Goal: Task Accomplishment & Management: Use online tool/utility

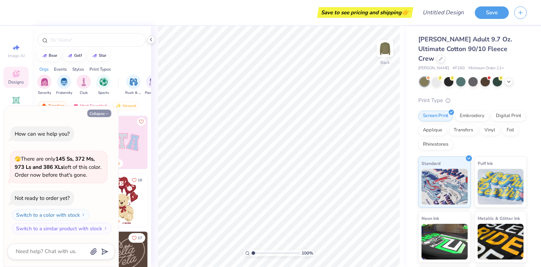
click at [103, 114] on button "Collapse" at bounding box center [99, 114] width 24 height 8
type textarea "x"
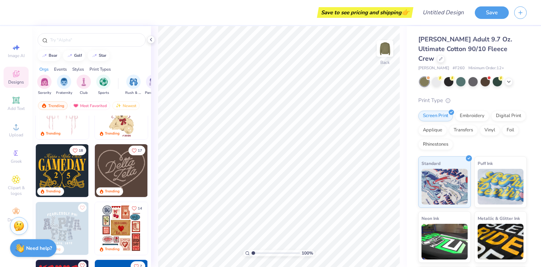
scroll to position [91, 0]
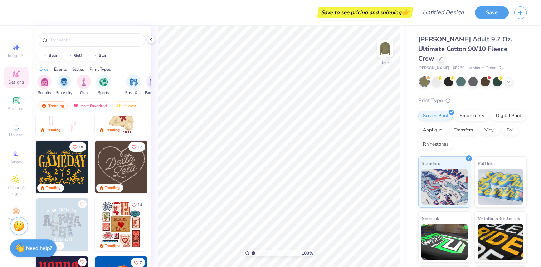
click at [137, 164] on img at bounding box center [121, 167] width 53 height 53
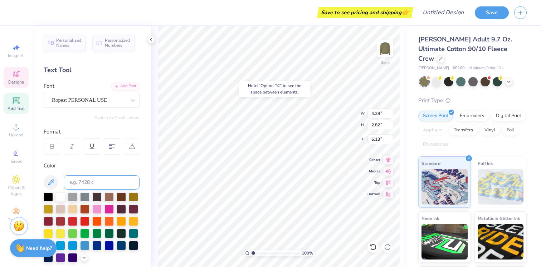
type input "6.13"
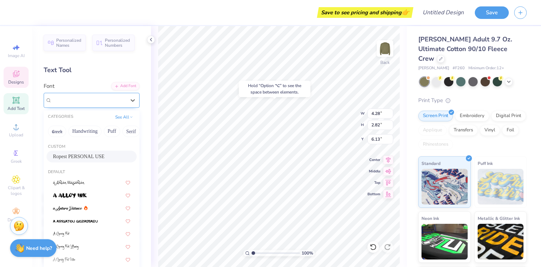
click at [88, 100] on div "Ropest PERSONAL USE" at bounding box center [88, 100] width 75 height 11
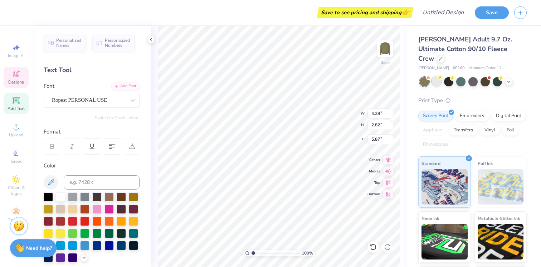
click at [441, 77] on div at bounding box center [436, 81] width 9 height 9
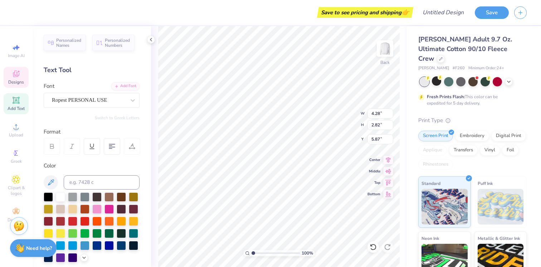
click at [437, 77] on div at bounding box center [436, 81] width 9 height 9
click at [438, 77] on div "Fresh Prints Flash: This color can be expedited for 5 day delivery." at bounding box center [472, 91] width 108 height 29
click at [438, 77] on div at bounding box center [436, 81] width 9 height 9
click at [463, 130] on div "Embroidery" at bounding box center [472, 135] width 34 height 11
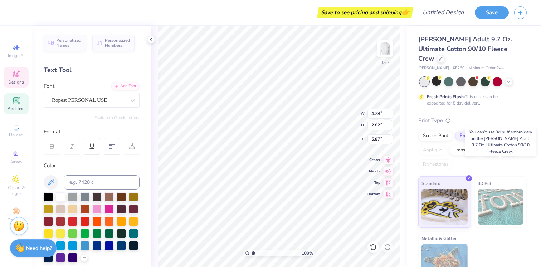
scroll to position [6, 0]
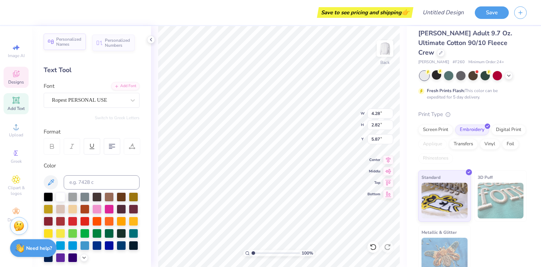
click at [74, 43] on span "Personalized Names" at bounding box center [68, 42] width 25 height 10
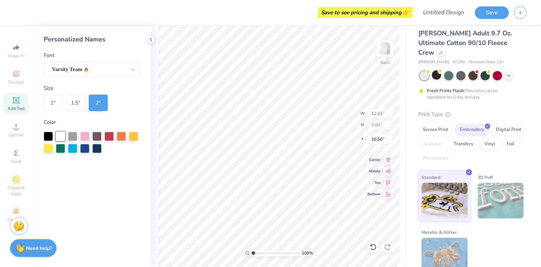
type input "12.43"
type input "2.00"
type input "10.50"
click at [152, 40] on icon at bounding box center [151, 40] width 6 height 6
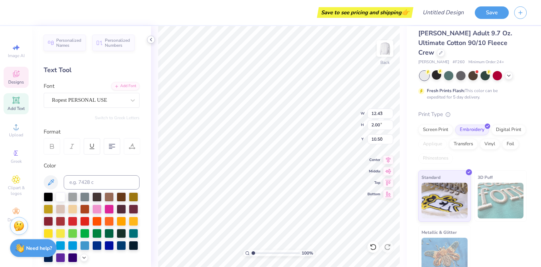
type input "4.28"
type input "2.82"
type input "5.87"
type textarea "d"
type textarea "psav"
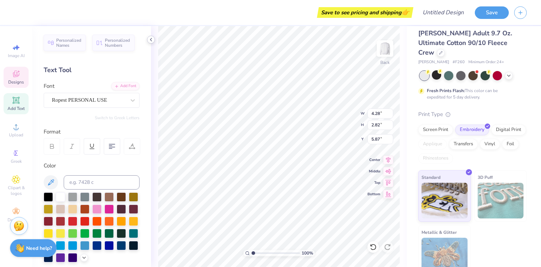
type input "5.44"
type input "3.02"
type input "4.26"
type input "8.54"
type input "7.51"
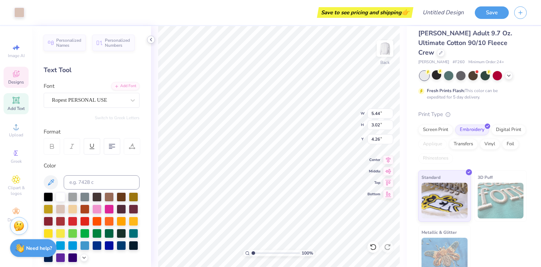
type input "3.00"
type input "5.44"
type input "3.02"
type input "4.26"
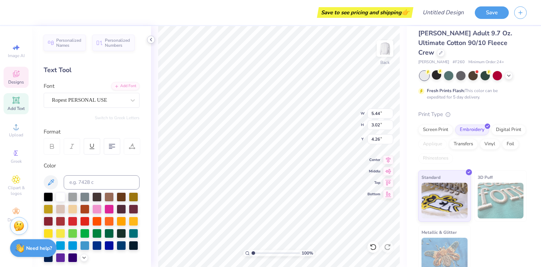
type textarea "Club"
type input "4.29"
type input "3.23"
type input "5.66"
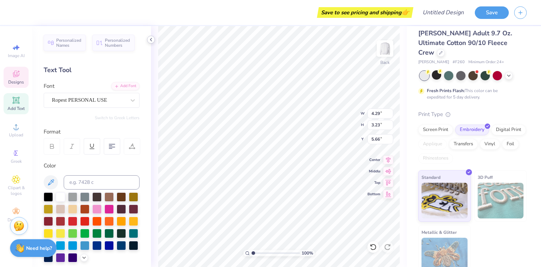
type textarea "Psav"
type input "4.28"
type input "2.74"
type input "5.91"
type input "5.42"
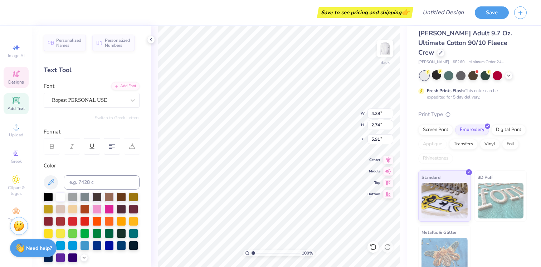
type input "2.83"
type input "4.45"
type input "4.28"
type input "2.74"
type input "6.42"
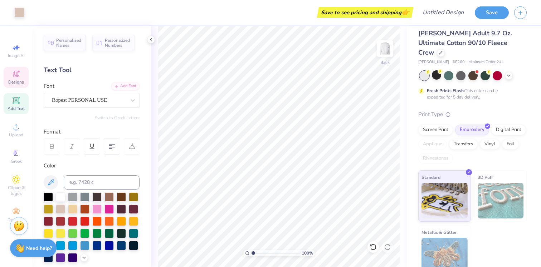
click at [20, 76] on div "Designs" at bounding box center [16, 77] width 25 height 21
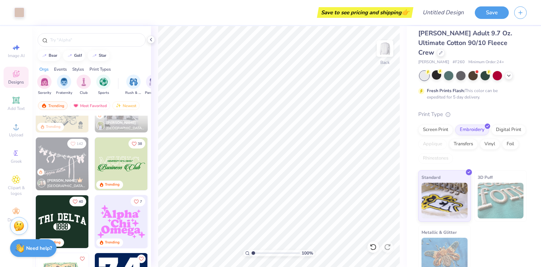
scroll to position [1370, 0]
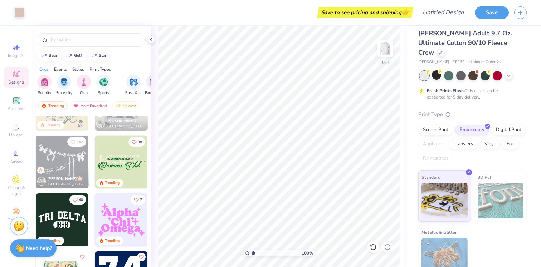
click at [119, 157] on img at bounding box center [121, 162] width 53 height 53
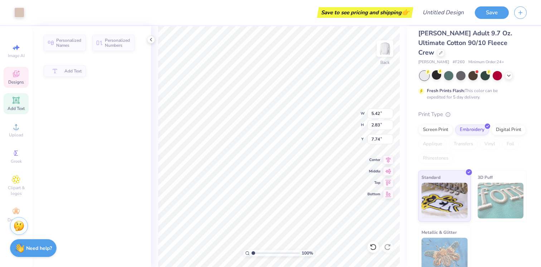
type input "5.42"
type input "2.83"
type input "7.74"
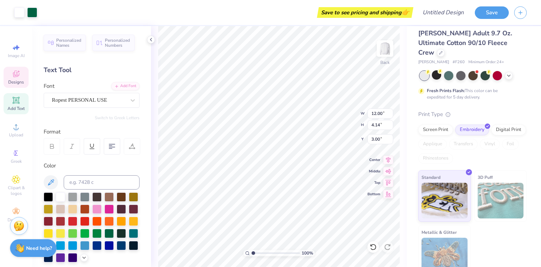
type input "5.63"
type input "11.21"
type input "2.66"
type textarea "p"
type textarea "PSAV"
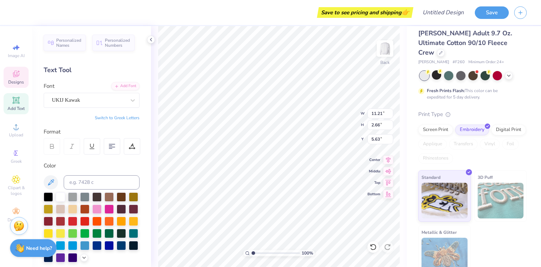
scroll to position [0, 0]
type input "6.83"
type input "0.45"
type input "6.74"
type textarea "THE AESTHETICS CENTER"
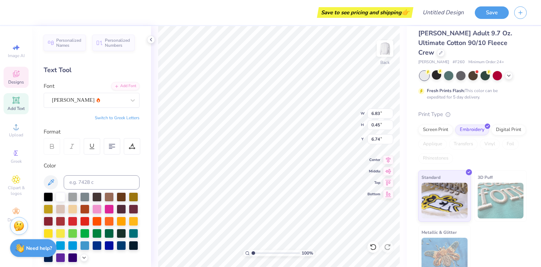
scroll to position [0, 4]
type input "12.00"
type input "2.30"
type input "7.46"
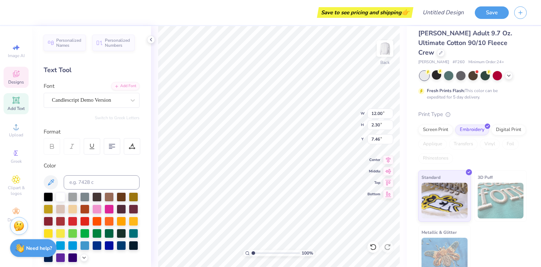
type textarea "Plastic Surgery Associates"
type input "11.23"
type input "1.58"
type input "8.26"
click at [507, 72] on icon at bounding box center [509, 75] width 6 height 6
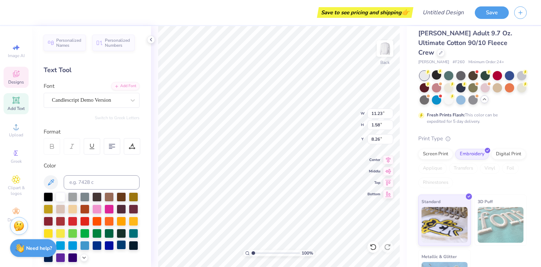
click at [122, 245] on div at bounding box center [121, 245] width 9 height 9
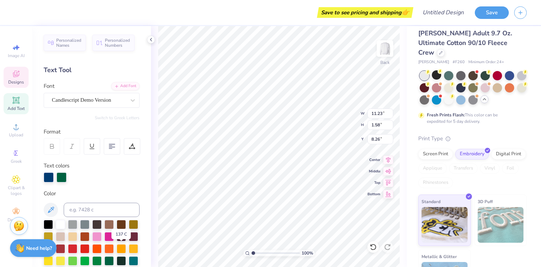
click at [122, 245] on div at bounding box center [121, 249] width 9 height 9
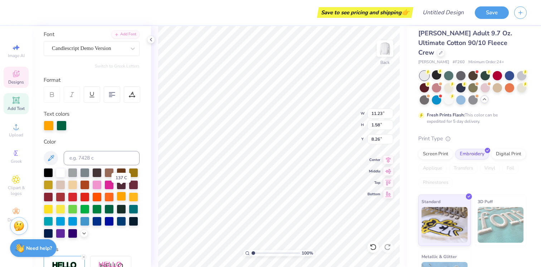
scroll to position [57, 0]
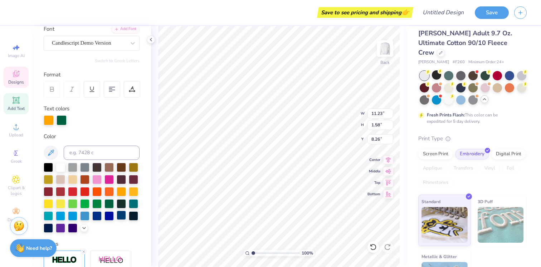
click at [121, 217] on div at bounding box center [121, 215] width 9 height 9
type input "7.27"
type input "0.44"
type input "6.79"
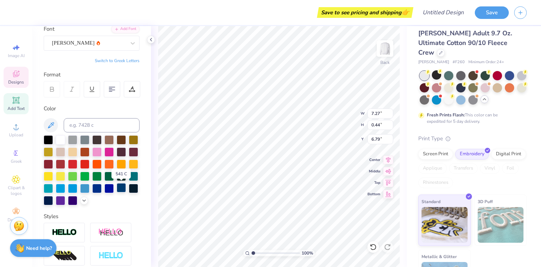
click at [120, 189] on div at bounding box center [121, 187] width 9 height 9
type input "8.66"
type input "2.61"
type input "5.65"
click at [122, 188] on div at bounding box center [121, 187] width 9 height 9
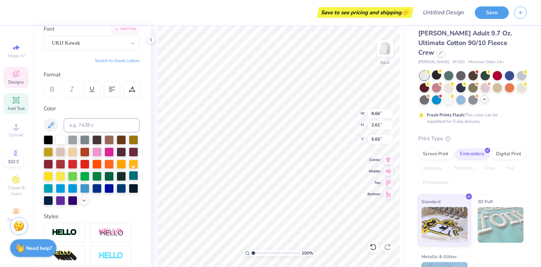
click at [132, 175] on div at bounding box center [133, 175] width 9 height 9
click at [62, 138] on div at bounding box center [60, 139] width 9 height 9
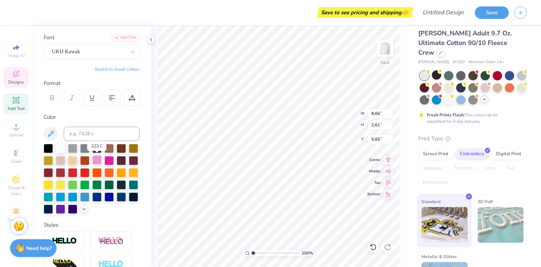
click at [98, 161] on div at bounding box center [96, 160] width 9 height 9
click at [84, 149] on div at bounding box center [84, 147] width 9 height 9
click at [62, 150] on div at bounding box center [60, 147] width 9 height 9
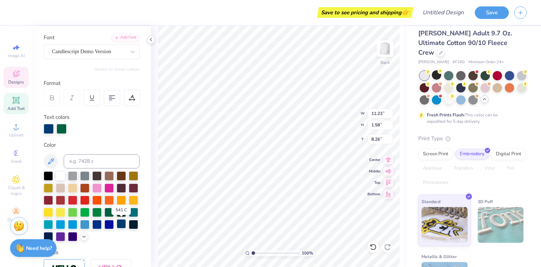
click at [123, 226] on div at bounding box center [121, 224] width 9 height 9
click at [121, 226] on div at bounding box center [121, 224] width 9 height 9
click at [121, 223] on div at bounding box center [121, 224] width 9 height 9
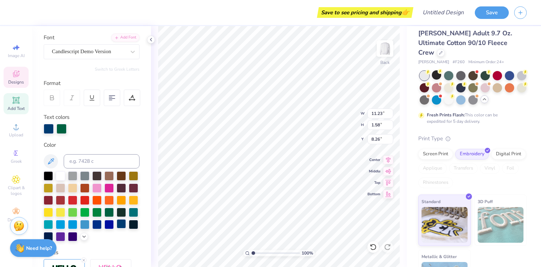
click at [123, 227] on div at bounding box center [121, 224] width 9 height 9
click at [123, 226] on div at bounding box center [121, 224] width 9 height 9
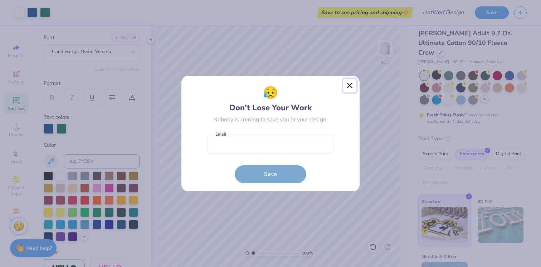
click at [345, 86] on button "Close" at bounding box center [350, 86] width 14 height 14
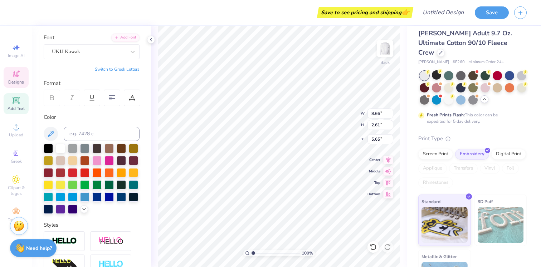
type input "8.66"
type input "2.61"
type input "5.65"
click at [87, 49] on div "UKIJ Kawak" at bounding box center [88, 51] width 75 height 11
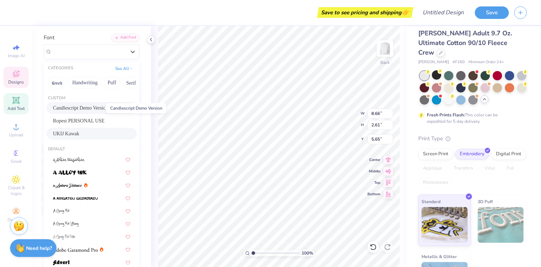
click at [84, 106] on span "Candlescript Demo Version" at bounding box center [80, 108] width 55 height 8
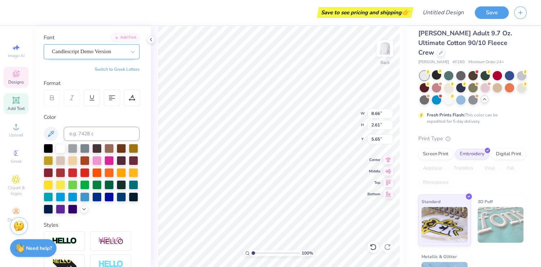
click at [72, 56] on div at bounding box center [89, 52] width 74 height 10
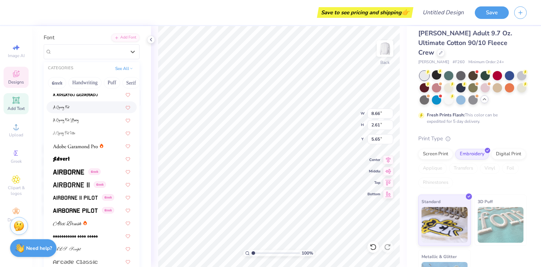
scroll to position [105, 0]
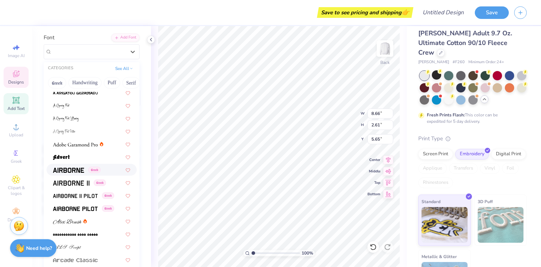
click at [87, 173] on div "Greek" at bounding box center [77, 170] width 48 height 8
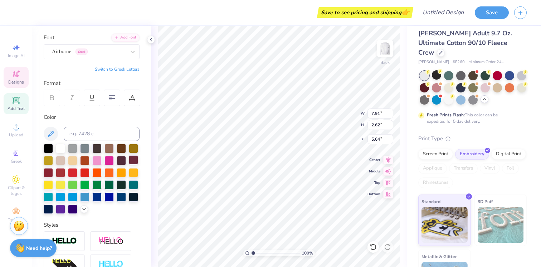
type input "7.27"
type input "0.44"
type input "6.79"
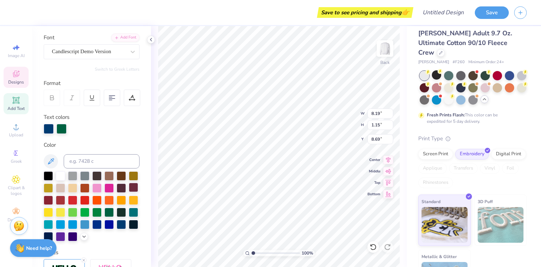
type input "8.19"
type input "1.15"
type input "8.70"
type textarea "the aesthetics center"
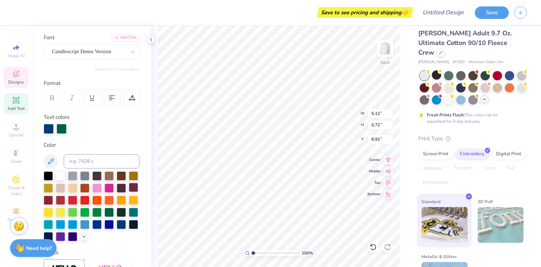
scroll to position [0, 3]
type textarea "the aesthetics center medspa"
click at [331, 113] on div "100 % Back W 5.12 5.12 " H 0.72 0.72 " Y 8.92 8.92 " Center Middle Top Bottom" at bounding box center [279, 146] width 256 height 241
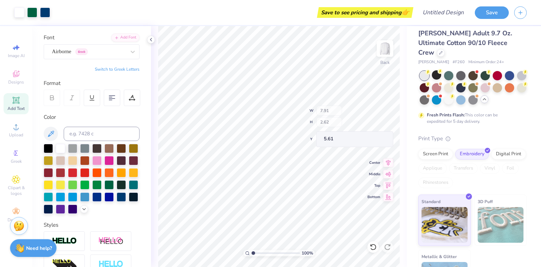
type input "7.91"
type input "2.62"
type input "5.61"
click at [123, 195] on div at bounding box center [121, 196] width 9 height 9
click at [80, 57] on div "Airborne Greek" at bounding box center [92, 51] width 96 height 15
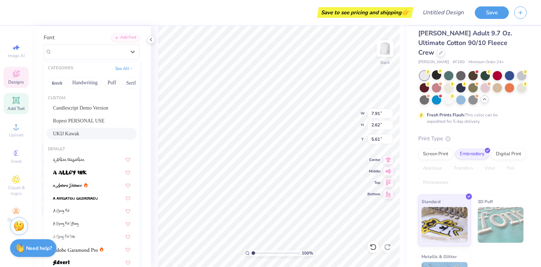
click at [91, 133] on div "UKIJ Kawak" at bounding box center [91, 134] width 77 height 8
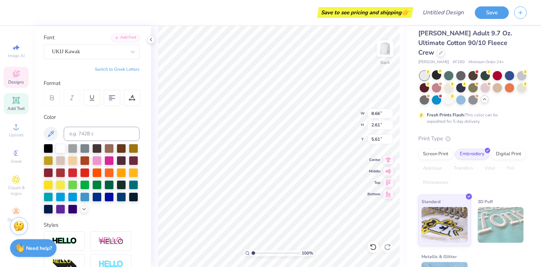
type input "8.66"
type input "2.61"
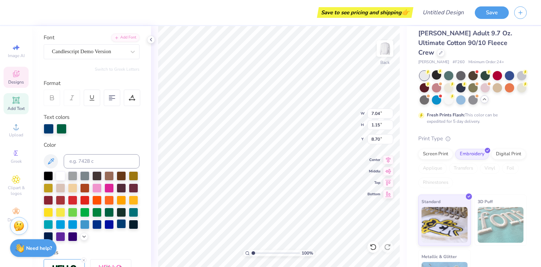
click at [123, 223] on div at bounding box center [121, 224] width 9 height 9
click at [122, 223] on div at bounding box center [121, 224] width 9 height 9
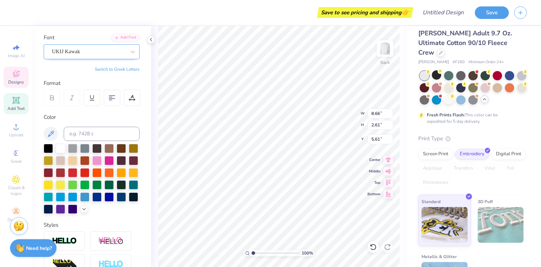
click at [99, 54] on div "UKIJ Kawak" at bounding box center [88, 51] width 75 height 11
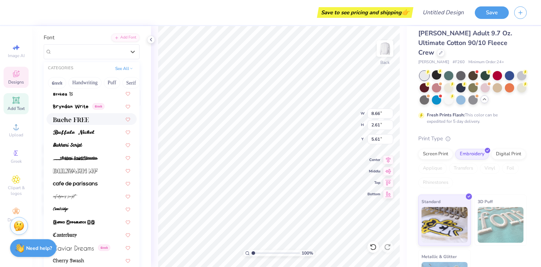
scroll to position [707, 0]
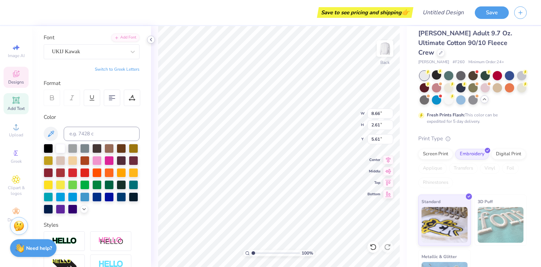
click at [149, 41] on icon at bounding box center [151, 40] width 6 height 6
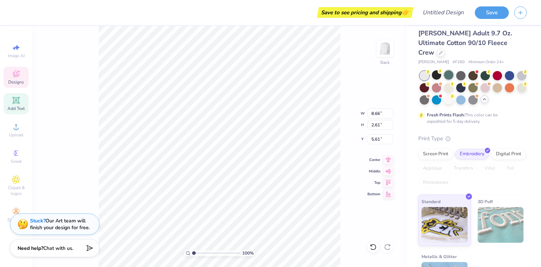
click at [448, 70] on div at bounding box center [448, 74] width 9 height 9
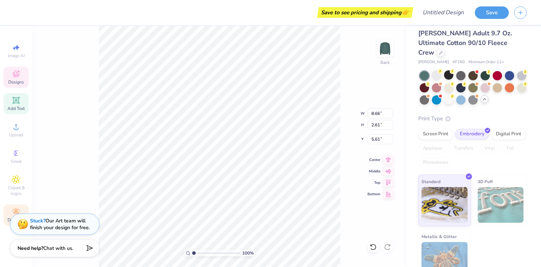
click at [12, 211] on icon at bounding box center [16, 212] width 9 height 9
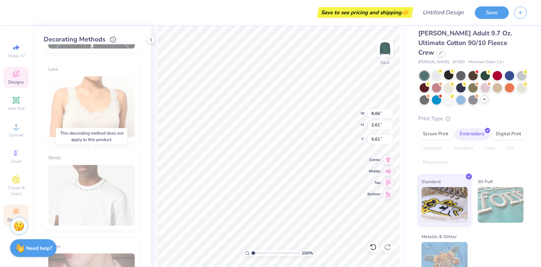
scroll to position [0, 0]
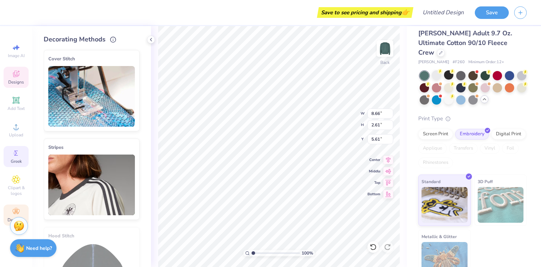
click at [20, 158] on div "Greek" at bounding box center [16, 156] width 25 height 21
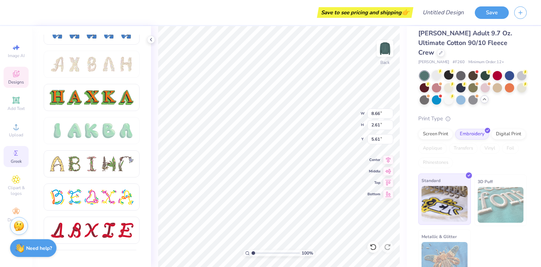
scroll to position [10, 0]
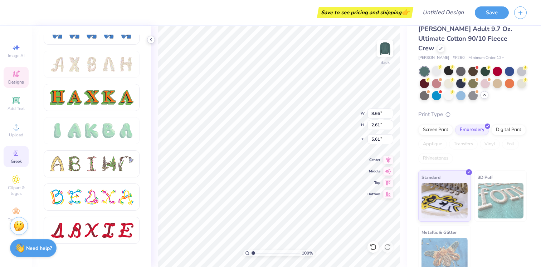
click at [151, 41] on icon at bounding box center [151, 40] width 6 height 6
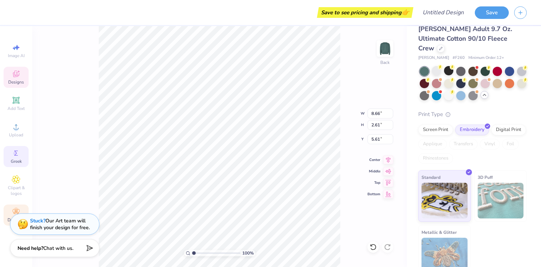
click at [11, 211] on div "Decorate" at bounding box center [16, 215] width 25 height 21
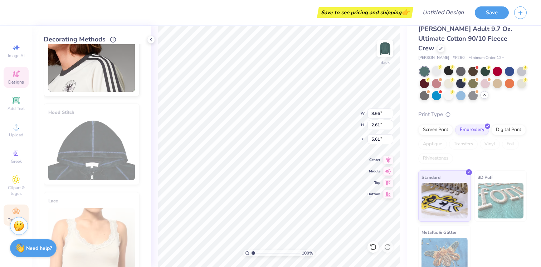
scroll to position [0, 0]
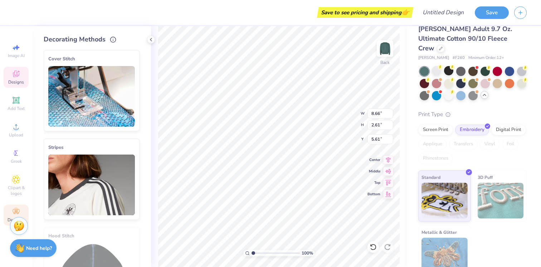
click at [13, 79] on div "Designs" at bounding box center [16, 77] width 25 height 21
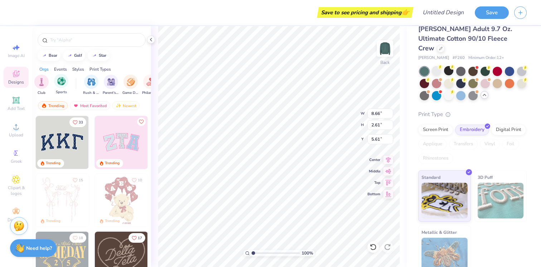
scroll to position [0, 51]
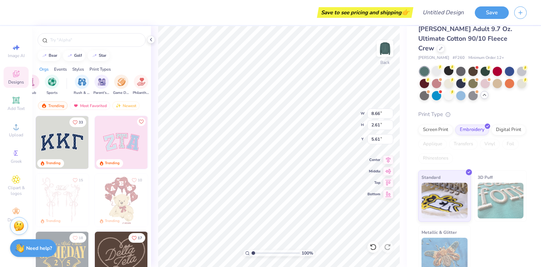
click at [96, 70] on div "Print Types" at bounding box center [99, 69] width 21 height 6
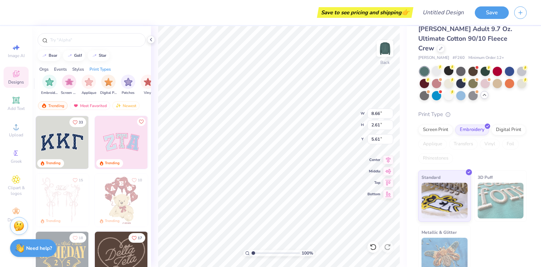
scroll to position [0, 582]
click at [48, 84] on img "filter for Embroidery" at bounding box center [44, 81] width 8 height 8
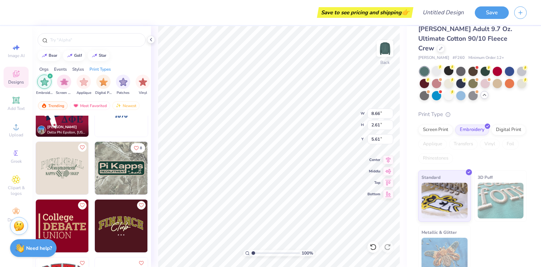
scroll to position [1886, 0]
click at [61, 168] on img at bounding box center [62, 168] width 53 height 53
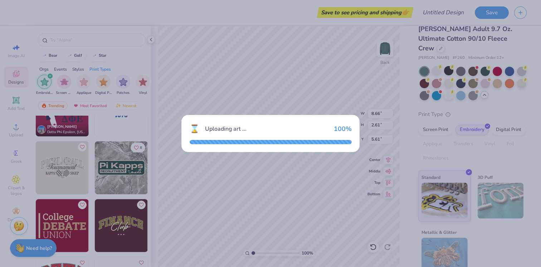
type input "12.00"
type input "5.92"
type input "3.00"
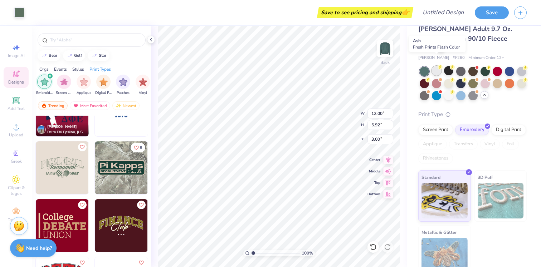
click at [434, 66] on div at bounding box center [436, 70] width 9 height 9
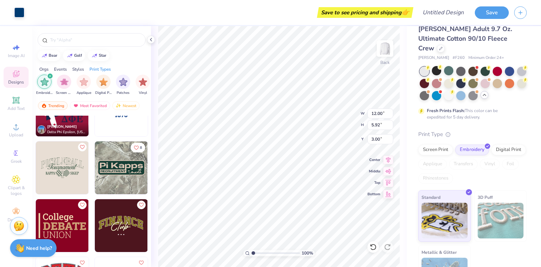
type input "8.66"
type input "2.61"
type input "5.61"
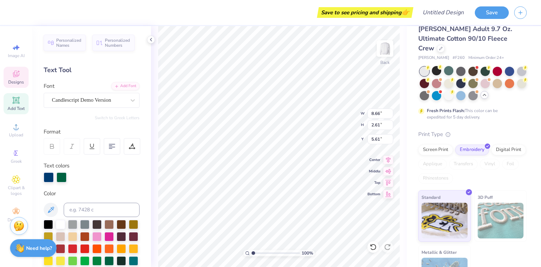
type input "7.04"
type input "1.15"
type input "8.70"
type input "5.58"
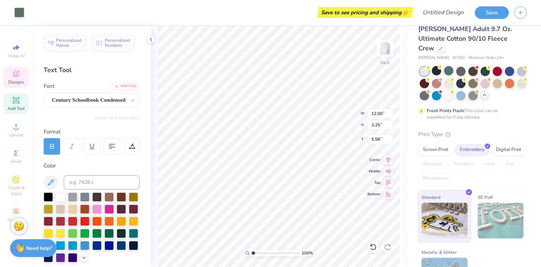
type input "3.25"
type textarea "PLASTIC SURGERY"
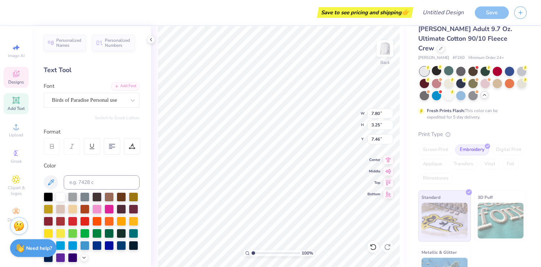
type input "7.80"
type input "1.53"
type input "7.46"
type input "17.54"
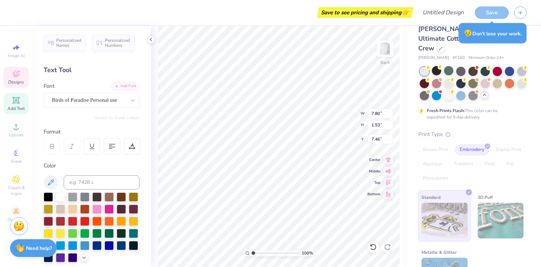
type input "3.82"
type input "5.30"
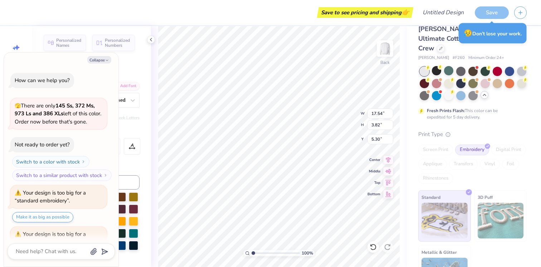
scroll to position [29, 0]
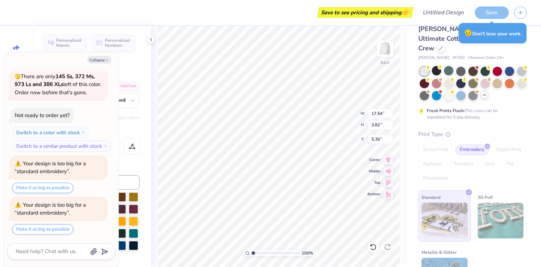
type textarea "x"
type input "5.23"
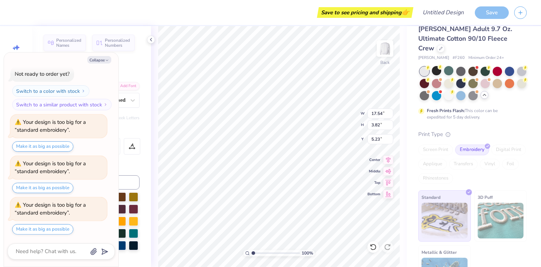
type textarea "x"
type input "7.80"
type input "1.53"
type input "7.46"
type textarea "x"
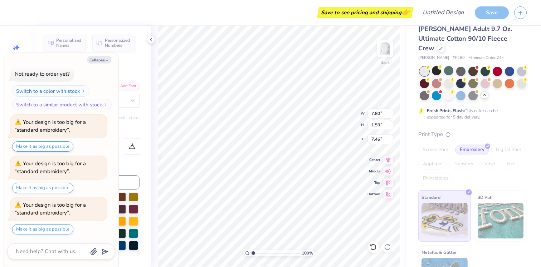
type textarea "As"
type textarea "x"
type textarea "Ass"
type textarea "x"
type textarea "Asso"
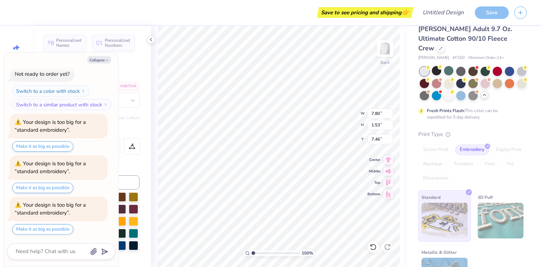
type textarea "x"
type textarea "Assoc"
type textarea "x"
type textarea "Associ"
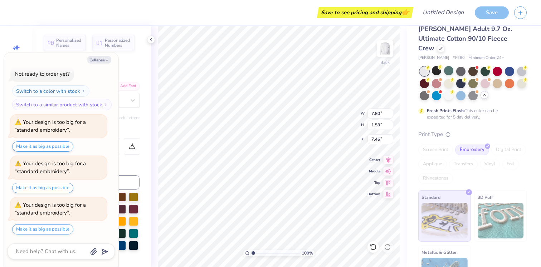
type textarea "x"
type textarea "Associat"
type textarea "x"
type textarea "Associate"
type textarea "x"
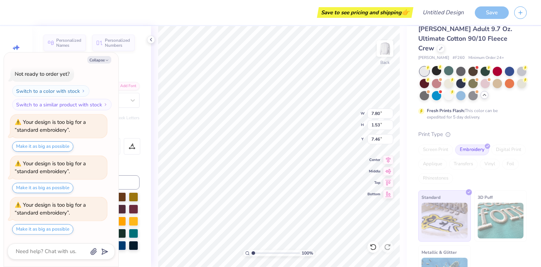
type textarea "Associates"
type textarea "x"
type input "2.61"
type input "0.87"
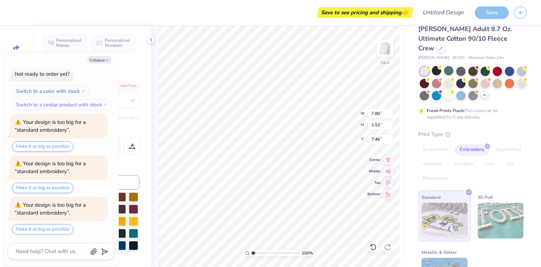
type input "9.62"
type textarea "x"
type input "6.90"
type input "1.67"
type input "7.59"
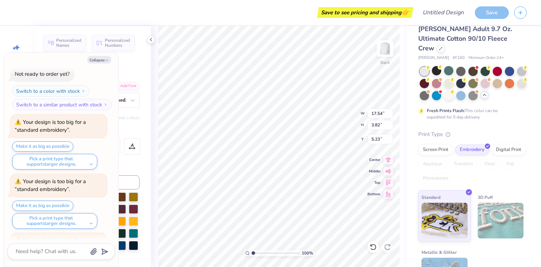
type textarea "x"
type input "11.60"
type input "2.53"
type input "6.53"
type textarea "x"
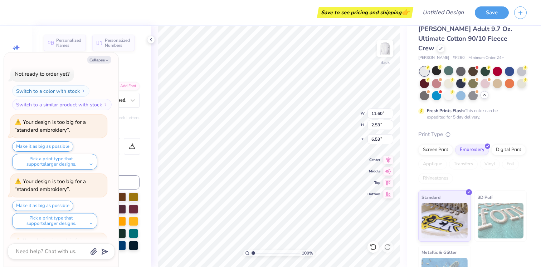
type input "6.33"
type textarea "x"
type input "9.60"
click at [92, 59] on button "Collapse" at bounding box center [99, 60] width 24 height 8
type textarea "x"
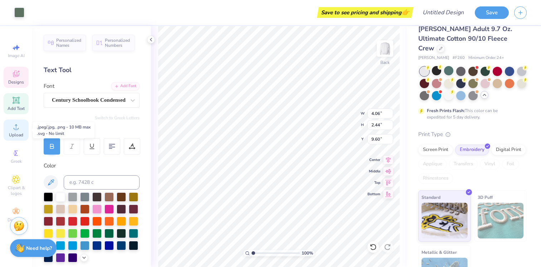
click at [18, 130] on icon at bounding box center [16, 127] width 9 height 9
type input "6.90"
type input "1.67"
type input "7.59"
type textarea "e"
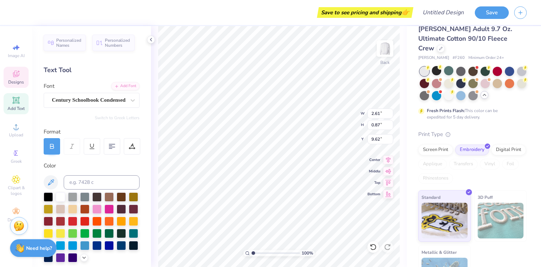
type textarea "e"
type textarea "EST"
type input "2.37"
type input "0.90"
type input "9.60"
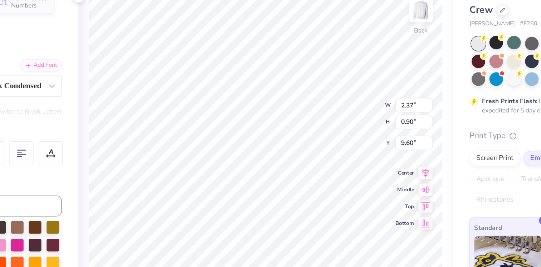
type textarea "1993"
type input "4.06"
type input "2.44"
type input "1.73"
type input "0.85"
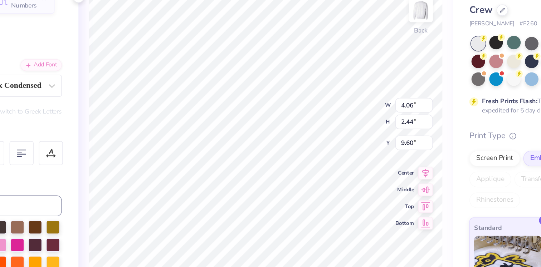
type input "9.72"
type textarea "1995"
type input "11.60"
type input "2.53"
type input "6.33"
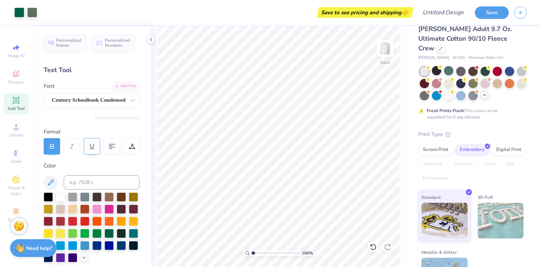
scroll to position [39, 0]
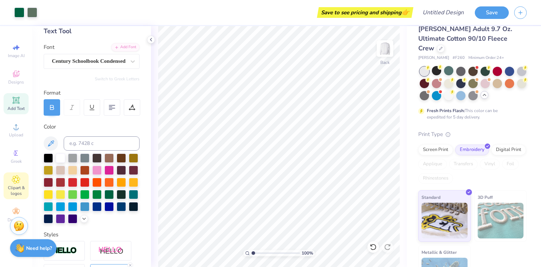
click at [17, 187] on span "Clipart & logos" at bounding box center [16, 190] width 25 height 11
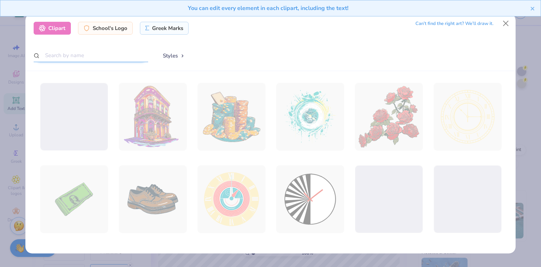
click at [97, 51] on input "text" at bounding box center [91, 55] width 114 height 13
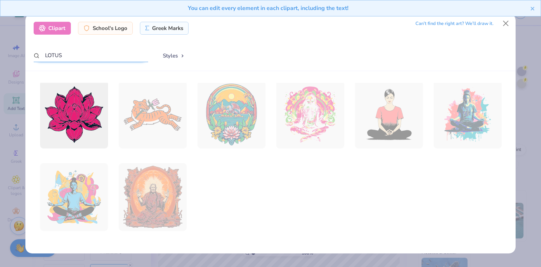
scroll to position [0, 0]
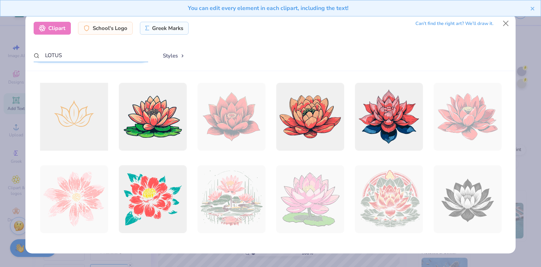
type input "LOTUS"
click at [79, 123] on div at bounding box center [73, 116] width 75 height 75
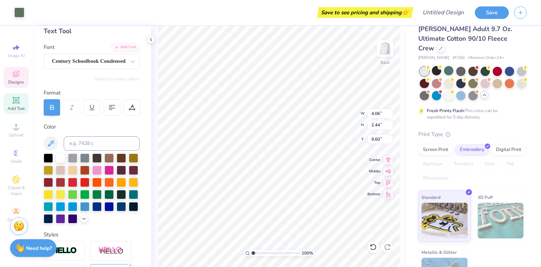
type input "4.06"
type input "2.44"
type input "9.60"
type input "2.91"
type input "1.94"
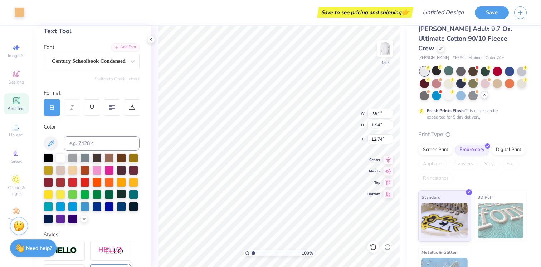
click at [119, 194] on div at bounding box center [121, 193] width 9 height 9
type input "9.56"
click at [122, 193] on div at bounding box center [121, 193] width 9 height 9
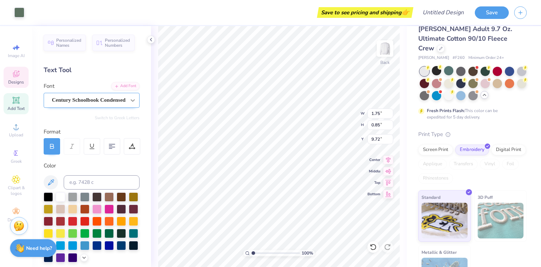
type input "1.75"
type input "0.85"
type input "9.72"
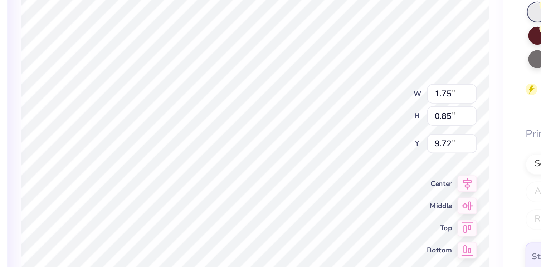
type input "1.48"
type input "0.87"
type input "9.66"
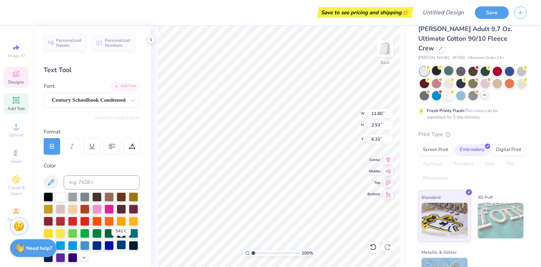
click at [122, 245] on div at bounding box center [121, 245] width 9 height 9
type input "6.90"
type input "1.67"
type input "7.59"
click at [72, 259] on div at bounding box center [72, 257] width 9 height 9
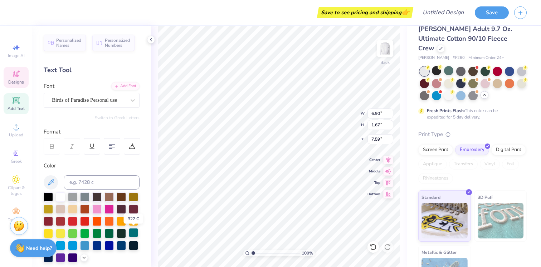
click at [132, 237] on div at bounding box center [133, 232] width 9 height 9
type input "11.60"
type input "2.53"
type input "6.33"
click at [130, 233] on div at bounding box center [133, 232] width 9 height 9
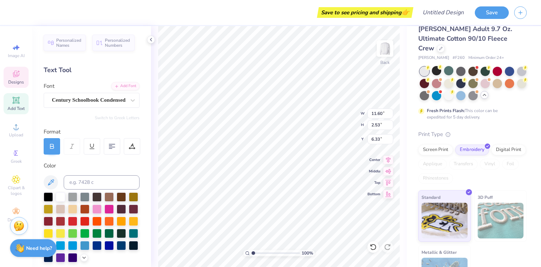
type input "1.48"
type input "0.87"
type input "9.66"
click at [134, 232] on div at bounding box center [133, 232] width 9 height 9
type input "1.75"
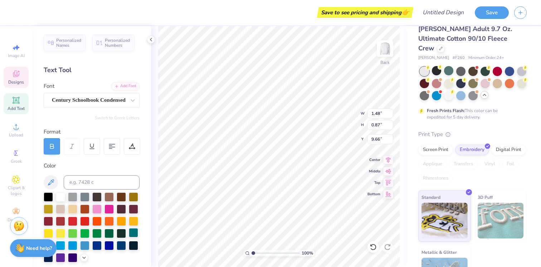
type input "0.85"
type input "9.68"
click at [131, 232] on div at bounding box center [133, 232] width 9 height 9
type textarea "P"
type textarea "AESTHETICS CENTER"
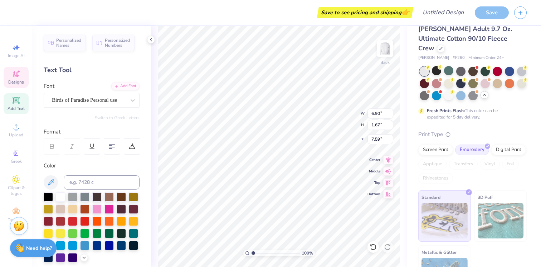
type textarea "Medspa"
type input "13.26"
type input "2.70"
type input "6.24"
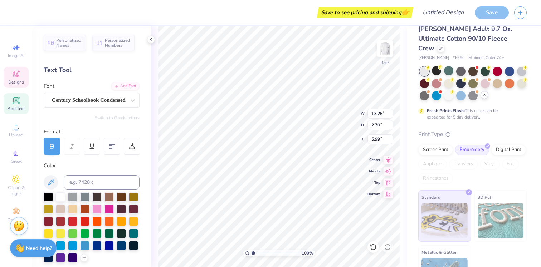
type input "3.00"
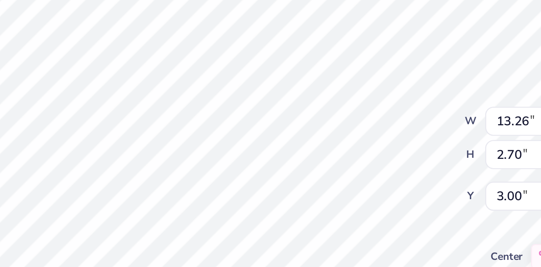
type input "5.99"
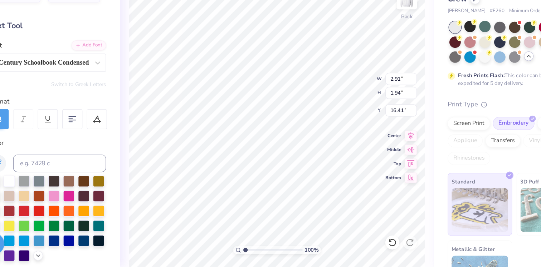
type input "9.56"
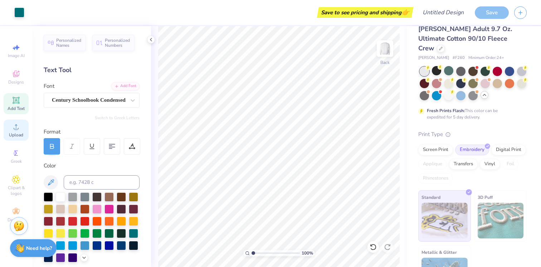
click at [13, 131] on div "Upload" at bounding box center [16, 130] width 25 height 21
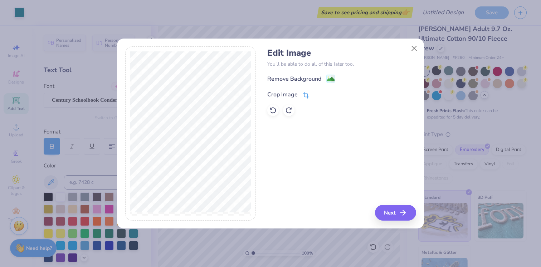
click at [302, 93] on icon at bounding box center [305, 95] width 6 height 6
click at [401, 213] on div "Edit Image You’ll be able to do all of this later too. Remove Background Crop I…" at bounding box center [341, 133] width 148 height 174
click at [317, 93] on icon at bounding box center [318, 94] width 4 height 4
click at [389, 209] on button "Next" at bounding box center [396, 213] width 41 height 16
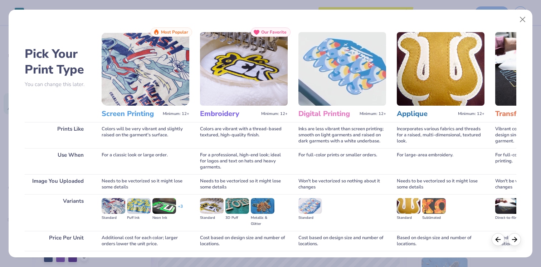
scroll to position [53, 0]
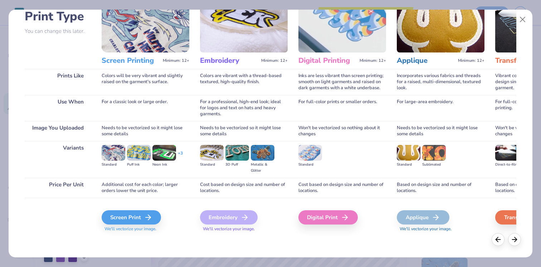
click at [231, 216] on div "Embroidery" at bounding box center [229, 218] width 58 height 14
click at [524, 21] on button "Close" at bounding box center [523, 20] width 14 height 14
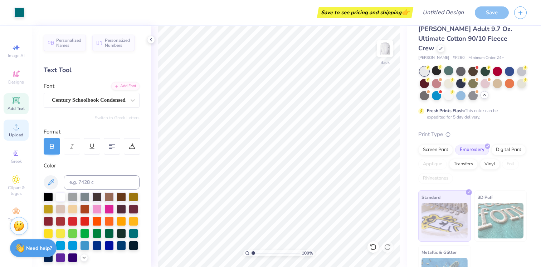
click at [17, 126] on icon at bounding box center [16, 127] width 9 height 9
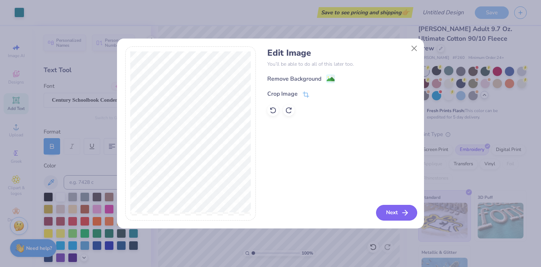
click at [390, 217] on button "Next" at bounding box center [396, 213] width 41 height 16
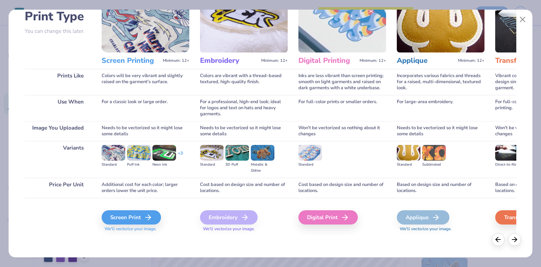
click at [229, 219] on div "Embroidery" at bounding box center [229, 218] width 58 height 14
click at [225, 220] on div "Embroidery" at bounding box center [229, 218] width 58 height 14
click at [223, 219] on div "Embroidery" at bounding box center [229, 218] width 58 height 14
click at [144, 218] on div "Screen Print" at bounding box center [132, 218] width 59 height 14
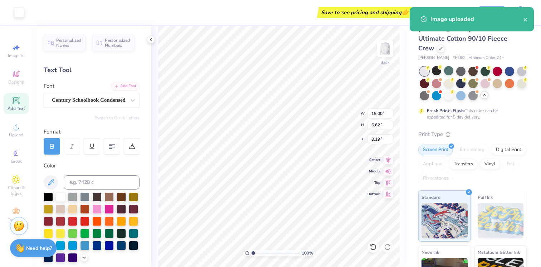
type input "8.96"
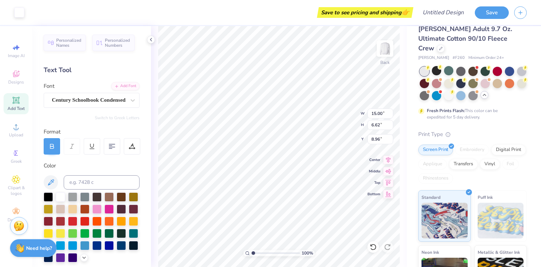
type input "6.94"
type input "3.06"
type input "9.50"
type input "6.27"
type input "2.76"
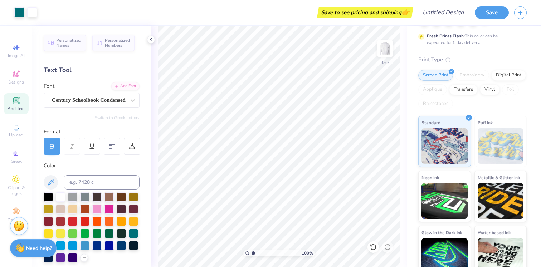
scroll to position [85, 0]
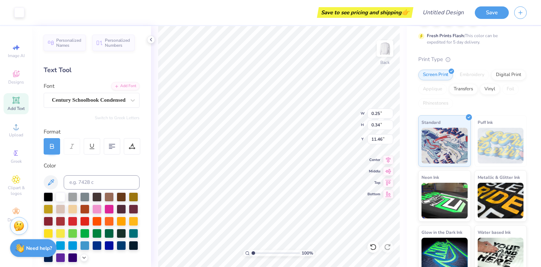
type input "0.25"
type input "0.34"
type input "11.46"
type input "0.27"
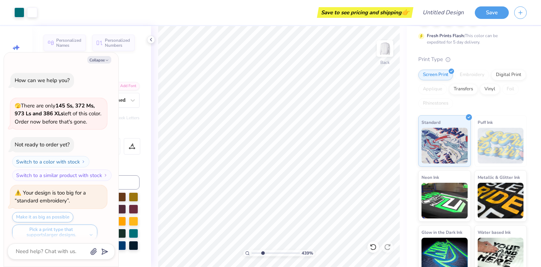
type input "4.39"
type textarea "x"
type input "4.41"
type textarea "x"
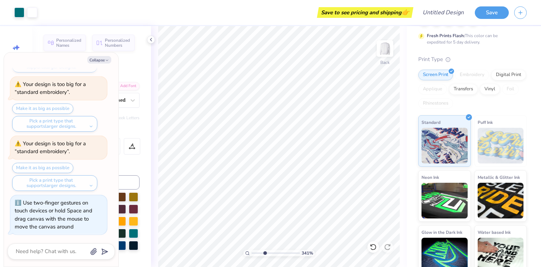
drag, startPoint x: 253, startPoint y: 253, endPoint x: 264, endPoint y: 252, distance: 11.1
click at [264, 252] on input "range" at bounding box center [275, 253] width 48 height 6
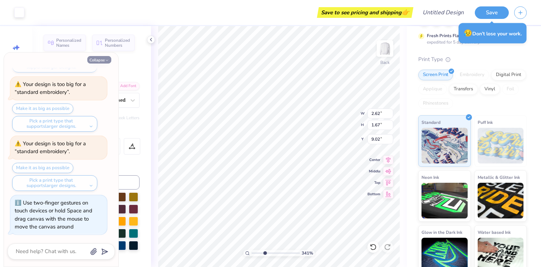
click at [99, 59] on button "Collapse" at bounding box center [99, 60] width 24 height 8
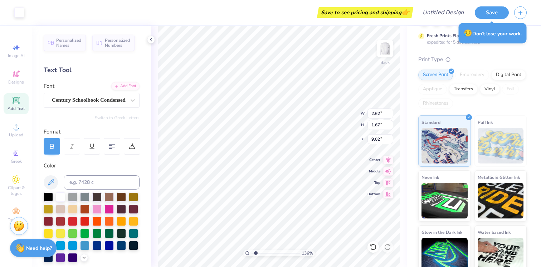
drag, startPoint x: 263, startPoint y: 255, endPoint x: 255, endPoint y: 251, distance: 9.6
click at [255, 251] on input "range" at bounding box center [275, 253] width 48 height 6
click at [345, 121] on div "149 % Back W 2.62 2.62 " H 1.67 1.67 " Y 9.02 9.02 " Center [GEOGRAPHIC_DATA]" at bounding box center [279, 146] width 256 height 241
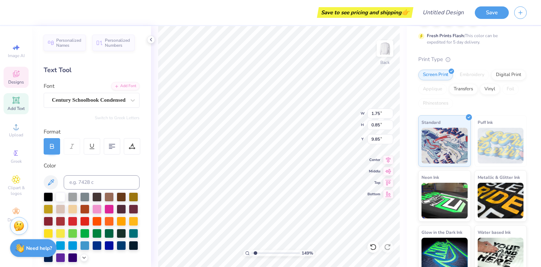
scroll to position [0, 0]
click at [251, 254] on input "range" at bounding box center [275, 253] width 48 height 6
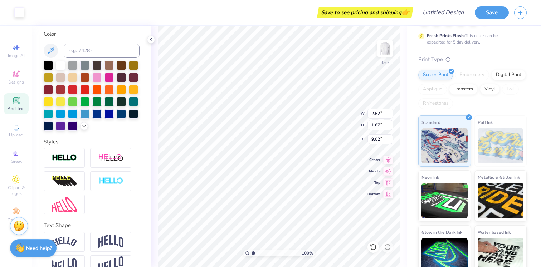
scroll to position [148, 0]
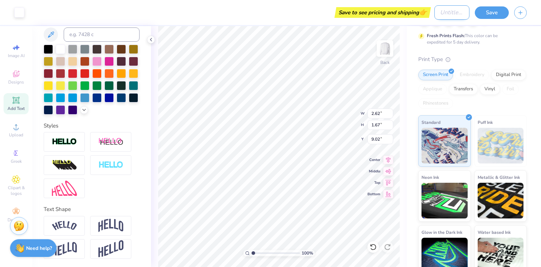
click at [445, 13] on input "Design Title" at bounding box center [451, 12] width 35 height 14
click at [496, 9] on button "Save" at bounding box center [491, 11] width 34 height 13
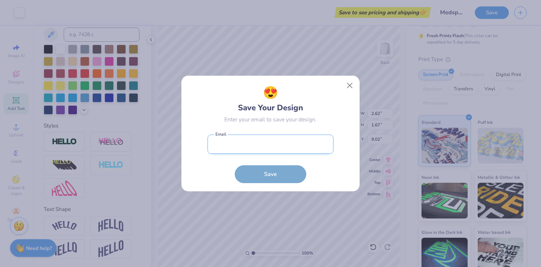
click at [286, 142] on input "email" at bounding box center [270, 145] width 126 height 20
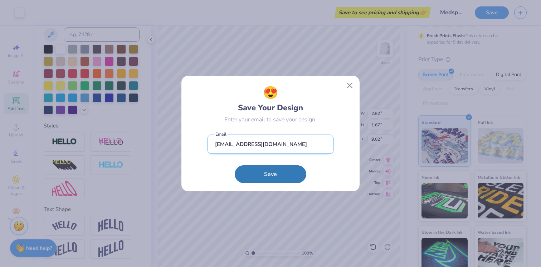
click at [235, 166] on button "Save" at bounding box center [271, 175] width 72 height 18
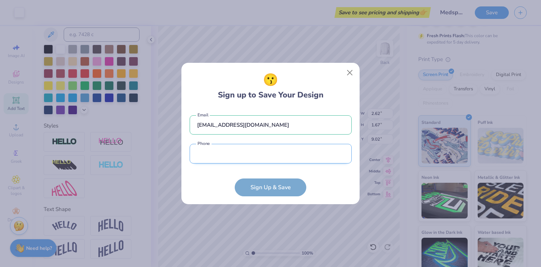
click at [235, 163] on input "tel" at bounding box center [270, 154] width 162 height 20
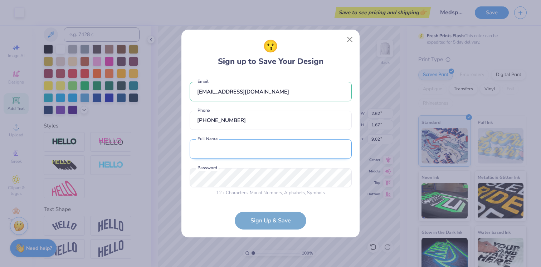
click at [233, 151] on input "text" at bounding box center [270, 149] width 162 height 20
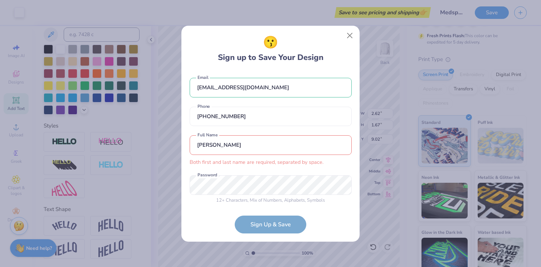
click at [251, 141] on input "[PERSON_NAME]" at bounding box center [270, 145] width 162 height 20
click at [251, 150] on input "[PERSON_NAME]" at bounding box center [270, 145] width 162 height 20
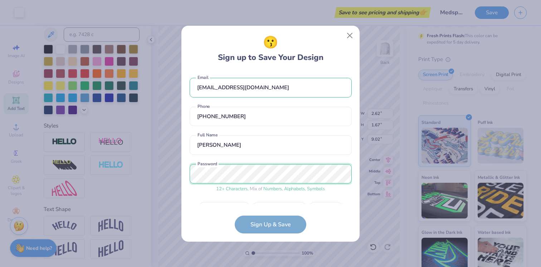
scroll to position [19, 0]
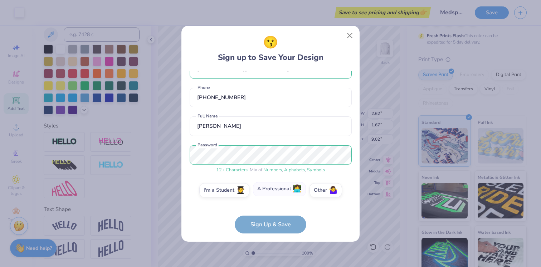
click at [277, 188] on label "A Professional 👩‍💻" at bounding box center [279, 189] width 53 height 14
click at [273, 209] on input "A Professional 👩‍💻" at bounding box center [270, 211] width 5 height 5
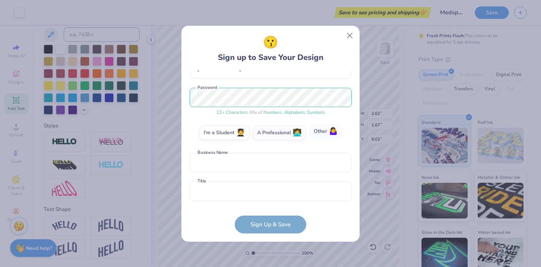
click at [330, 136] on span "🤷‍♀️" at bounding box center [333, 132] width 9 height 8
click at [273, 209] on input "Other 🤷‍♀️" at bounding box center [270, 211] width 5 height 5
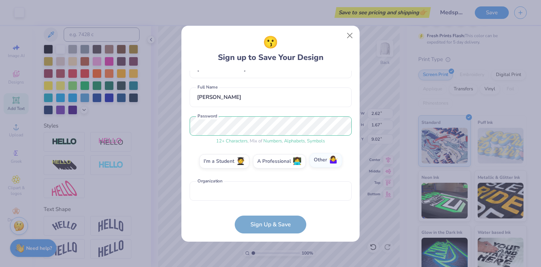
scroll to position [48, 0]
click at [253, 227] on form "[EMAIL_ADDRESS][DOMAIN_NAME] Email [PHONE_NUMBER] Phone [PERSON_NAME] Full Name…" at bounding box center [270, 152] width 162 height 163
click at [253, 194] on input "text" at bounding box center [270, 192] width 162 height 20
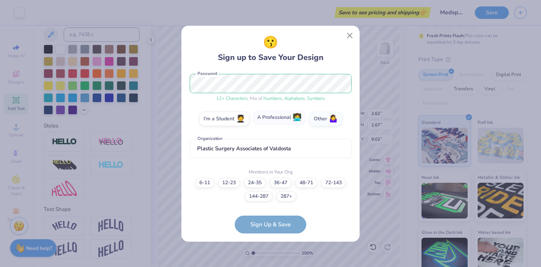
click at [286, 122] on label "A Professional 👩‍💻" at bounding box center [279, 118] width 53 height 14
click at [273, 209] on input "A Professional 👩‍💻" at bounding box center [270, 211] width 5 height 5
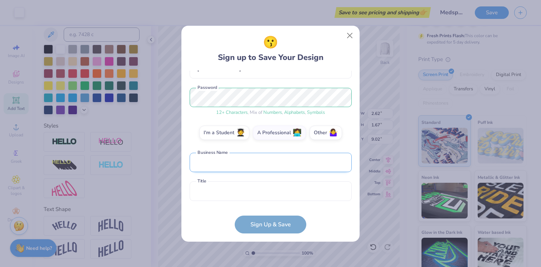
click at [238, 165] on input "text" at bounding box center [270, 163] width 162 height 20
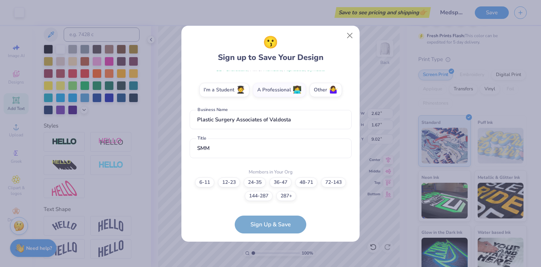
click at [283, 224] on form "[EMAIL_ADDRESS][DOMAIN_NAME] Email [PHONE_NUMBER] Phone [PERSON_NAME] Full Name…" at bounding box center [270, 152] width 162 height 163
click at [230, 179] on label "12-23" at bounding box center [229, 182] width 22 height 10
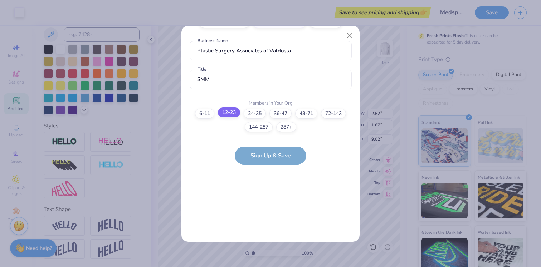
scroll to position [0, 0]
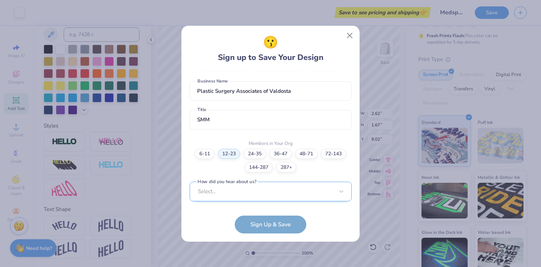
click at [262, 192] on div "Select..." at bounding box center [270, 192] width 162 height 20
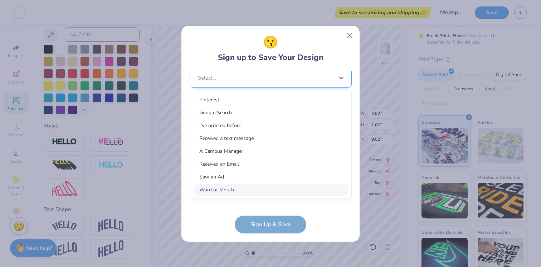
scroll to position [255, 0]
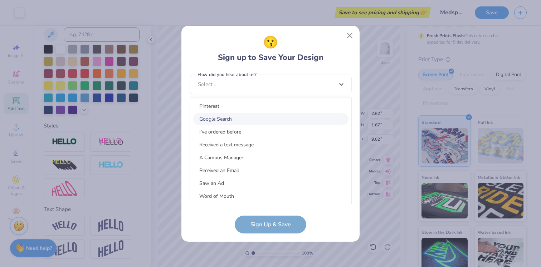
click at [242, 117] on div "Google Search" at bounding box center [271, 119] width 156 height 12
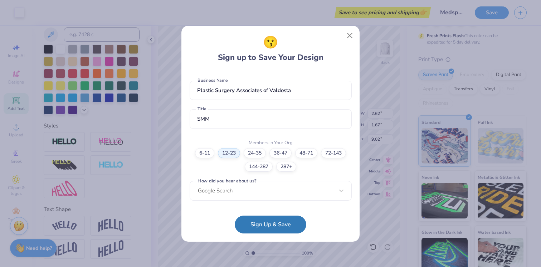
scroll to position [148, 0]
click at [262, 227] on button "Sign Up & Save" at bounding box center [271, 223] width 72 height 18
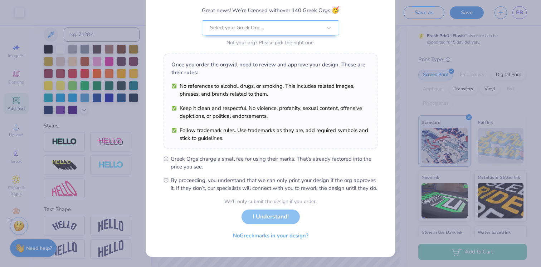
scroll to position [67, 0]
click at [270, 235] on button "No Greek marks in your design?" at bounding box center [271, 234] width 88 height 15
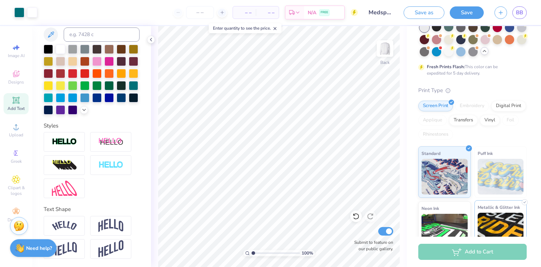
scroll to position [63, 0]
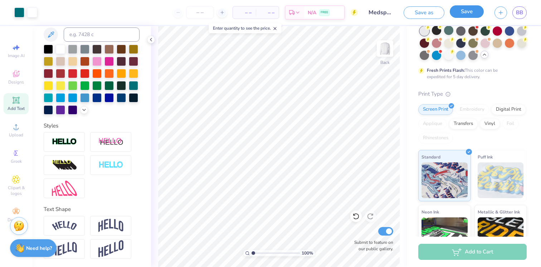
click at [470, 12] on button "Save" at bounding box center [466, 11] width 34 height 13
click at [250, 11] on span "– –" at bounding box center [252, 13] width 14 height 8
click at [221, 20] on div "– – Per Item – – Total Est. Delivery N/A FREE" at bounding box center [193, 12] width 300 height 25
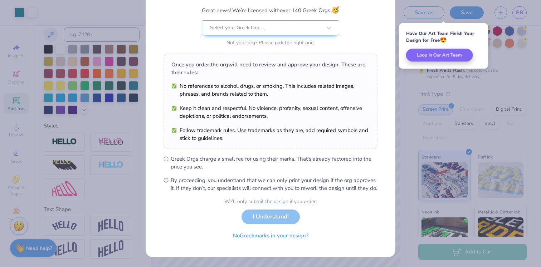
scroll to position [64, 0]
click at [266, 224] on div "We’ll only submit the design if you order. I Understand! No Greek marks in your…" at bounding box center [270, 220] width 92 height 45
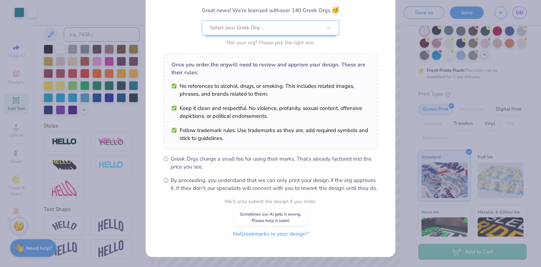
click at [265, 240] on button "No Greek marks in your design?" at bounding box center [271, 234] width 88 height 15
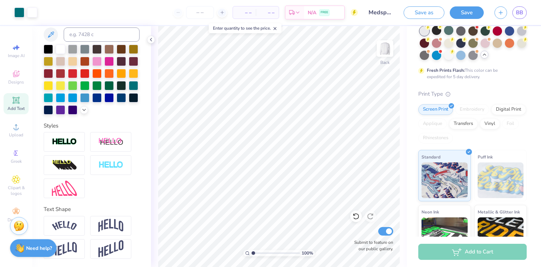
scroll to position [0, 0]
click at [19, 49] on icon at bounding box center [16, 47] width 9 height 9
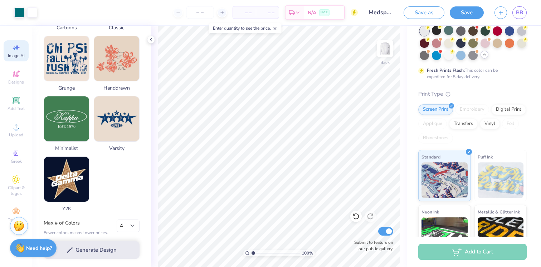
scroll to position [344, 0]
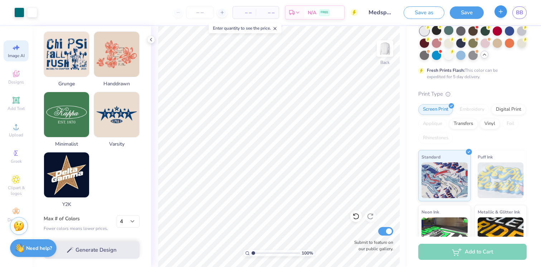
click at [502, 18] on div "BB" at bounding box center [510, 12] width 32 height 13
click at [501, 11] on line "button" at bounding box center [501, 12] width 0 height 4
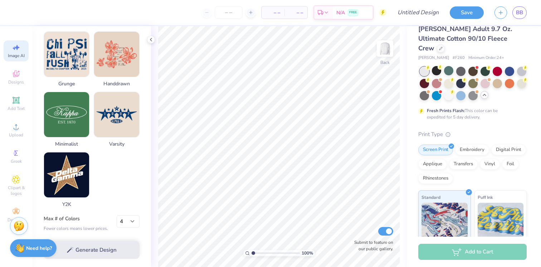
scroll to position [4, 0]
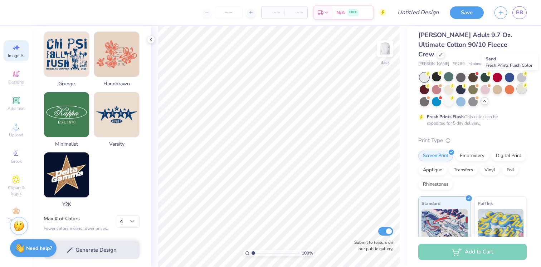
click at [519, 84] on div at bounding box center [521, 88] width 9 height 9
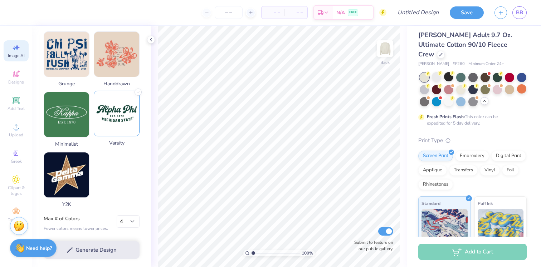
click at [114, 116] on img at bounding box center [116, 113] width 45 height 45
click at [114, 111] on img at bounding box center [116, 113] width 45 height 45
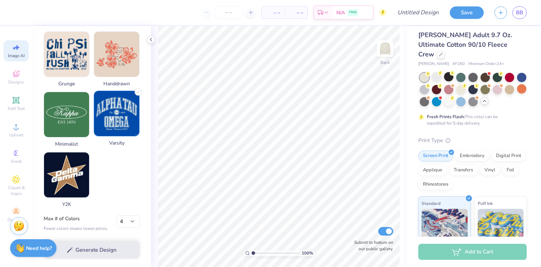
click at [114, 111] on img at bounding box center [116, 113] width 45 height 45
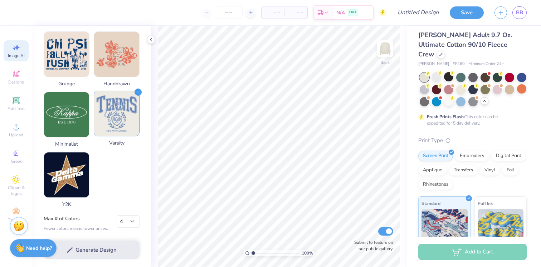
click at [114, 111] on img at bounding box center [116, 113] width 45 height 45
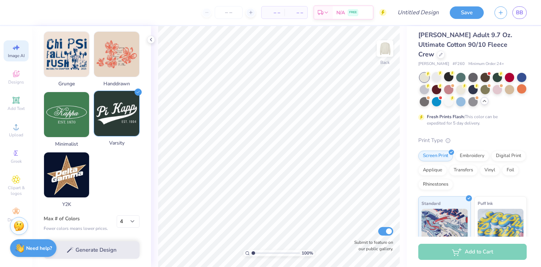
click at [114, 112] on img at bounding box center [116, 113] width 45 height 45
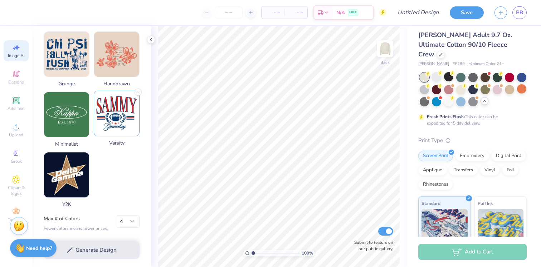
click at [114, 112] on img at bounding box center [116, 113] width 45 height 45
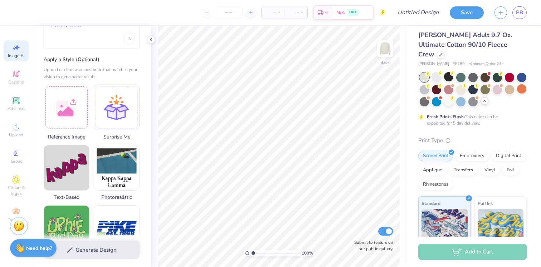
scroll to position [0, 0]
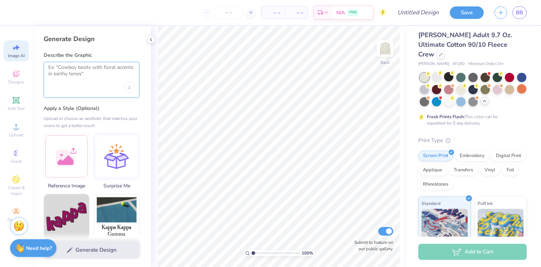
click at [84, 80] on textarea at bounding box center [91, 73] width 87 height 18
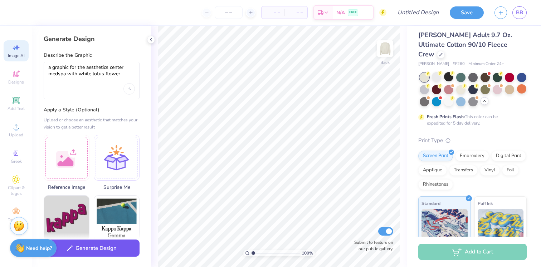
click at [94, 253] on button "Generate Design" at bounding box center [92, 249] width 96 height 18
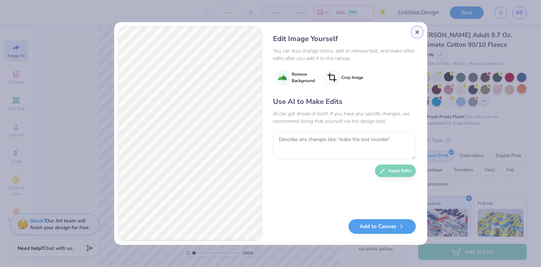
click at [416, 36] on button "Close" at bounding box center [416, 31] width 11 height 11
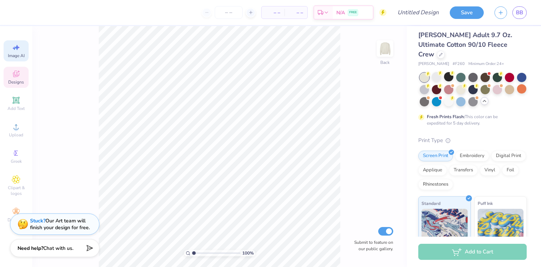
click at [11, 75] on div "Designs" at bounding box center [16, 77] width 25 height 21
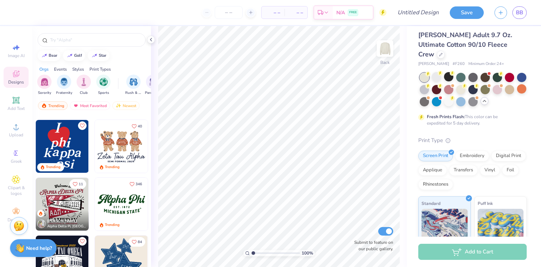
scroll to position [291, 0]
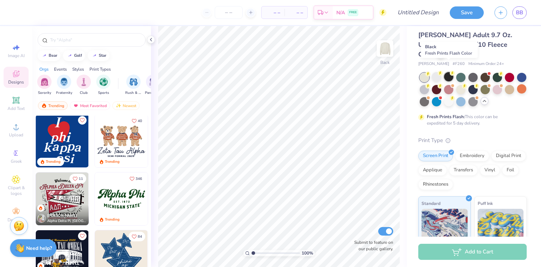
click at [450, 72] on div at bounding box center [448, 76] width 9 height 9
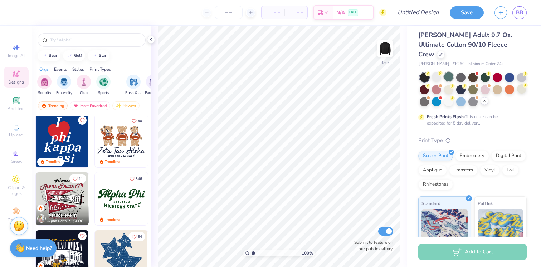
click at [450, 72] on div at bounding box center [448, 76] width 9 height 9
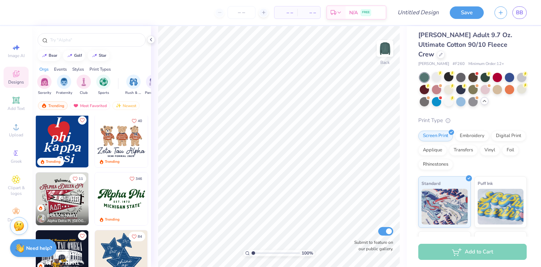
click at [129, 202] on img at bounding box center [121, 199] width 53 height 53
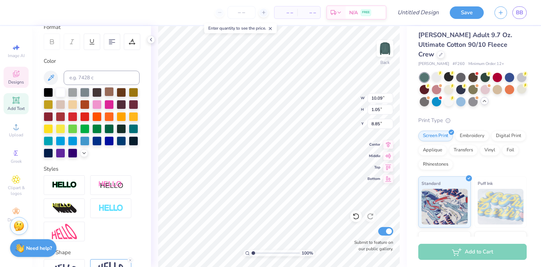
scroll to position [148, 0]
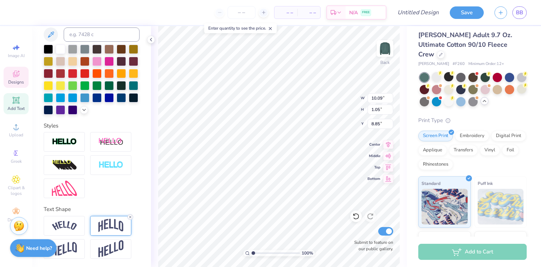
click at [130, 218] on icon at bounding box center [130, 217] width 4 height 4
click at [114, 225] on img at bounding box center [110, 226] width 25 height 14
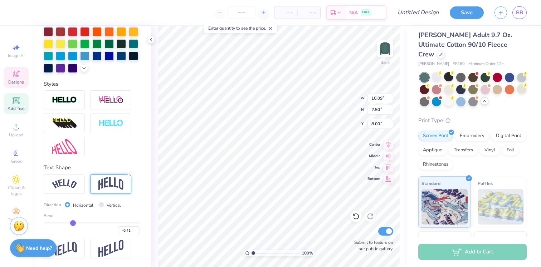
drag, startPoint x: 111, startPoint y: 224, endPoint x: 73, endPoint y: 222, distance: 38.3
click at [73, 223] on input "range" at bounding box center [92, 223] width 96 height 1
drag, startPoint x: 73, startPoint y: 222, endPoint x: 84, endPoint y: 222, distance: 10.7
click at [84, 223] on input "range" at bounding box center [92, 223] width 96 height 1
click at [433, 72] on div at bounding box center [436, 76] width 9 height 9
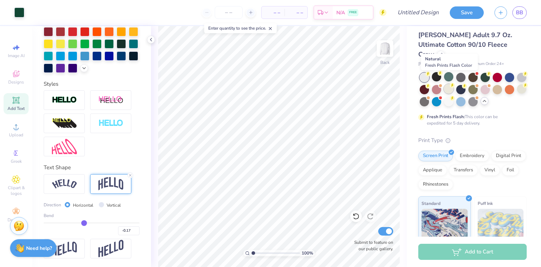
click at [448, 84] on div at bounding box center [448, 88] width 9 height 9
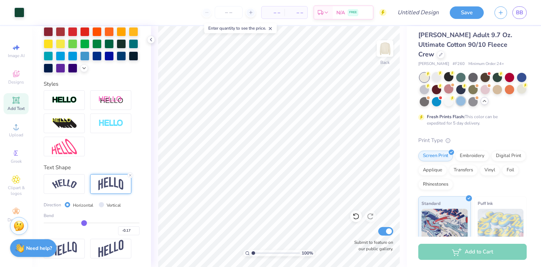
click at [458, 96] on div at bounding box center [472, 90] width 107 height 34
click at [460, 97] on div at bounding box center [460, 101] width 9 height 9
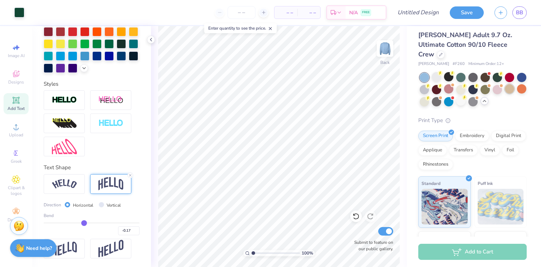
click at [510, 84] on div at bounding box center [508, 88] width 9 height 9
click at [503, 79] on div at bounding box center [472, 90] width 107 height 34
click at [497, 84] on div at bounding box center [496, 88] width 9 height 9
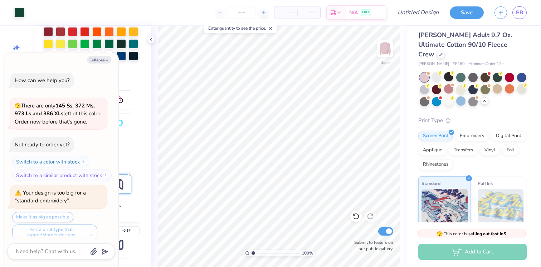
scroll to position [253, 0]
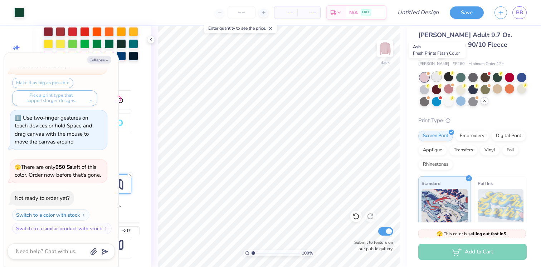
click at [437, 72] on div at bounding box center [436, 76] width 9 height 9
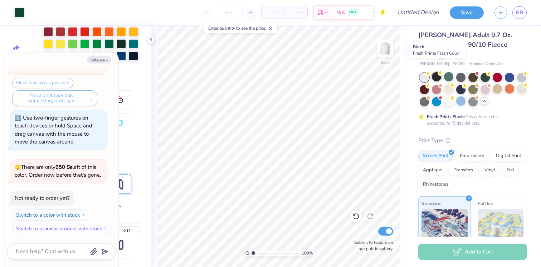
click at [437, 72] on div at bounding box center [436, 76] width 9 height 9
click at [448, 72] on div at bounding box center [448, 76] width 9 height 9
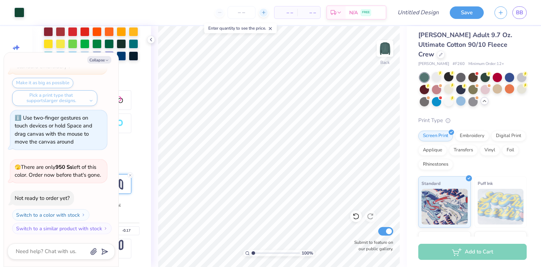
click at [262, 11] on icon at bounding box center [263, 12] width 5 height 5
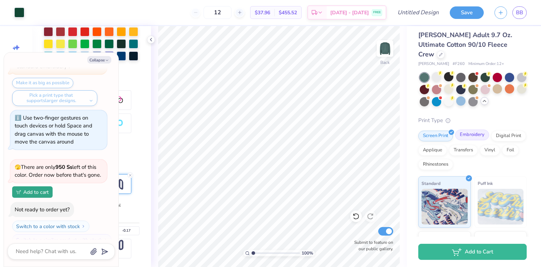
click at [471, 130] on div "Embroidery" at bounding box center [472, 135] width 34 height 11
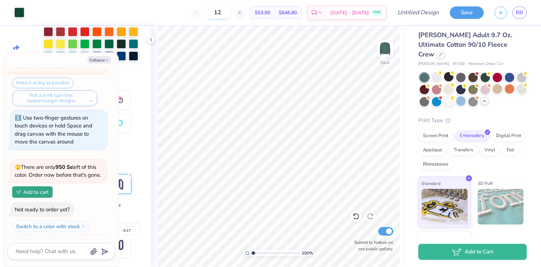
click at [229, 10] on input "12" at bounding box center [217, 12] width 28 height 13
click at [442, 130] on div "Screen Print" at bounding box center [435, 135] width 35 height 11
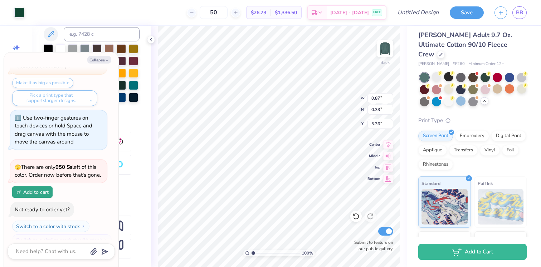
scroll to position [148, 0]
click at [437, 72] on div at bounding box center [436, 76] width 9 height 9
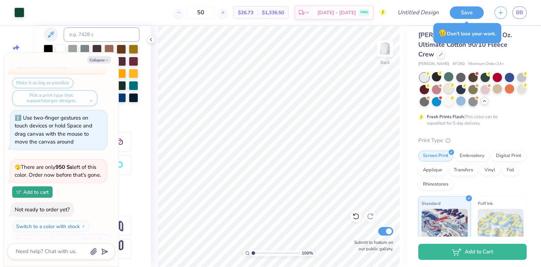
click at [447, 84] on div at bounding box center [448, 88] width 9 height 9
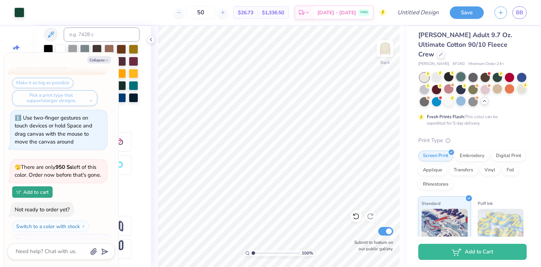
click at [462, 72] on div at bounding box center [460, 76] width 9 height 9
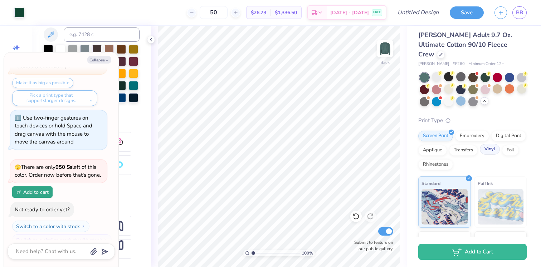
click at [489, 144] on div "Vinyl" at bounding box center [489, 149] width 20 height 11
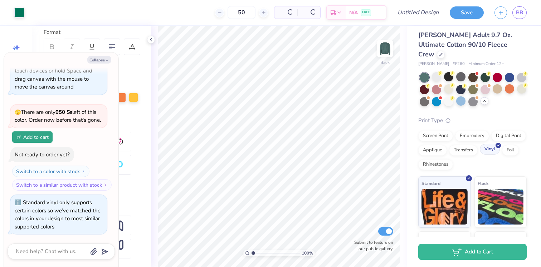
scroll to position [99, 0]
click at [434, 130] on div "Screen Print" at bounding box center [435, 135] width 35 height 11
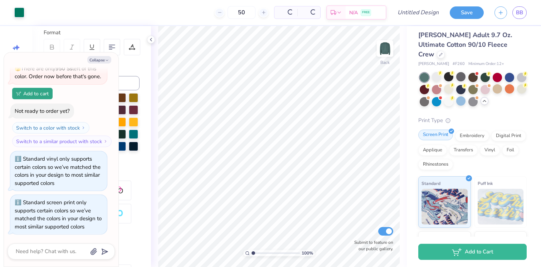
scroll to position [148, 0]
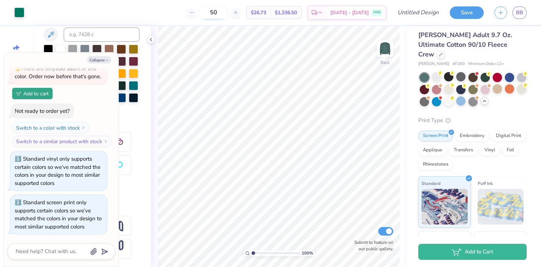
click at [219, 14] on input "50" at bounding box center [213, 12] width 28 height 13
click at [95, 60] on button "Collapse" at bounding box center [99, 60] width 24 height 8
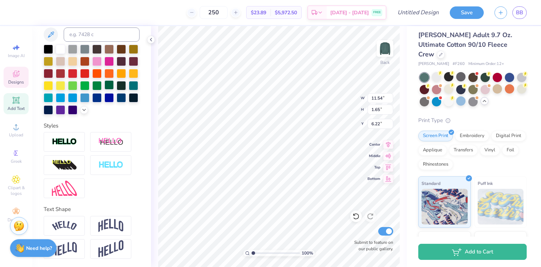
click at [110, 85] on div at bounding box center [108, 84] width 9 height 9
click at [119, 86] on div at bounding box center [121, 84] width 9 height 9
click at [132, 84] on div at bounding box center [133, 84] width 9 height 9
click at [111, 87] on div at bounding box center [108, 84] width 9 height 9
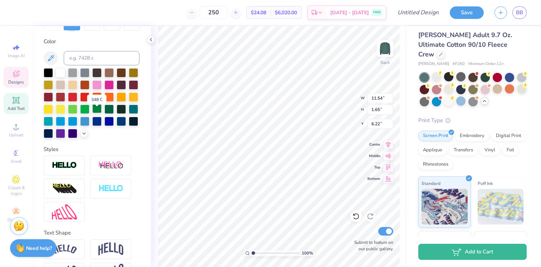
scroll to position [119, 0]
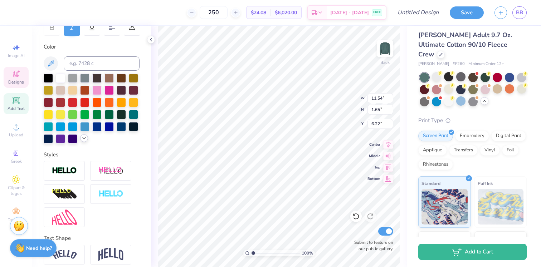
click at [83, 142] on div at bounding box center [92, 109] width 96 height 70
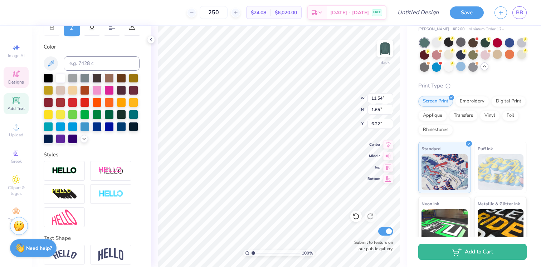
scroll to position [38, 0]
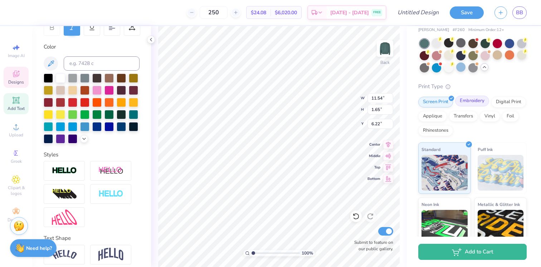
click at [470, 96] on div "Embroidery" at bounding box center [472, 101] width 34 height 11
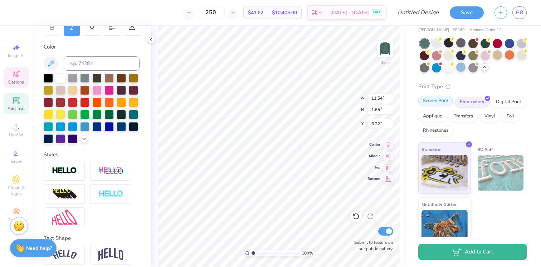
click at [436, 96] on div "Screen Print" at bounding box center [435, 101] width 35 height 11
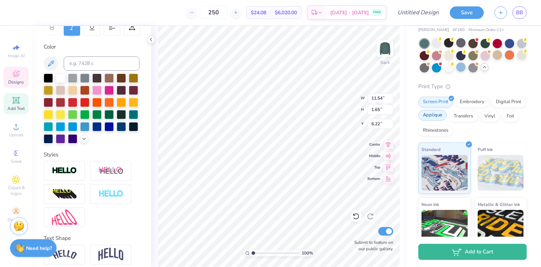
click at [437, 110] on div "Applique" at bounding box center [432, 115] width 29 height 11
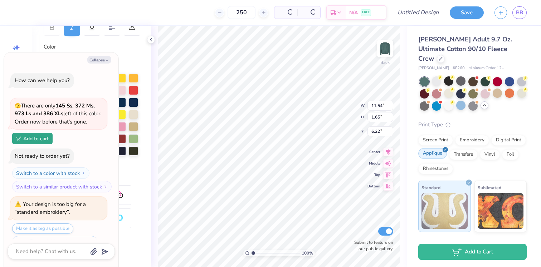
scroll to position [571, 0]
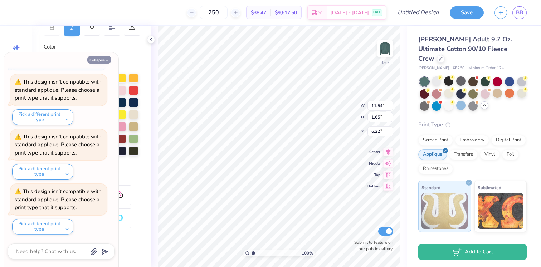
click at [107, 58] on button "Collapse" at bounding box center [99, 60] width 24 height 8
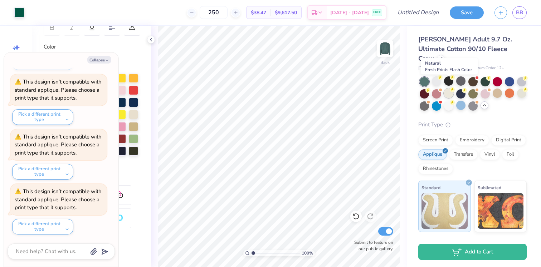
click at [447, 89] on div at bounding box center [448, 93] width 9 height 9
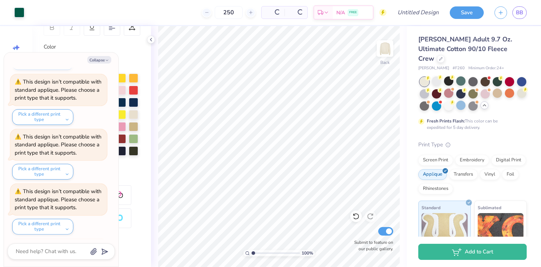
scroll to position [901, 0]
click at [152, 39] on icon at bounding box center [151, 40] width 6 height 6
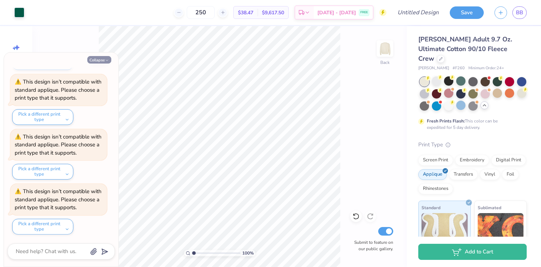
click at [103, 60] on button "Collapse" at bounding box center [99, 60] width 24 height 8
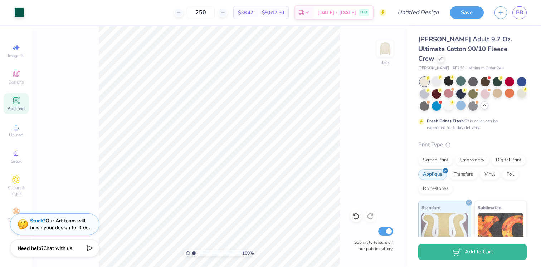
click at [21, 102] on div "Add Text" at bounding box center [16, 103] width 25 height 21
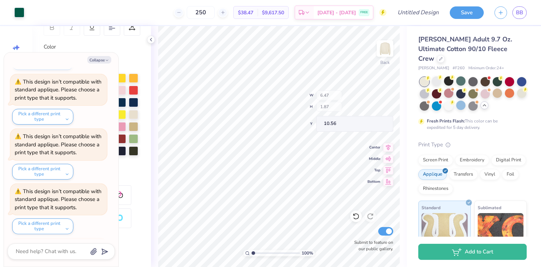
scroll to position [1010, 0]
click at [99, 59] on button "Collapse" at bounding box center [99, 60] width 24 height 8
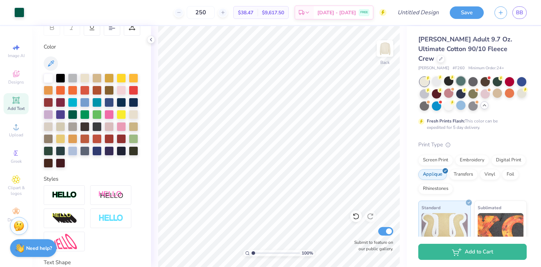
click at [462, 77] on div at bounding box center [460, 81] width 9 height 9
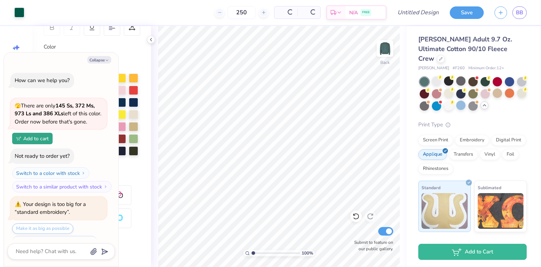
scroll to position [1120, 0]
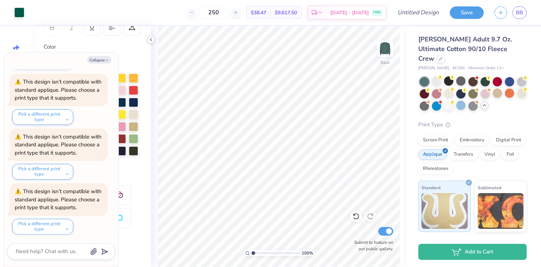
click at [151, 40] on icon at bounding box center [151, 40] width 6 height 6
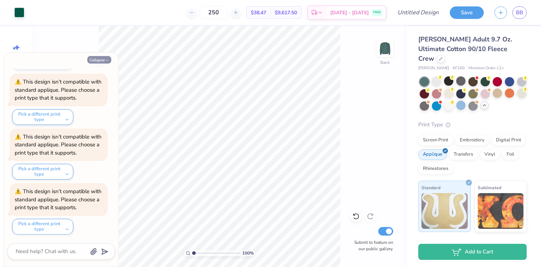
click at [107, 58] on button "Collapse" at bounding box center [99, 60] width 24 height 8
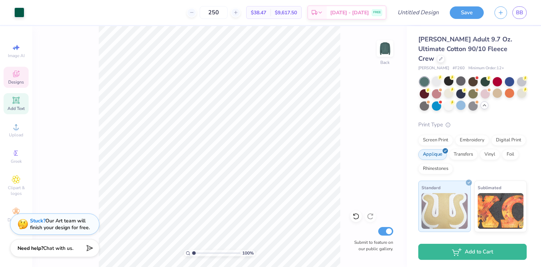
click at [16, 74] on icon at bounding box center [16, 74] width 9 height 9
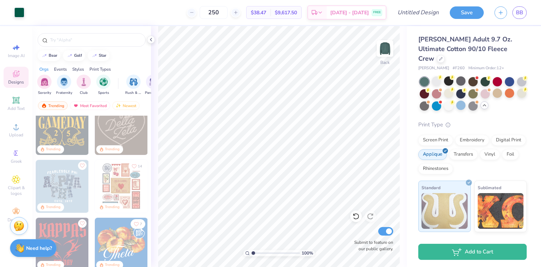
scroll to position [135, 0]
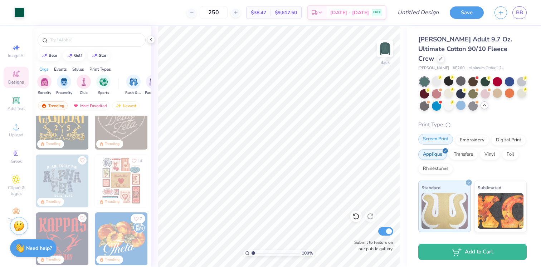
click at [438, 134] on div "Screen Print" at bounding box center [435, 139] width 35 height 11
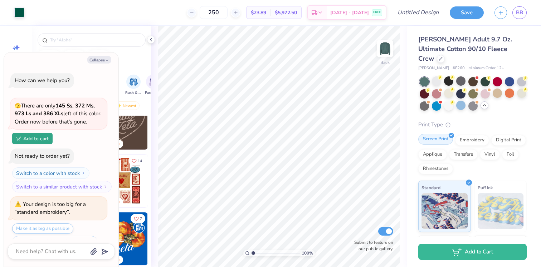
scroll to position [1164, 0]
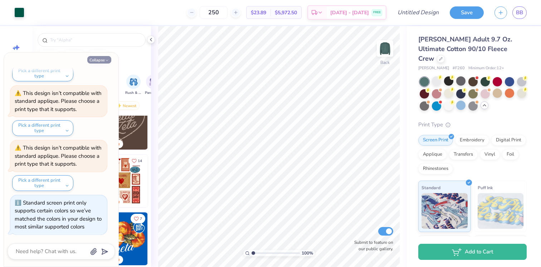
click at [102, 56] on button "Collapse" at bounding box center [99, 60] width 24 height 8
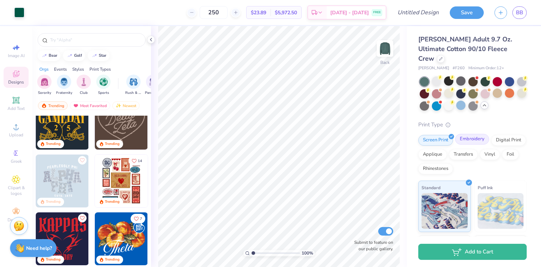
click at [477, 134] on div "Embroidery" at bounding box center [472, 139] width 34 height 11
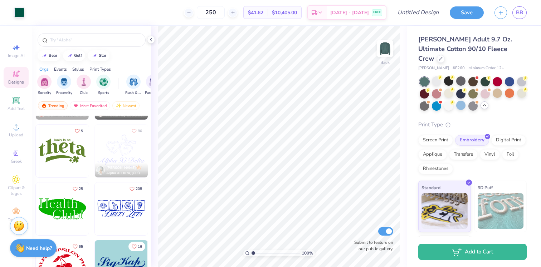
scroll to position [2434, 0]
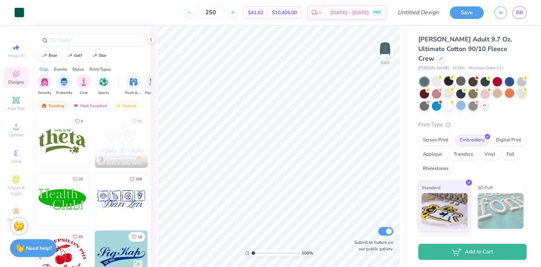
click at [118, 197] on img at bounding box center [121, 199] width 53 height 53
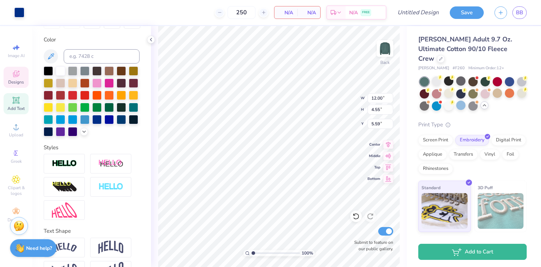
scroll to position [123, 0]
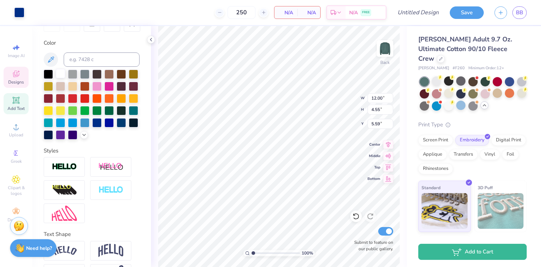
click at [60, 73] on div at bounding box center [60, 73] width 9 height 9
click at [60, 75] on div at bounding box center [60, 73] width 9 height 9
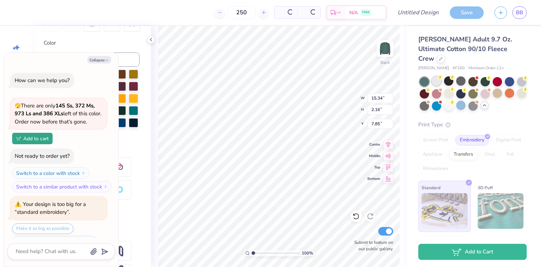
scroll to position [1223, 0]
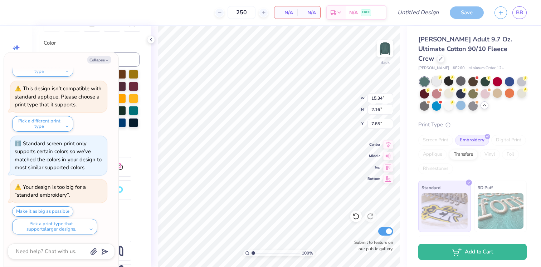
click at [438, 77] on div at bounding box center [436, 81] width 9 height 9
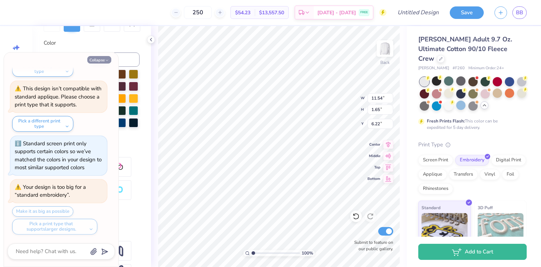
click at [90, 60] on button "Collapse" at bounding box center [99, 60] width 24 height 8
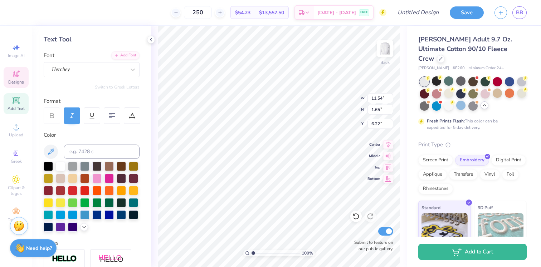
scroll to position [0, 0]
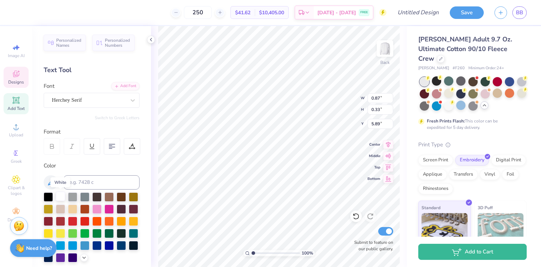
click at [63, 198] on div at bounding box center [60, 196] width 9 height 9
click at [58, 199] on div at bounding box center [60, 196] width 9 height 9
click at [59, 197] on div at bounding box center [60, 196] width 9 height 9
click at [62, 196] on div at bounding box center [60, 196] width 9 height 9
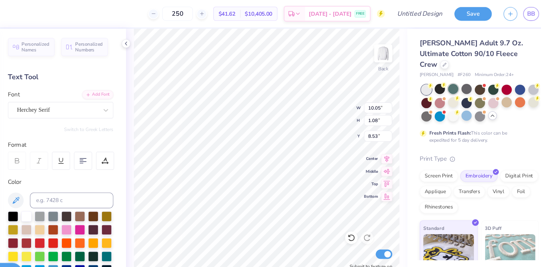
click at [451, 77] on div at bounding box center [448, 81] width 9 height 9
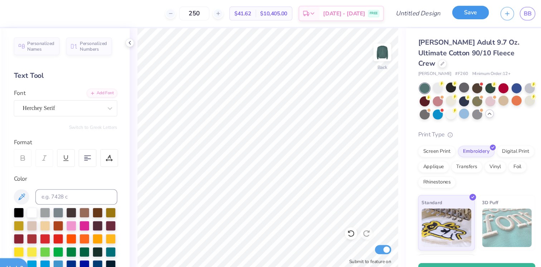
click at [467, 11] on button "Save" at bounding box center [466, 11] width 34 height 13
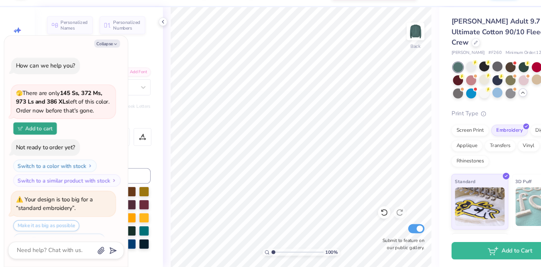
scroll to position [1243, 0]
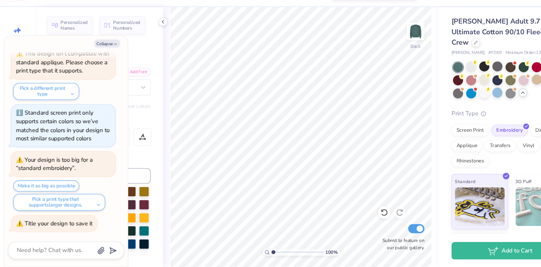
click at [93, 65] on div "Collapse How can we help you? 🫣 There are only 145 Ss, 372 Ms, 973 Ls and 386 X…" at bounding box center [61, 160] width 114 height 215
click at [96, 62] on button "Collapse" at bounding box center [99, 60] width 24 height 8
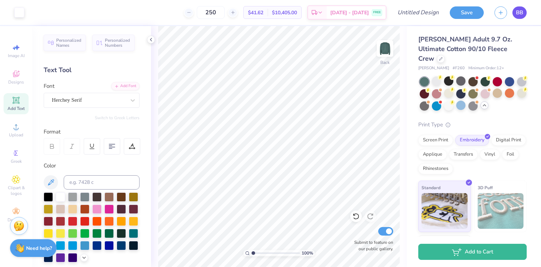
click at [521, 10] on span "BB" at bounding box center [519, 13] width 7 height 8
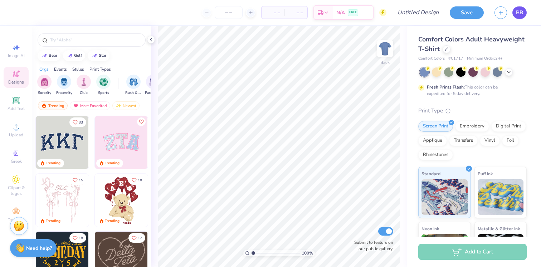
click at [515, 10] on link "BB" at bounding box center [519, 12] width 14 height 13
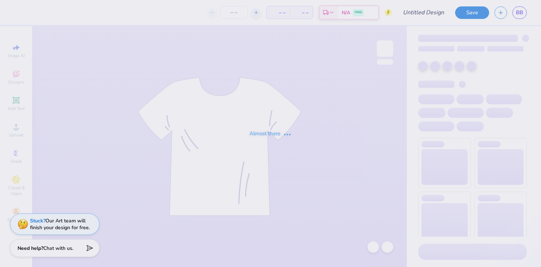
type input "Medspa Sweatshirt Design 1"
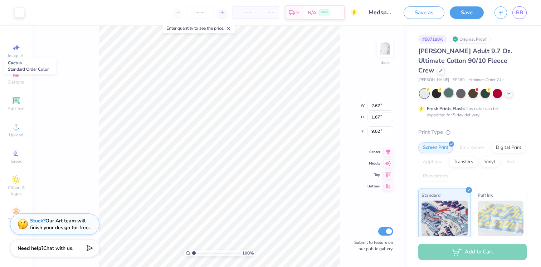
click at [449, 89] on div at bounding box center [472, 93] width 107 height 9
click at [422, 89] on div at bounding box center [423, 93] width 9 height 9
click at [346, 79] on div "100 % Back W 2.62 2.62 " H 1.67 1.67 " Y 9.02 9.02 " Center Middle Top Bottom S…" at bounding box center [219, 146] width 374 height 241
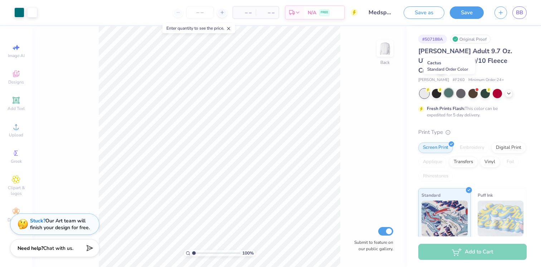
click at [448, 88] on div at bounding box center [448, 92] width 9 height 9
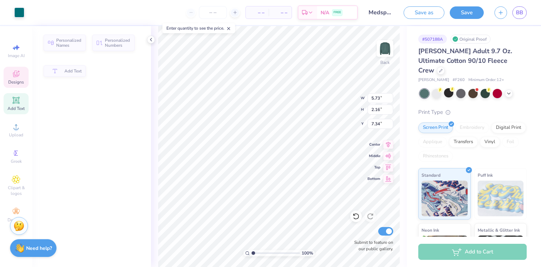
type input "5.73"
type input "2.16"
type input "7.34"
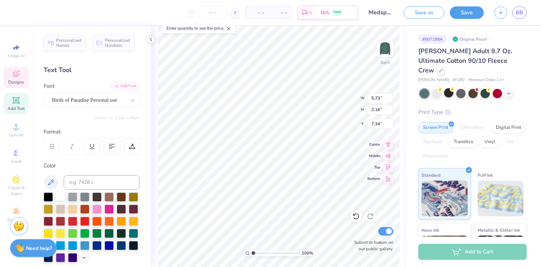
click at [59, 194] on div at bounding box center [60, 196] width 9 height 9
type input "13.26"
type input "2.70"
type input "5.99"
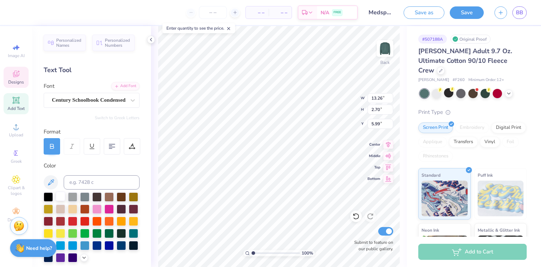
click at [58, 200] on div at bounding box center [60, 196] width 9 height 9
click at [60, 195] on div at bounding box center [60, 197] width 9 height 9
type input "1.79"
type input "0.85"
type input "9.85"
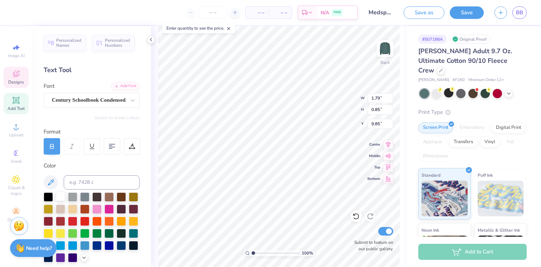
click at [63, 199] on div at bounding box center [60, 196] width 9 height 9
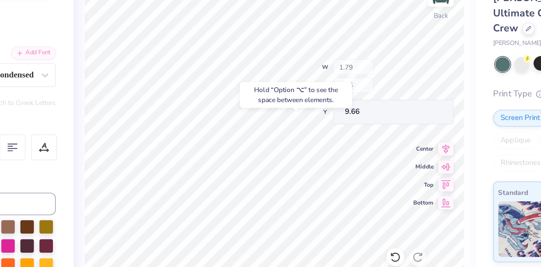
type input "9.66"
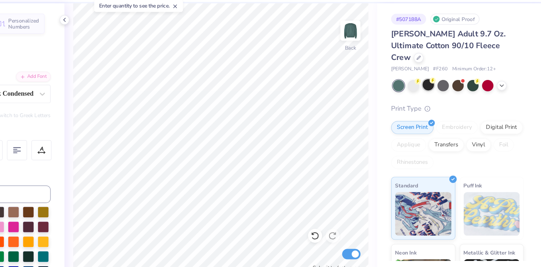
click at [450, 88] on div at bounding box center [448, 92] width 9 height 9
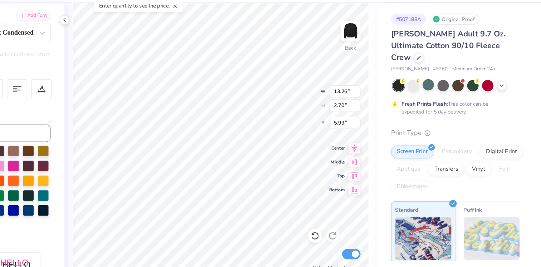
scroll to position [60, 0]
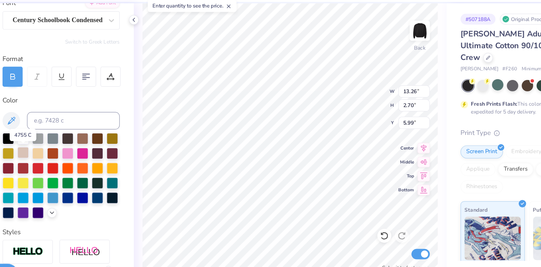
click at [57, 149] on div at bounding box center [60, 148] width 9 height 9
click at [137, 184] on div at bounding box center [133, 184] width 9 height 9
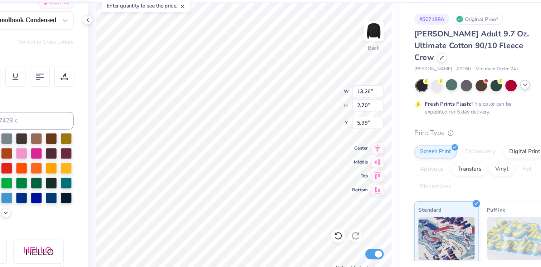
click at [510, 90] on icon at bounding box center [509, 93] width 6 height 6
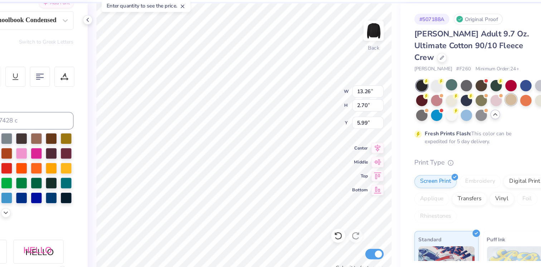
click at [497, 100] on div at bounding box center [496, 104] width 9 height 9
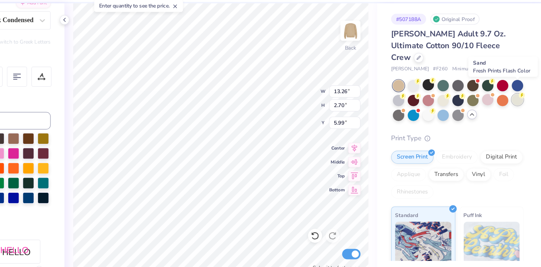
click at [521, 100] on div at bounding box center [521, 104] width 9 height 9
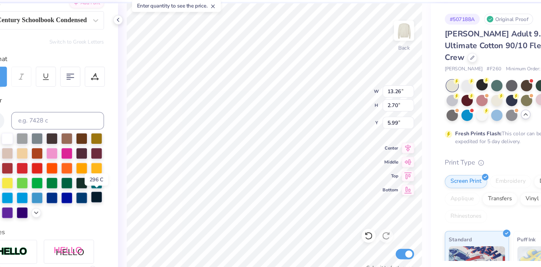
click at [133, 186] on div at bounding box center [133, 184] width 9 height 9
click at [121, 188] on div at bounding box center [121, 184] width 9 height 9
type input "5.73"
type input "2.16"
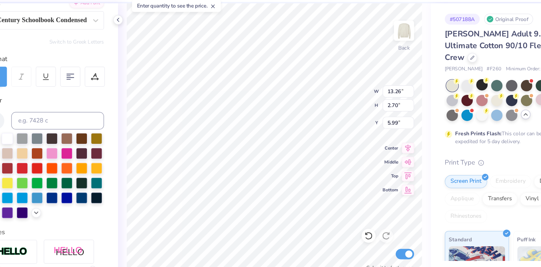
type input "7.34"
click at [122, 184] on div at bounding box center [121, 184] width 9 height 9
click at [120, 185] on div at bounding box center [121, 185] width 9 height 9
type input "1.79"
type input "0.85"
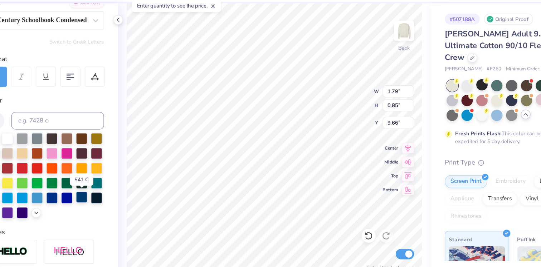
click at [122, 183] on div at bounding box center [121, 184] width 9 height 9
type input "2.62"
type input "1.67"
click at [123, 186] on div at bounding box center [121, 184] width 9 height 9
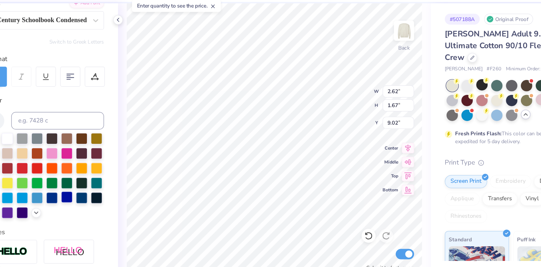
click at [109, 186] on div at bounding box center [108, 184] width 9 height 9
type input "9.24"
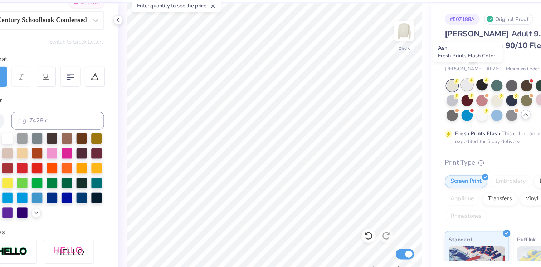
click at [435, 88] on div at bounding box center [436, 92] width 9 height 9
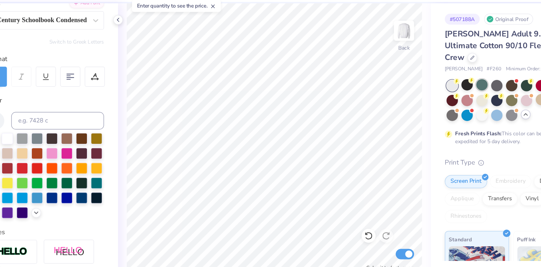
click at [450, 88] on div at bounding box center [448, 92] width 9 height 9
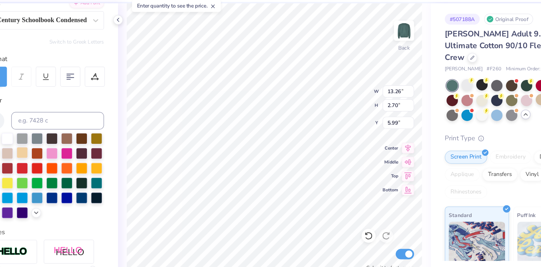
click at [74, 148] on div at bounding box center [72, 148] width 9 height 9
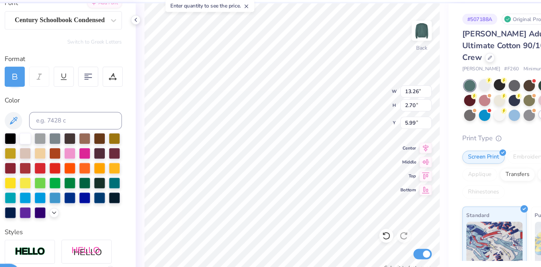
type input "5.73"
type input "2.16"
type input "7.34"
click at [77, 149] on div at bounding box center [72, 148] width 9 height 9
click at [76, 145] on div at bounding box center [72, 148] width 9 height 9
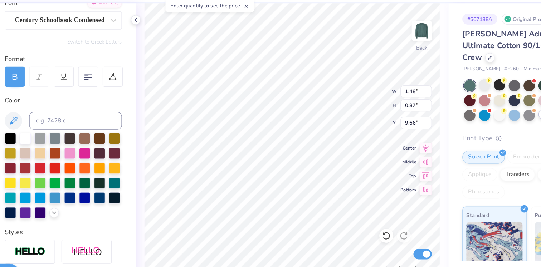
type input "1.79"
type input "0.85"
click at [70, 144] on div at bounding box center [72, 148] width 9 height 9
click at [74, 147] on div at bounding box center [72, 148] width 9 height 9
click at [60, 148] on div at bounding box center [60, 148] width 9 height 9
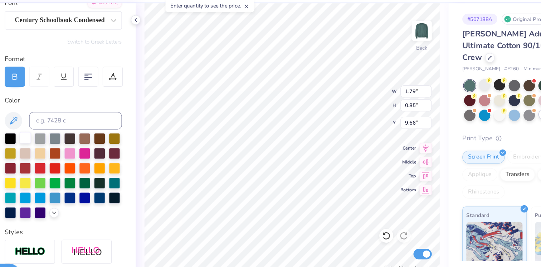
click at [62, 137] on div at bounding box center [60, 136] width 9 height 9
type input "1.48"
type input "0.87"
click at [60, 137] on div at bounding box center [60, 136] width 9 height 9
type input "5.73"
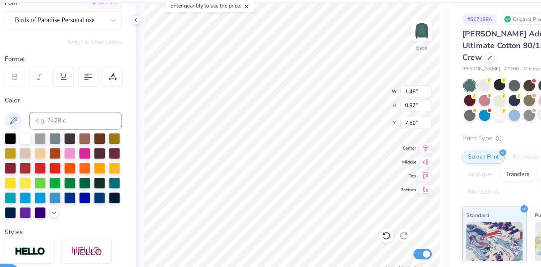
type input "2.16"
type input "7.50"
click at [59, 135] on div at bounding box center [60, 136] width 9 height 9
type input "13.26"
type input "2.70"
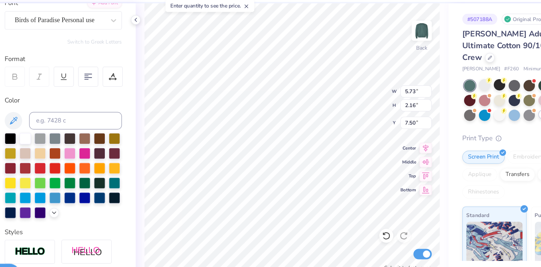
type input "5.88"
click at [63, 137] on div at bounding box center [60, 136] width 9 height 9
type input "7.23"
click at [467, 147] on div "Embroidery" at bounding box center [472, 152] width 34 height 11
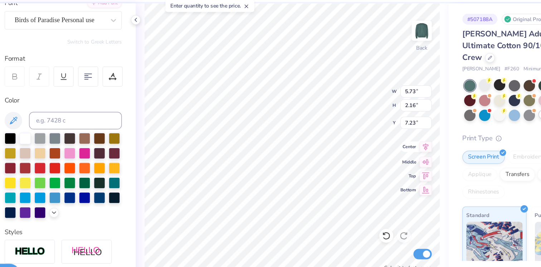
type textarea "Medspa"
click at [72, 148] on div at bounding box center [72, 148] width 9 height 9
click at [59, 147] on div at bounding box center [60, 148] width 9 height 9
type input "5.73"
type input "2.16"
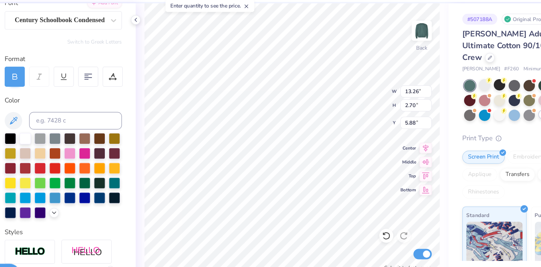
type input "7.23"
click at [61, 147] on div at bounding box center [60, 148] width 9 height 9
click at [48, 187] on div at bounding box center [48, 184] width 9 height 9
click at [132, 172] on div at bounding box center [133, 172] width 9 height 9
type input "13.26"
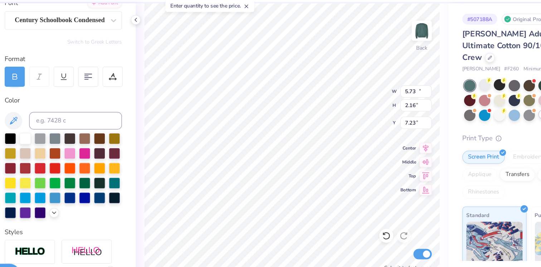
type input "2.70"
type input "5.88"
click at [134, 173] on div at bounding box center [133, 172] width 9 height 9
click at [132, 173] on div at bounding box center [133, 172] width 9 height 9
type input "1.79"
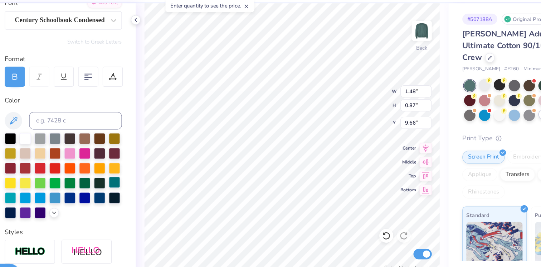
type input "0.85"
click at [133, 173] on div at bounding box center [133, 172] width 9 height 9
click at [436, 88] on div at bounding box center [436, 92] width 9 height 9
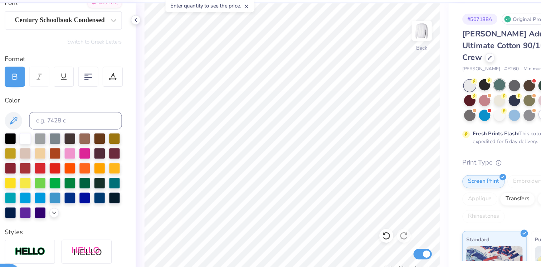
click at [449, 88] on div at bounding box center [448, 92] width 9 height 9
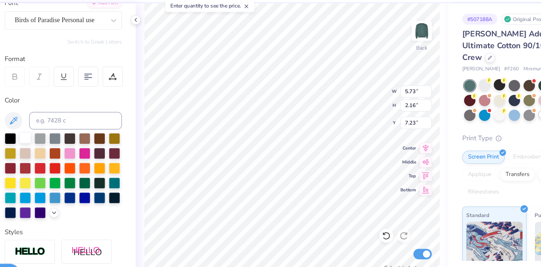
click at [57, 135] on div at bounding box center [60, 136] width 9 height 9
type input "13.26"
type input "2.70"
type input "5.88"
click at [64, 137] on div at bounding box center [60, 136] width 9 height 9
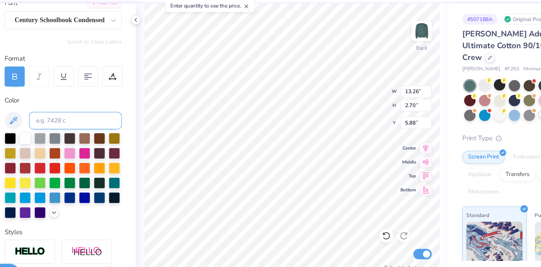
type input "1.48"
type input "0.87"
type input "9.66"
click at [64, 137] on div at bounding box center [60, 136] width 9 height 9
type input "1.79"
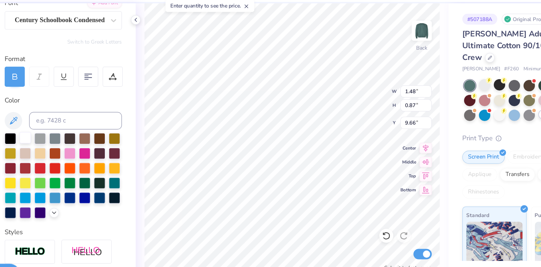
type input "0.85"
click at [63, 139] on div at bounding box center [60, 136] width 9 height 9
type textarea "AESTHETIC CENTER"
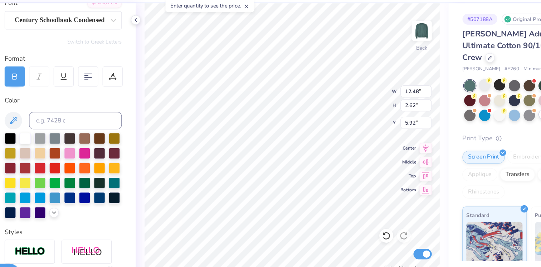
type textarea "THE AESTHETIC CENTER"
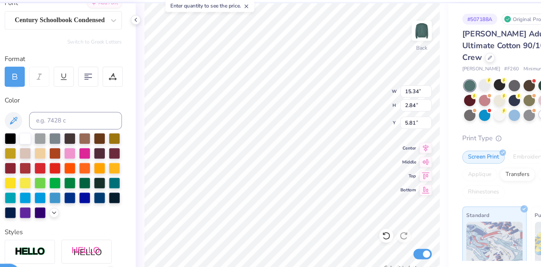
type input "13.47"
type input "2.50"
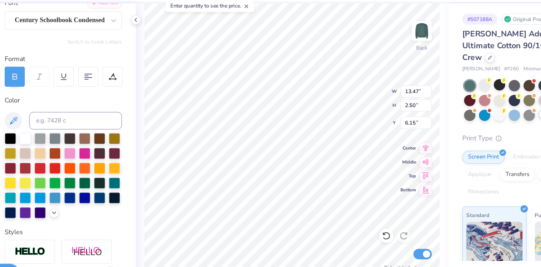
type input "6.35"
type input "8.83"
type input "9.85"
type input "3.05"
type input "5.82"
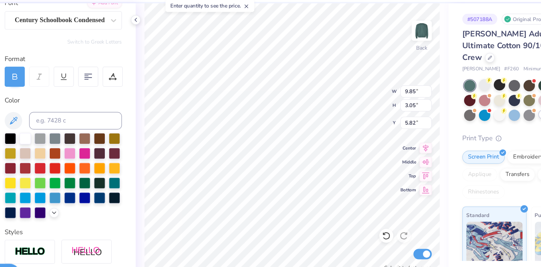
type input "10.59"
type input "3.28"
type input "5.59"
type input "10.83"
type input "3.36"
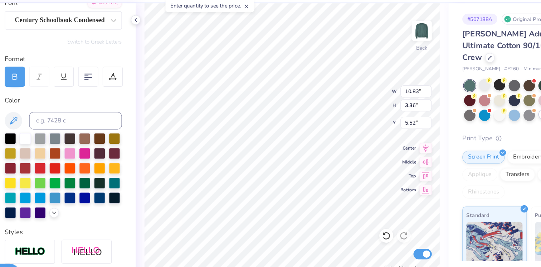
type input "6.08"
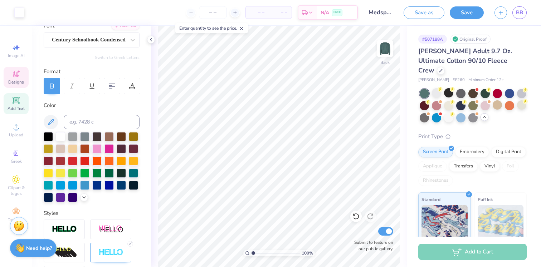
click at [15, 79] on div "Designs" at bounding box center [16, 77] width 25 height 21
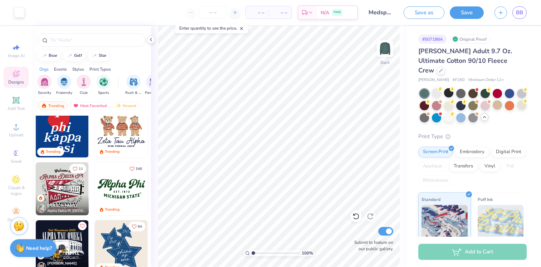
scroll to position [302, 0]
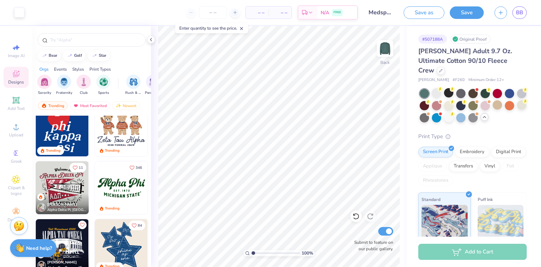
click at [129, 193] on img at bounding box center [121, 188] width 53 height 53
type input "11.50"
click at [467, 10] on button "Save" at bounding box center [466, 12] width 34 height 13
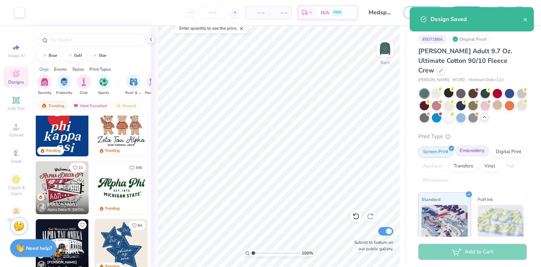
click at [473, 146] on div "Embroidery" at bounding box center [472, 151] width 34 height 11
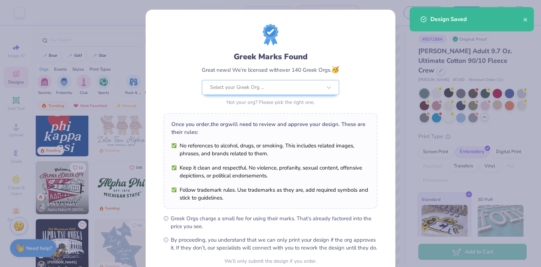
scroll to position [67, 0]
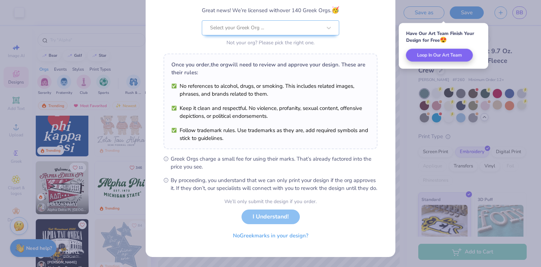
click at [267, 213] on div "We’ll only submit the design if you order. I Understand! No Greek marks in your…" at bounding box center [270, 220] width 92 height 45
click at [251, 23] on div at bounding box center [266, 27] width 112 height 9
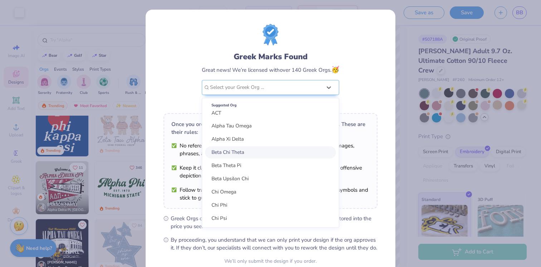
scroll to position [439, 0]
click at [276, 60] on div "Greek Marks Found" at bounding box center [270, 56] width 137 height 11
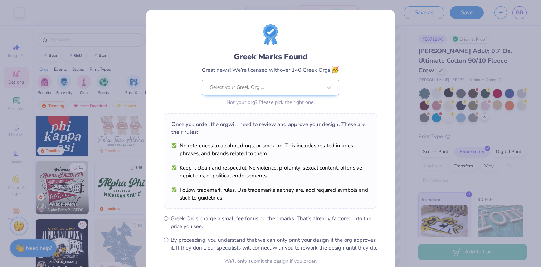
scroll to position [67, 0]
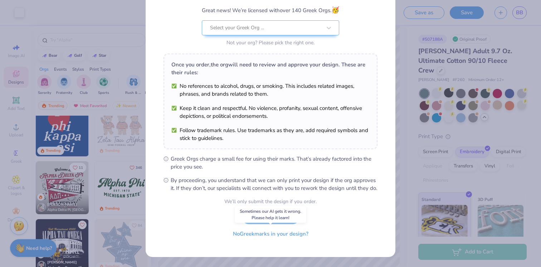
click at [265, 236] on button "No Greek marks in your design?" at bounding box center [271, 234] width 88 height 15
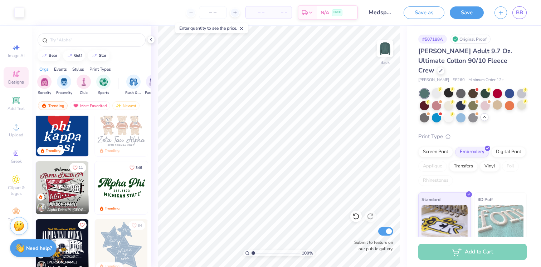
scroll to position [0, 0]
click at [261, 15] on span "– –" at bounding box center [257, 13] width 14 height 8
click at [210, 14] on input "number" at bounding box center [213, 12] width 28 height 13
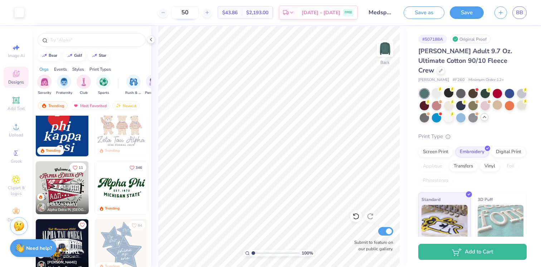
click at [197, 14] on input "50" at bounding box center [185, 12] width 28 height 13
type input "5"
drag, startPoint x: 199, startPoint y: 14, endPoint x: 186, endPoint y: 13, distance: 13.7
click at [186, 13] on input "100" at bounding box center [185, 12] width 28 height 13
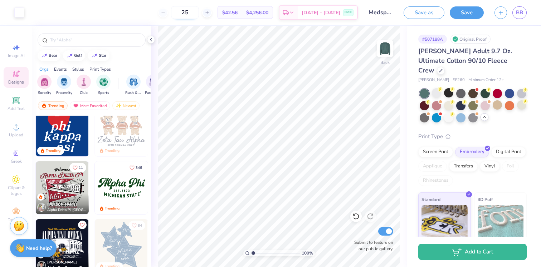
type input "250"
click at [195, 11] on input "250" at bounding box center [182, 12] width 28 height 13
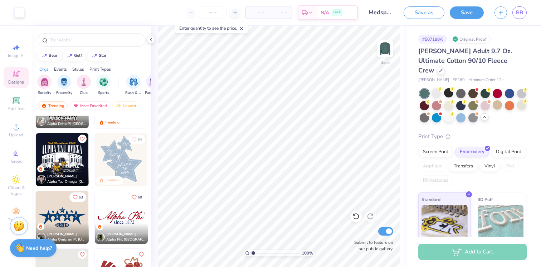
scroll to position [399, 0]
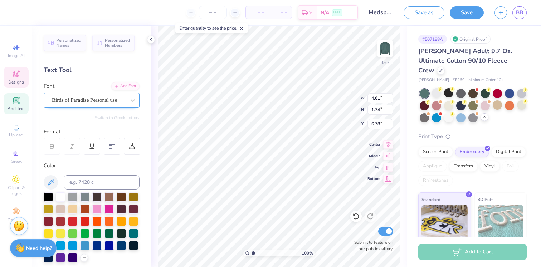
click at [98, 107] on div "Birds of Paradise Personal use" at bounding box center [92, 100] width 96 height 15
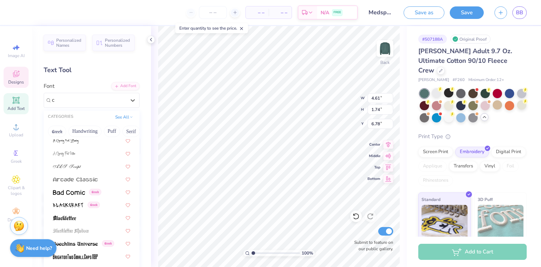
scroll to position [0, 0]
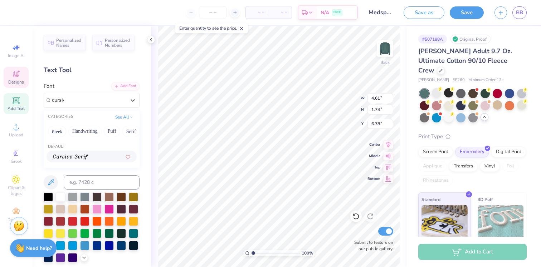
type input "cursive"
click at [121, 116] on button "See All" at bounding box center [124, 116] width 22 height 7
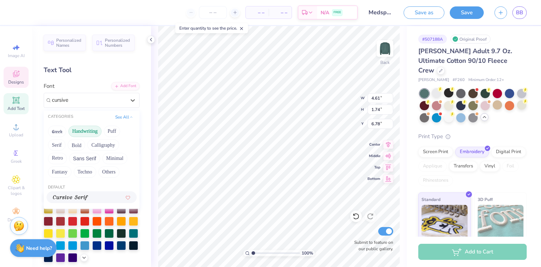
click at [85, 132] on button "Handwriting" at bounding box center [84, 131] width 33 height 11
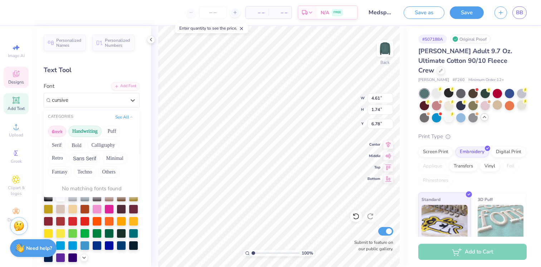
click at [60, 134] on button "Greek" at bounding box center [57, 131] width 18 height 11
click at [77, 134] on button "Handwriting" at bounding box center [84, 131] width 33 height 11
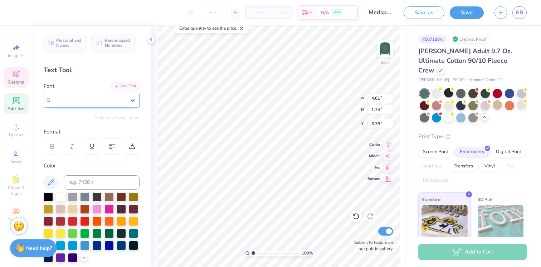
click at [108, 99] on div "Birds of Paradise Personal use" at bounding box center [88, 100] width 75 height 11
click at [108, 99] on span "Birds of Paradise Personal use" at bounding box center [84, 100] width 65 height 8
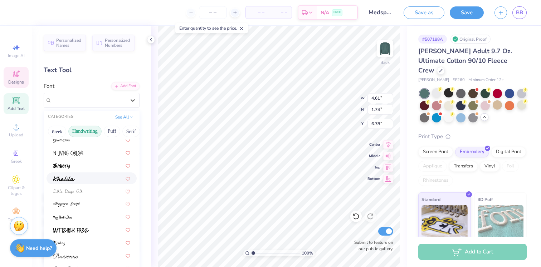
scroll to position [123, 0]
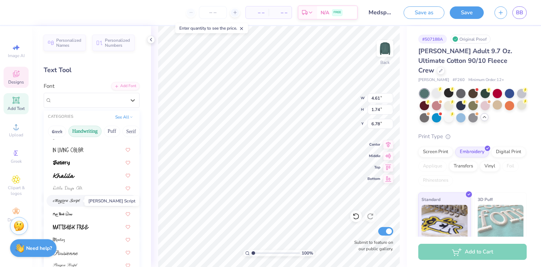
click at [78, 202] on img at bounding box center [66, 201] width 27 height 5
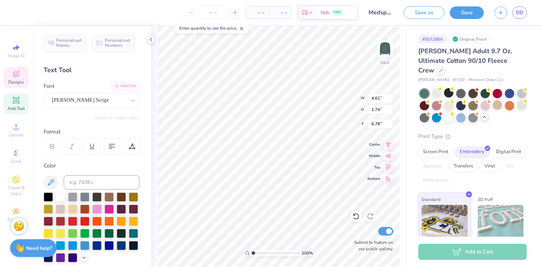
type input "6.42"
type input "1.80"
type input "6.75"
click at [67, 105] on div at bounding box center [89, 100] width 74 height 10
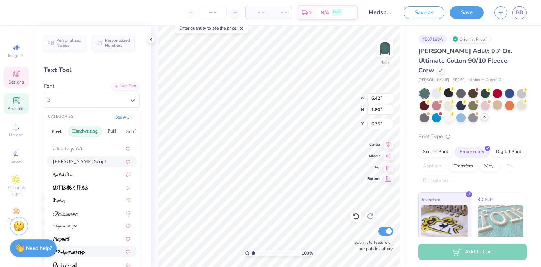
scroll to position [43, 0]
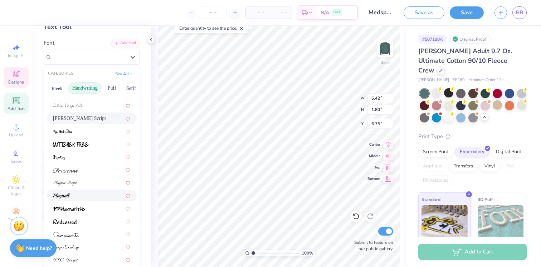
click at [70, 197] on div at bounding box center [91, 196] width 77 height 8
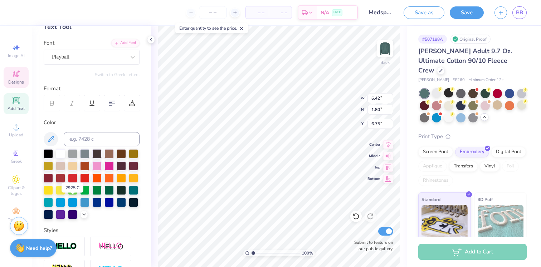
type input "4.54"
type input "1.45"
type input "6.93"
click at [70, 61] on div at bounding box center [89, 57] width 74 height 10
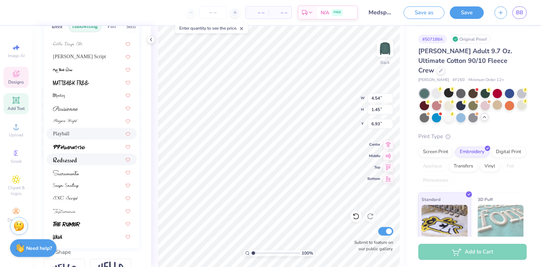
scroll to position [148, 0]
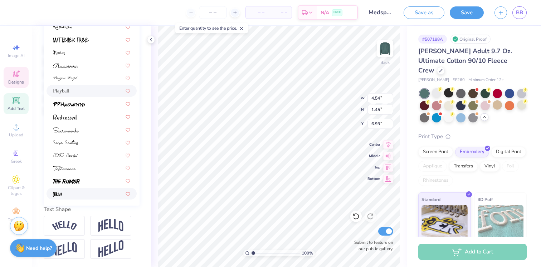
click at [65, 194] on div at bounding box center [91, 194] width 77 height 8
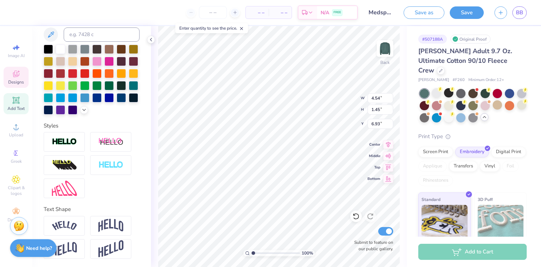
type input "3.14"
type input "1.44"
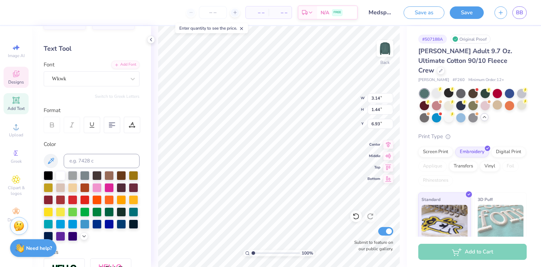
scroll to position [0, 0]
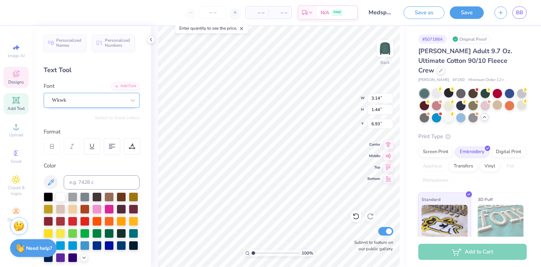
click at [73, 102] on div "Wkwk" at bounding box center [88, 100] width 75 height 11
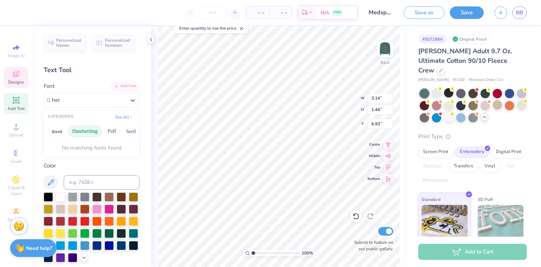
click at [98, 127] on button "Handwriting" at bounding box center [84, 131] width 33 height 11
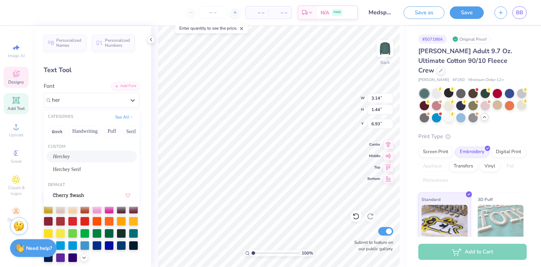
click at [71, 157] on div "Herchey" at bounding box center [91, 157] width 77 height 8
type input "her"
type input "4.27"
type input "1.39"
type input "6.96"
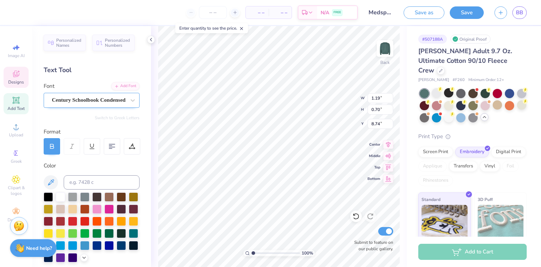
click at [89, 105] on div "Century Schoolbook Condensed" at bounding box center [88, 100] width 75 height 11
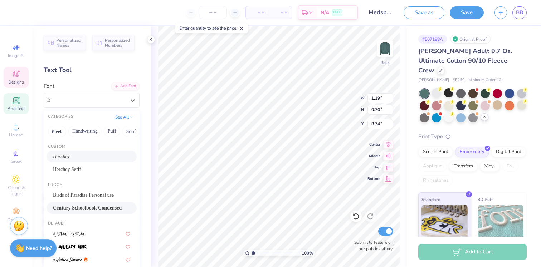
click at [71, 157] on div "Herchey" at bounding box center [91, 157] width 77 height 8
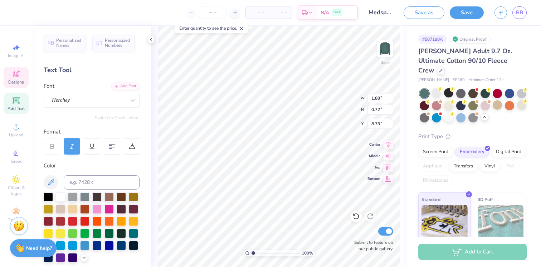
type input "1.88"
type input "0.72"
type input "8.73"
click at [73, 103] on div "Herchey" at bounding box center [88, 100] width 75 height 11
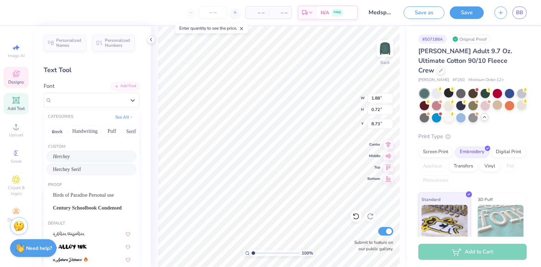
click at [94, 171] on div "Herchey Serif" at bounding box center [91, 170] width 77 height 8
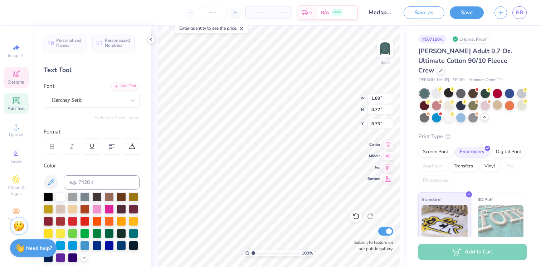
type input "1.53"
type input "0.66"
type input "8.75"
type input "1.44"
type input "0.68"
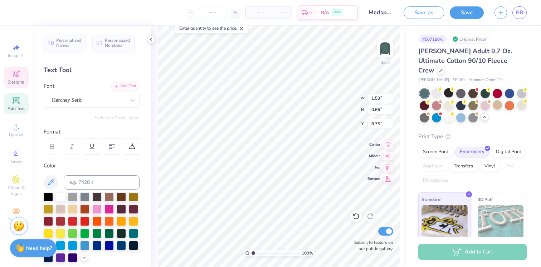
type input "8.74"
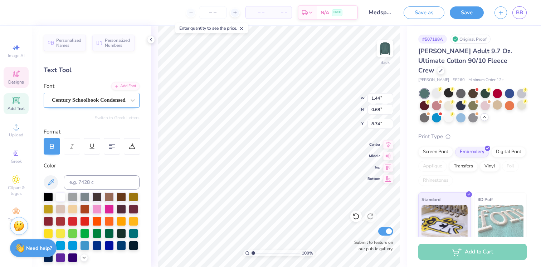
click at [63, 99] on div "Century Schoolbook Condensed" at bounding box center [88, 100] width 75 height 11
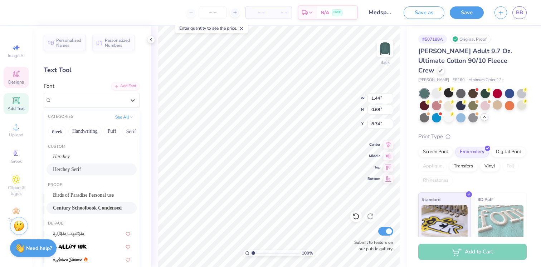
click at [85, 173] on div "Herchey Serif" at bounding box center [91, 170] width 90 height 12
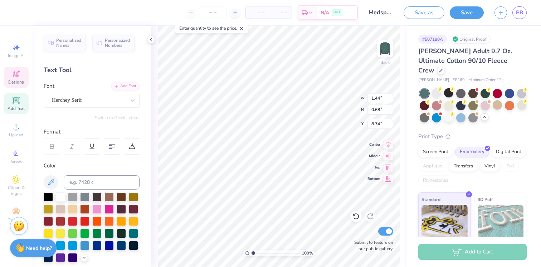
type input "1.87"
type input "0.66"
type input "8.75"
type input "7.07"
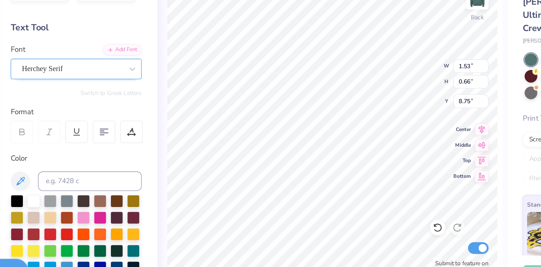
click at [95, 104] on div at bounding box center [89, 100] width 74 height 10
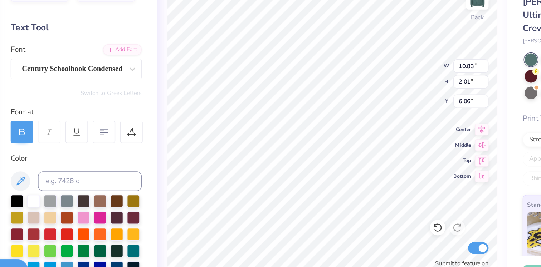
type input "10.83"
type input "2.01"
type input "6.06"
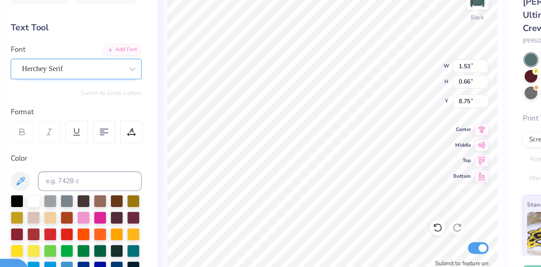
click at [79, 94] on div "Herchey Serif" at bounding box center [92, 100] width 96 height 15
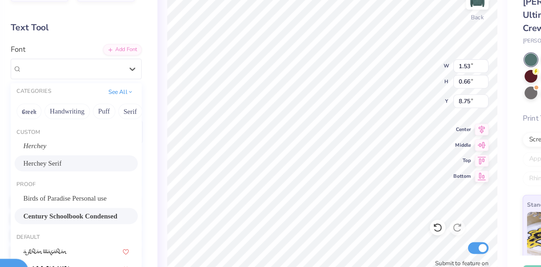
click at [83, 206] on span "Century Schoolbook Condensed" at bounding box center [87, 208] width 69 height 8
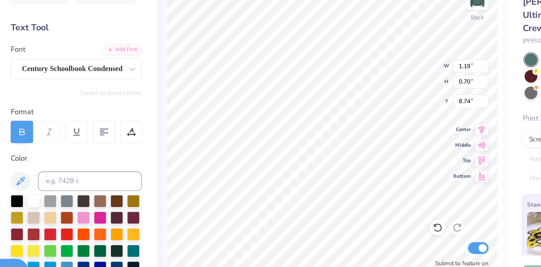
type input "1.19"
type input "0.70"
type input "8.74"
click at [56, 149] on div at bounding box center [52, 146] width 16 height 16
click at [53, 148] on icon at bounding box center [52, 148] width 4 height 2
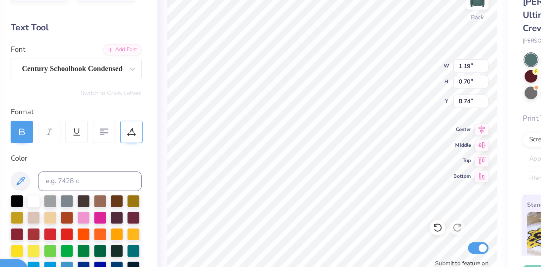
click at [135, 146] on div at bounding box center [132, 146] width 16 height 16
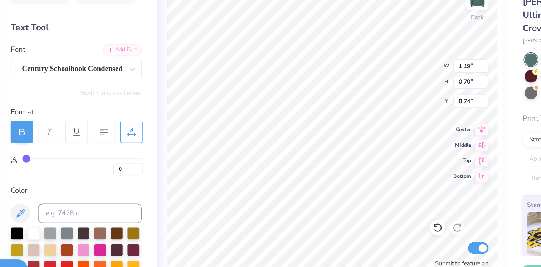
type input "2"
type input "9"
type input "18"
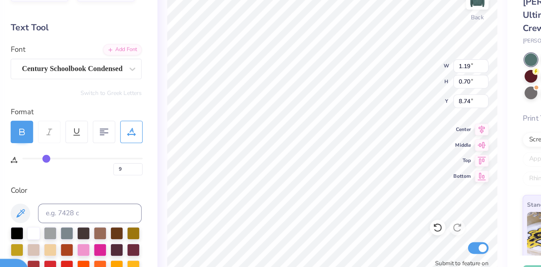
type input "18"
type input "22"
type input "23"
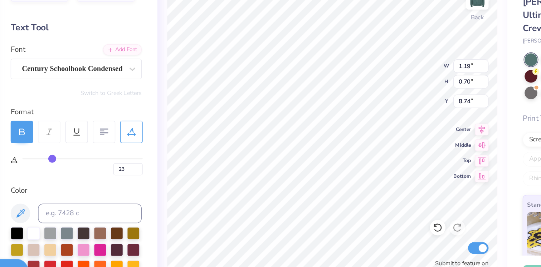
type input "0"
drag, startPoint x: 55, startPoint y: 166, endPoint x: 41, endPoint y: 165, distance: 14.3
click at [52, 166] on input "range" at bounding box center [96, 166] width 88 height 1
type input "1.19"
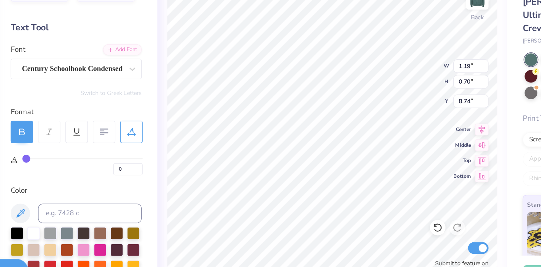
click at [55, 147] on icon at bounding box center [52, 146] width 6 height 6
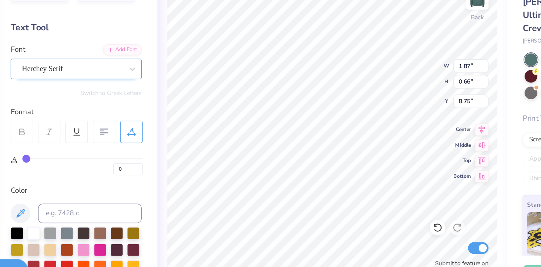
click at [93, 103] on div "Herchey Serif" at bounding box center [88, 100] width 75 height 11
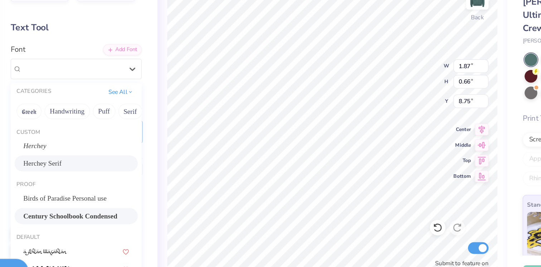
click at [108, 207] on div "Century Schoolbook Condensed" at bounding box center [91, 208] width 77 height 8
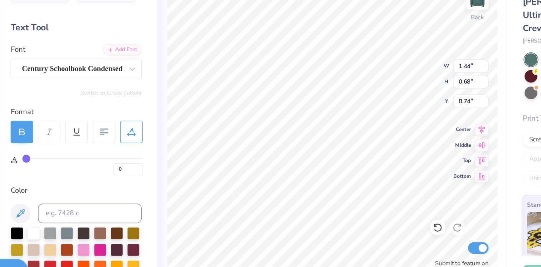
type input "1.44"
type input "0.68"
type input "8.74"
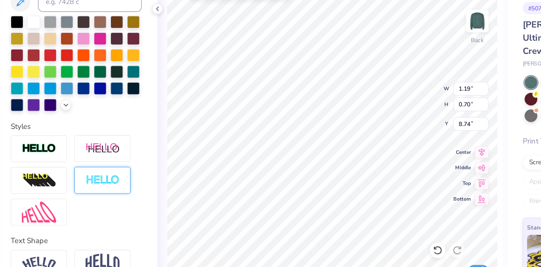
click at [119, 171] on div at bounding box center [110, 166] width 41 height 20
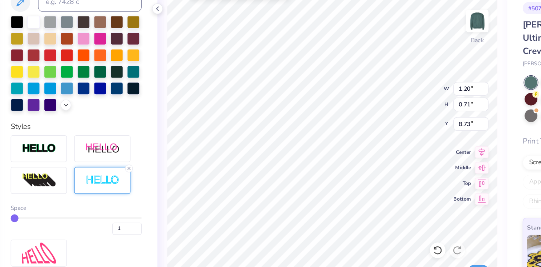
type input "1.20"
type input "0.71"
type input "8.73"
type input "1.44"
type input "0.68"
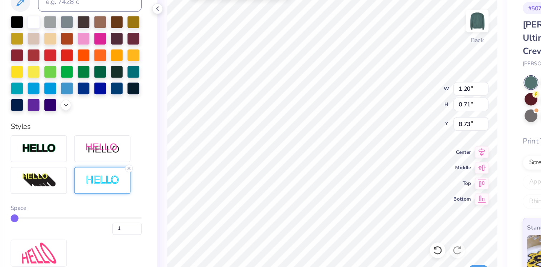
type input "8.74"
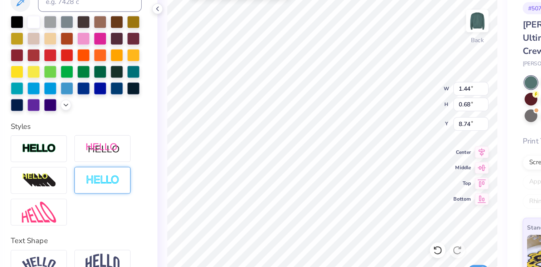
click at [116, 163] on img at bounding box center [110, 165] width 25 height 8
type input "1.45"
type input "0.69"
type input "8.73"
click at [120, 159] on div at bounding box center [110, 166] width 41 height 20
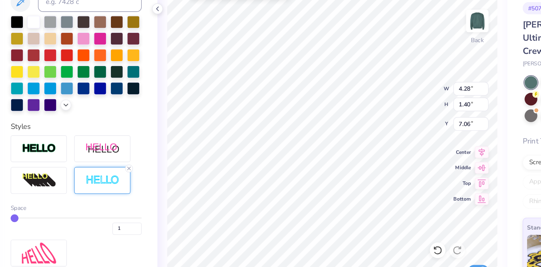
type input "4.28"
type input "1.40"
type input "7.06"
click at [74, 145] on img at bounding box center [64, 142] width 25 height 8
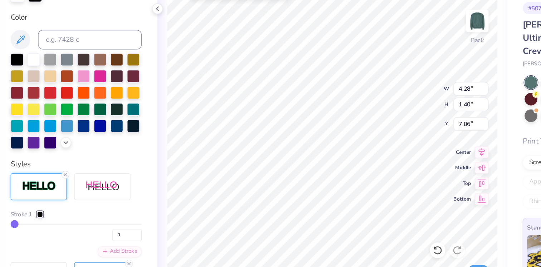
scroll to position [199, 0]
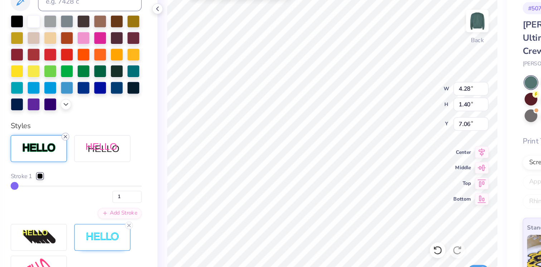
click at [83, 133] on line at bounding box center [84, 133] width 2 height 2
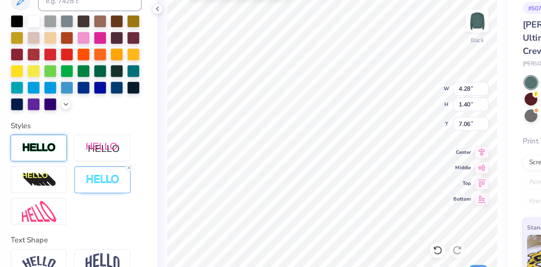
scroll to position [172, 0]
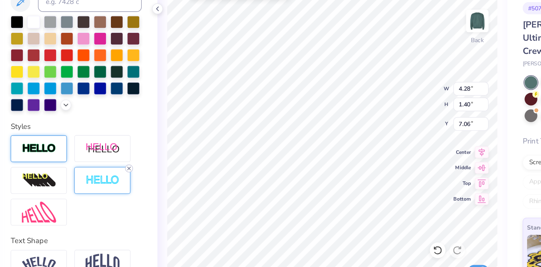
click at [129, 157] on icon at bounding box center [130, 156] width 4 height 4
type input "4.27"
type input "1.39"
type input "7.07"
click at [61, 164] on img at bounding box center [64, 165] width 25 height 11
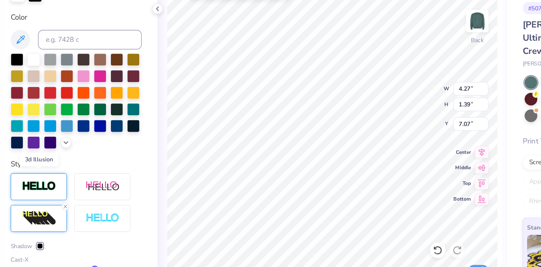
type input "5.55"
type input "1.80"
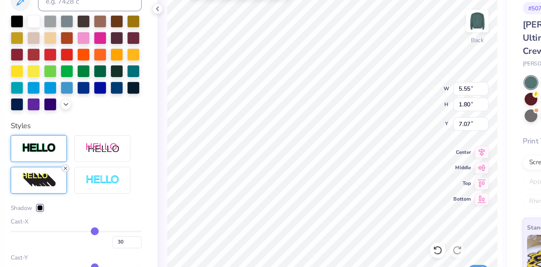
click at [83, 156] on line at bounding box center [84, 157] width 2 height 2
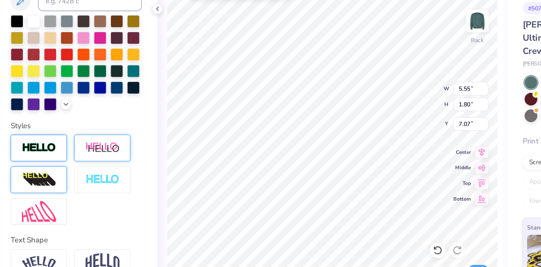
type input "4.27"
type input "1.39"
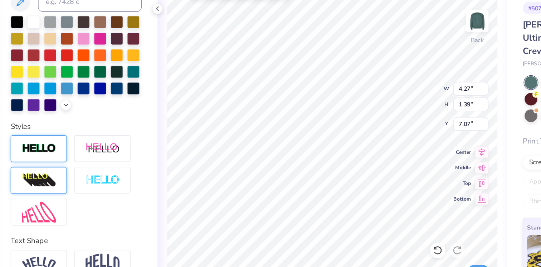
type input "4.64"
type input "1.51"
type input "8.40"
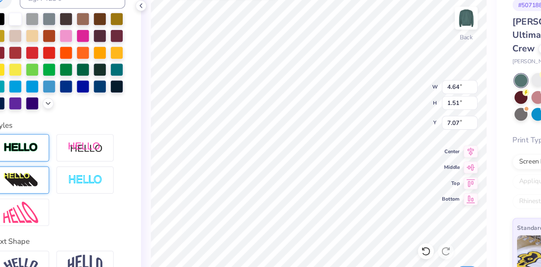
type input "7.22"
type input "1.20"
type input "0.71"
type input "8.71"
type input "2.10"
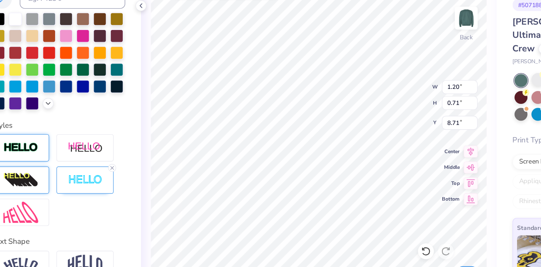
type input "1.35"
type input "8.40"
type input "1.45"
type input "0.69"
type input "8.73"
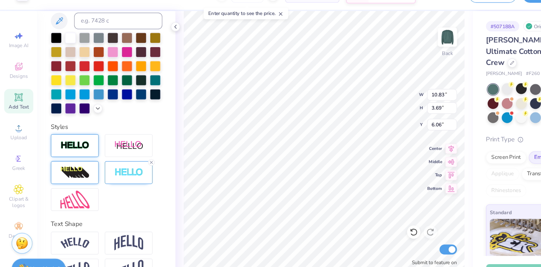
type input "5.07"
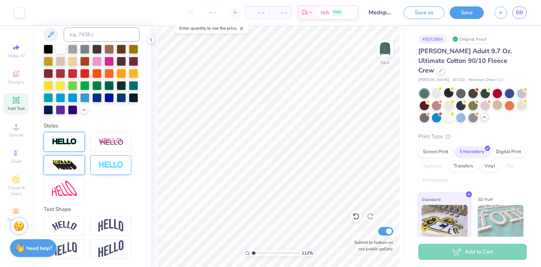
type input "1.12"
click at [253, 252] on input "range" at bounding box center [275, 253] width 48 height 6
click at [448, 100] on div at bounding box center [448, 104] width 9 height 9
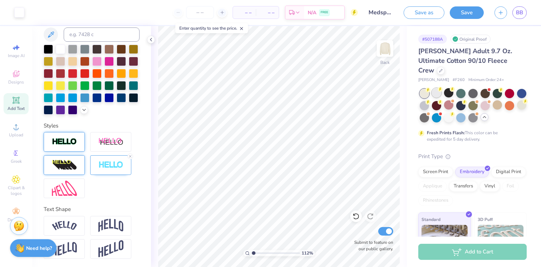
click at [435, 88] on div at bounding box center [436, 92] width 9 height 9
click at [418, 86] on div "# 507188A Original Proof Hanes Adult 9.7 Oz. Ultimate Cotton 90/10 Fleece Crew …" at bounding box center [473, 172] width 134 height 293
click at [424, 89] on div at bounding box center [423, 93] width 9 height 9
click at [445, 88] on div at bounding box center [448, 92] width 9 height 9
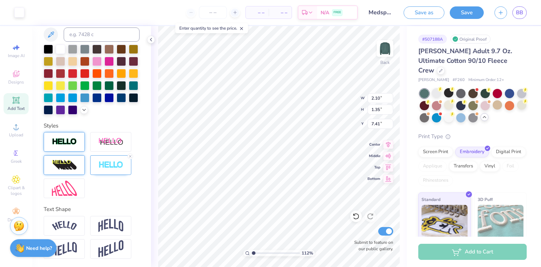
type input "7.76"
type input "1.67"
type input "1.07"
drag, startPoint x: 254, startPoint y: 253, endPoint x: 260, endPoint y: 253, distance: 5.7
type input "2.45"
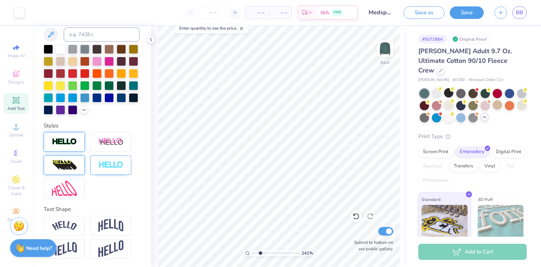
click at [260, 253] on input "range" at bounding box center [275, 253] width 48 height 6
type input "7.94"
type input "1.45"
type input "0.69"
type input "7.96"
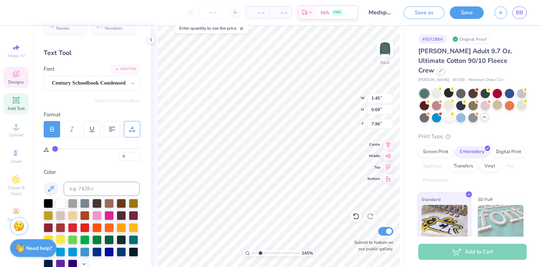
scroll to position [0, 0]
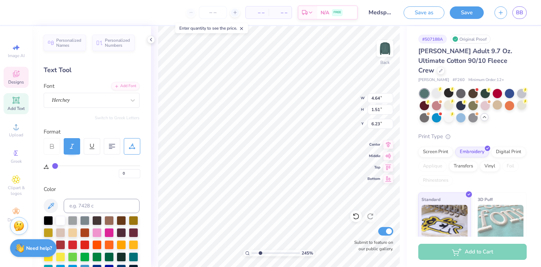
type input "6.33"
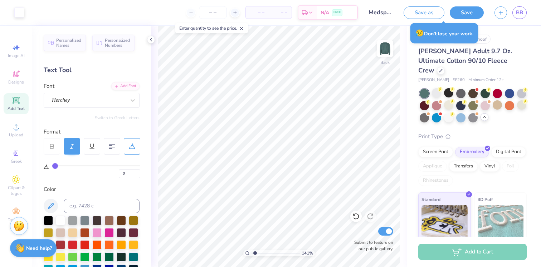
click at [255, 252] on input "range" at bounding box center [275, 253] width 48 height 6
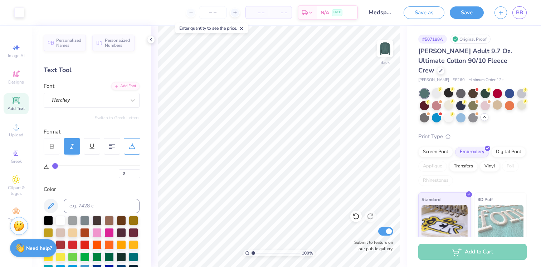
type input "1"
click at [253, 252] on input "range" at bounding box center [275, 253] width 48 height 6
click at [260, 15] on span "– –" at bounding box center [257, 13] width 14 height 8
click at [284, 15] on span "– –" at bounding box center [280, 13] width 14 height 8
click at [263, 11] on span "– –" at bounding box center [257, 13] width 14 height 8
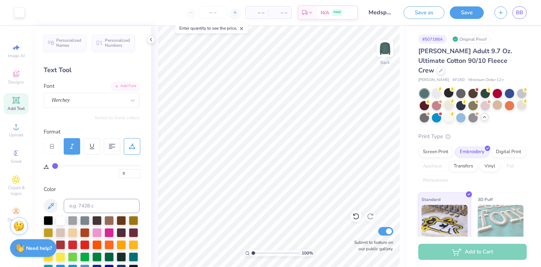
click at [257, 14] on span "– –" at bounding box center [257, 13] width 14 height 8
click at [262, 14] on span "– –" at bounding box center [257, 13] width 14 height 8
click at [257, 14] on span "– –" at bounding box center [257, 13] width 14 height 8
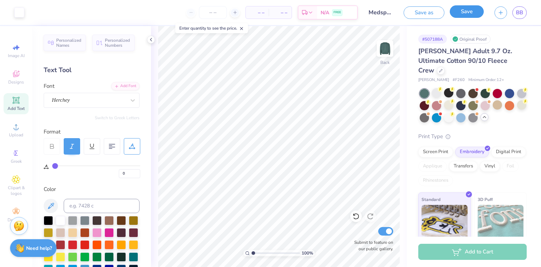
click at [459, 13] on button "Save" at bounding box center [466, 11] width 34 height 13
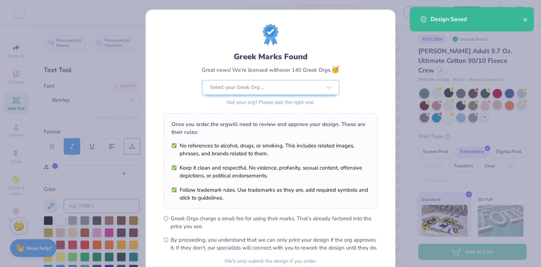
click at [130, 48] on div "Greek Marks Found Great news! We’re licensed with over 140 Greek Orgs. 🥳 Select…" at bounding box center [270, 133] width 541 height 267
click at [525, 24] on div "Design Saved" at bounding box center [471, 19] width 124 height 24
click at [525, 20] on icon "close" at bounding box center [525, 20] width 5 height 6
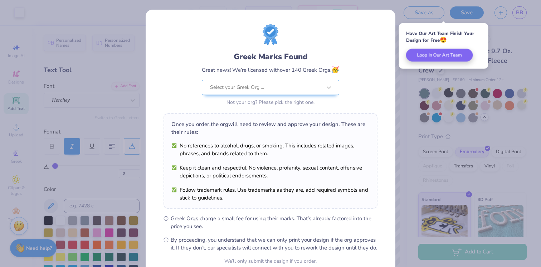
scroll to position [67, 0]
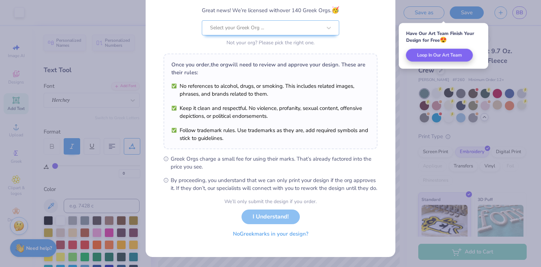
click at [251, 237] on button "No Greek marks in your design?" at bounding box center [271, 234] width 88 height 15
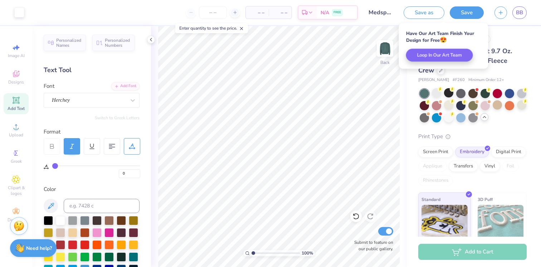
scroll to position [0, 0]
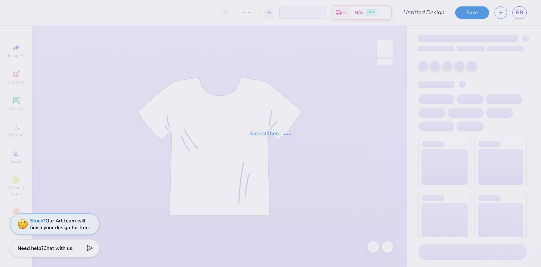
type input "Medspa Sweatshirt Design 1"
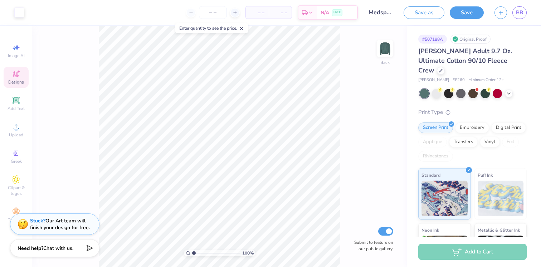
click at [16, 75] on icon at bounding box center [16, 74] width 9 height 9
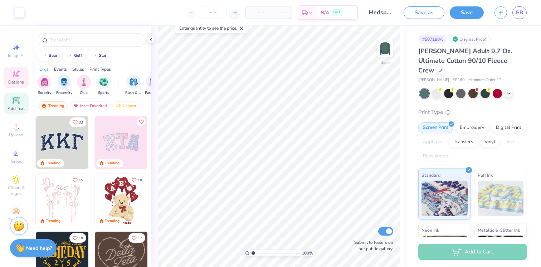
click at [20, 99] on icon at bounding box center [16, 100] width 9 height 9
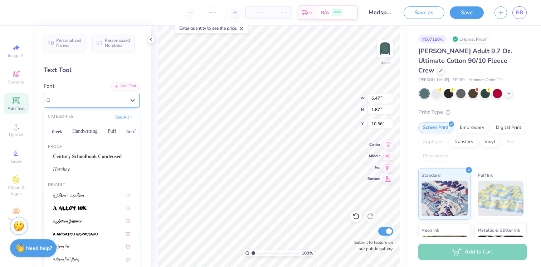
click at [97, 105] on div "Super Dream" at bounding box center [88, 100] width 75 height 11
click at [84, 154] on span "Century Schoolbook Condensed" at bounding box center [87, 157] width 69 height 8
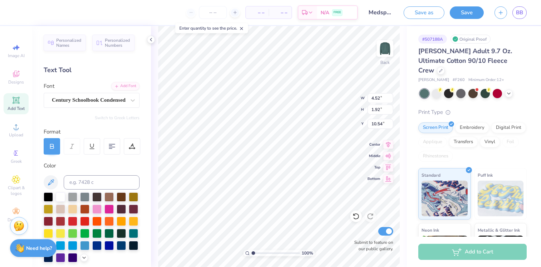
type input "4.52"
type input "1.92"
type input "10.54"
type textarea "a"
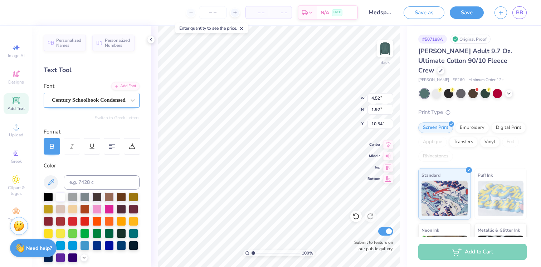
type textarea "AT PLASTIC SURGERY ASSOCIATES"
click at [78, 101] on div "Century Schoolbook Condensed" at bounding box center [88, 100] width 75 height 11
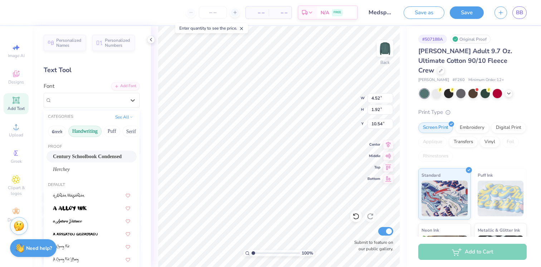
click at [87, 133] on button "Handwriting" at bounding box center [84, 131] width 33 height 11
click at [111, 132] on button "Puff" at bounding box center [112, 131] width 16 height 11
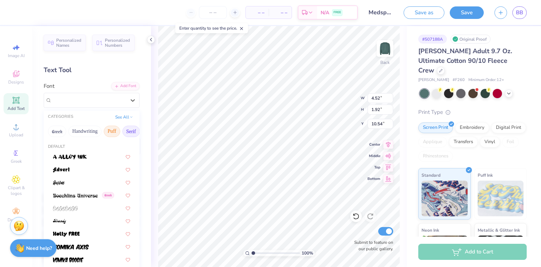
click at [126, 135] on button "Serif" at bounding box center [131, 131] width 18 height 11
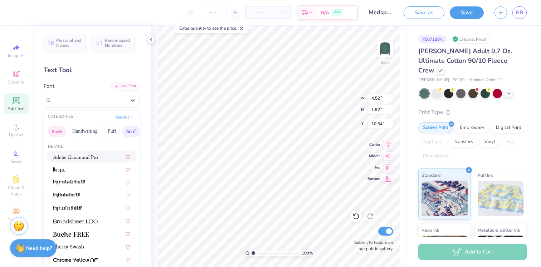
click at [58, 133] on button "Greek" at bounding box center [57, 131] width 18 height 11
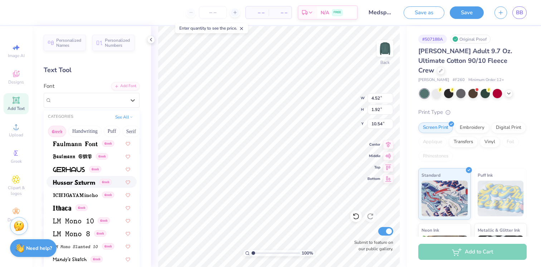
scroll to position [248, 0]
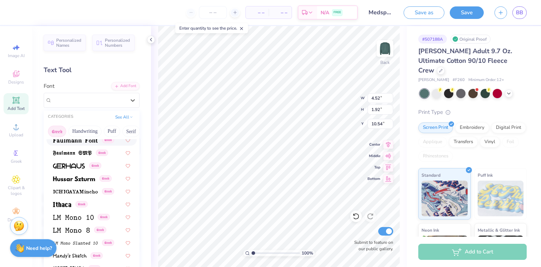
click at [60, 128] on button "Greek" at bounding box center [57, 131] width 18 height 11
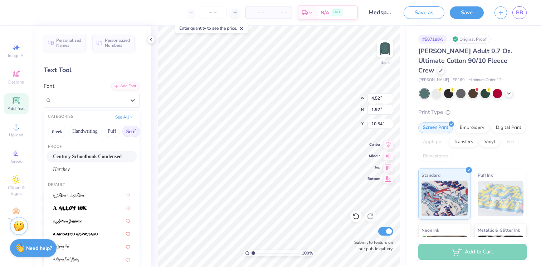
click at [130, 130] on button "Serif" at bounding box center [131, 131] width 18 height 11
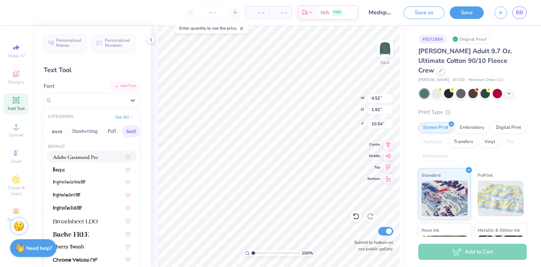
click at [124, 113] on div "CATEGORIES See All" at bounding box center [92, 117] width 96 height 13
click at [124, 117] on button "See All" at bounding box center [124, 116] width 22 height 7
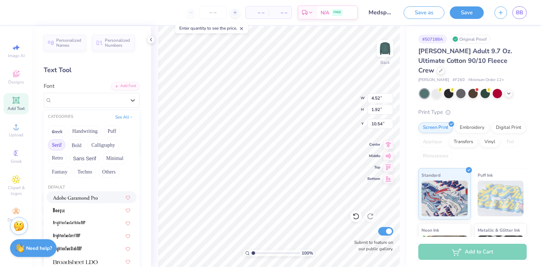
click at [59, 142] on button "Serif" at bounding box center [57, 144] width 18 height 11
click at [55, 159] on button "Retro" at bounding box center [57, 158] width 19 height 11
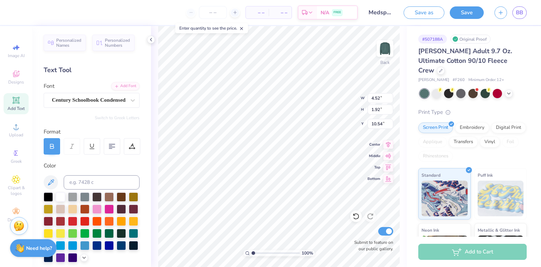
scroll to position [0, 5]
type input "8.67"
type input "0.56"
type input "9.17"
click at [102, 97] on div "Century Schoolbook Condensed" at bounding box center [88, 100] width 75 height 11
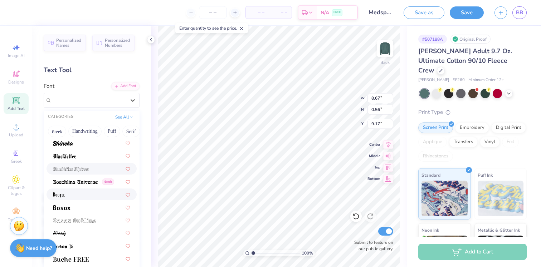
scroll to position [27, 0]
click at [436, 88] on div at bounding box center [436, 92] width 9 height 9
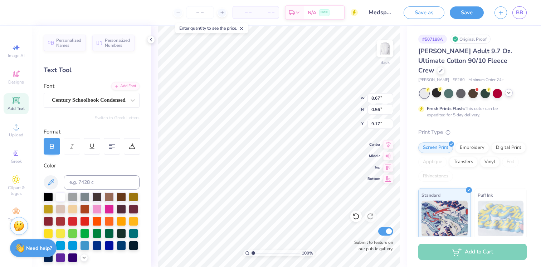
click at [508, 90] on icon at bounding box center [509, 93] width 6 height 6
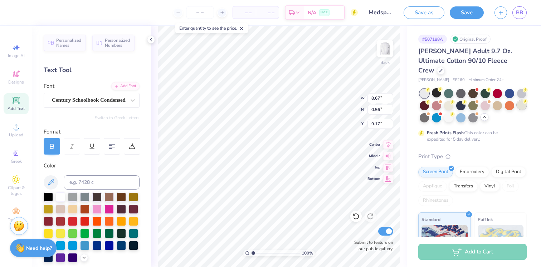
click at [518, 100] on div at bounding box center [521, 104] width 9 height 9
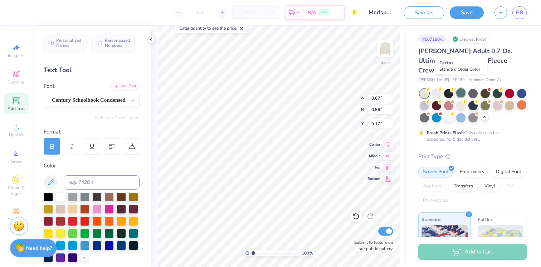
click at [458, 88] on div at bounding box center [460, 92] width 9 height 9
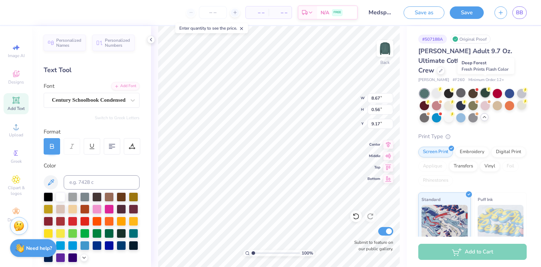
click at [484, 88] on div at bounding box center [484, 92] width 9 height 9
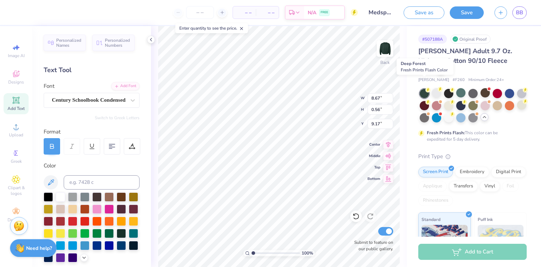
click at [424, 89] on div at bounding box center [423, 93] width 9 height 9
click at [462, 88] on div at bounding box center [460, 92] width 9 height 9
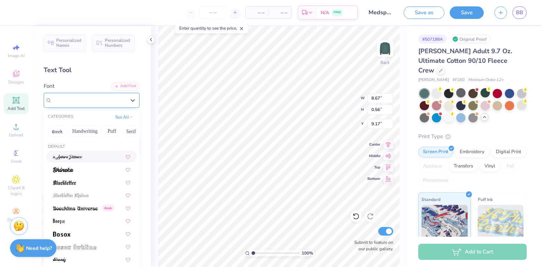
click at [94, 106] on div "Century Schoolbook Condensed" at bounding box center [92, 100] width 96 height 15
click at [123, 118] on button "See All" at bounding box center [124, 116] width 22 height 7
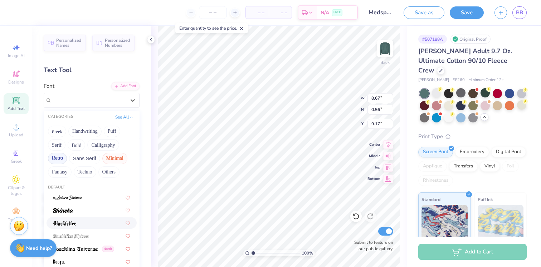
click at [114, 158] on button "Minimal" at bounding box center [114, 158] width 25 height 11
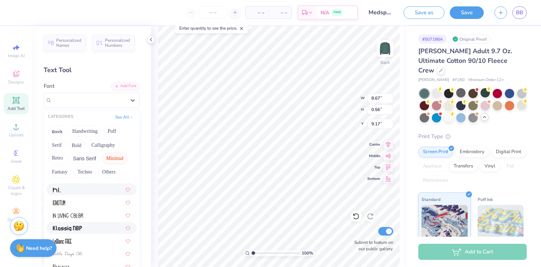
scroll to position [54, 0]
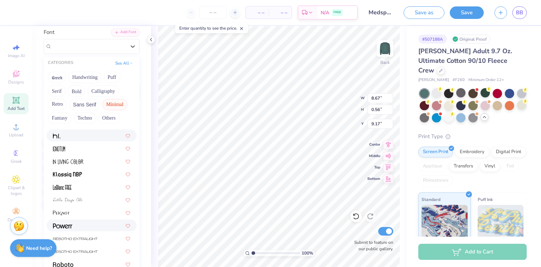
click at [91, 225] on div at bounding box center [91, 226] width 77 height 8
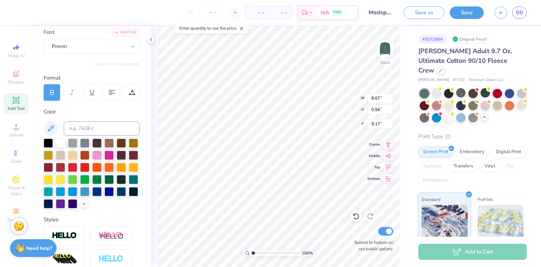
type input "10.08"
type input "0.54"
type input "9.18"
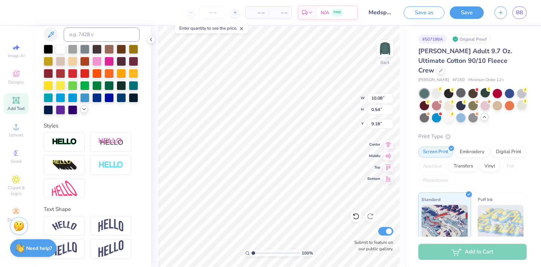
scroll to position [0, 0]
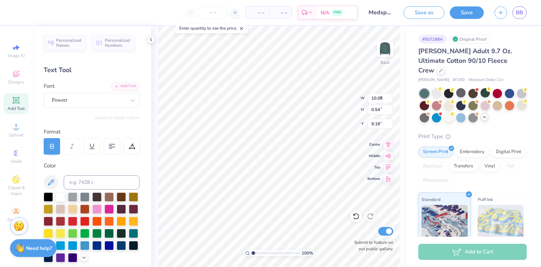
type input "5.90"
type input "0.32"
type input "9.17"
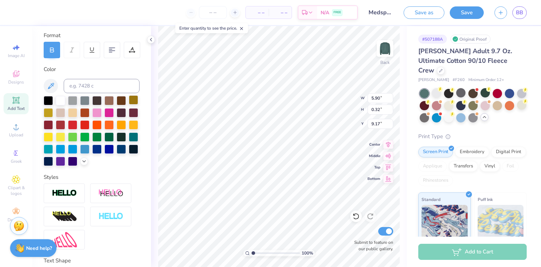
scroll to position [148, 0]
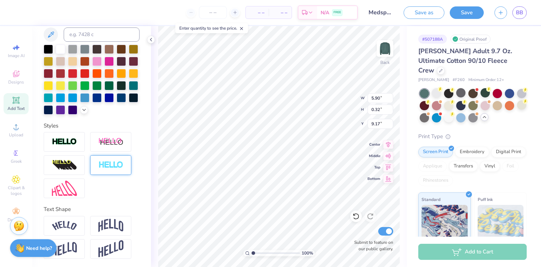
click at [113, 171] on div at bounding box center [110, 166] width 41 height 20
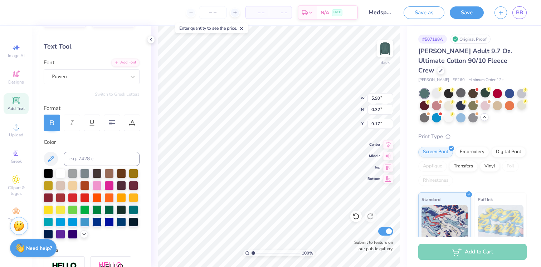
scroll to position [0, 0]
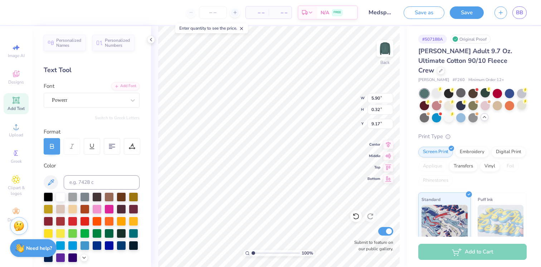
click at [54, 108] on div "Personalized Names Personalized Numbers Text Tool Add Font Font Powerr Switch t…" at bounding box center [91, 146] width 119 height 241
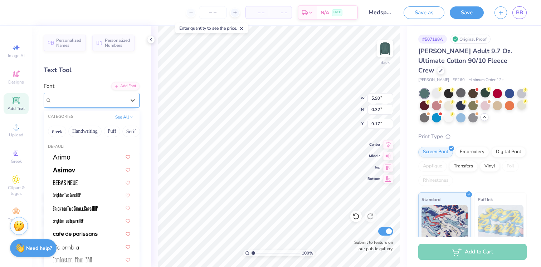
click at [54, 103] on div "Powerr" at bounding box center [88, 100] width 75 height 11
click at [122, 117] on button "See All" at bounding box center [124, 116] width 22 height 7
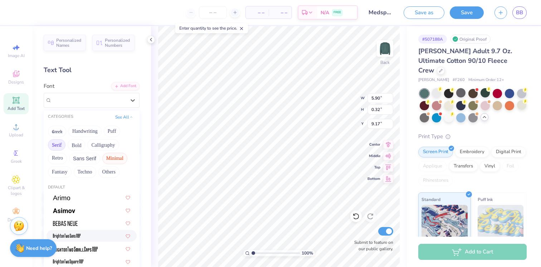
click at [57, 145] on button "Serif" at bounding box center [57, 144] width 18 height 11
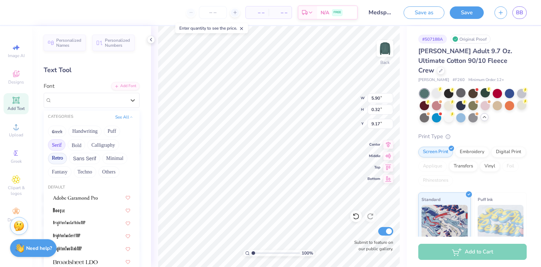
click at [61, 157] on button "Retro" at bounding box center [57, 158] width 19 height 11
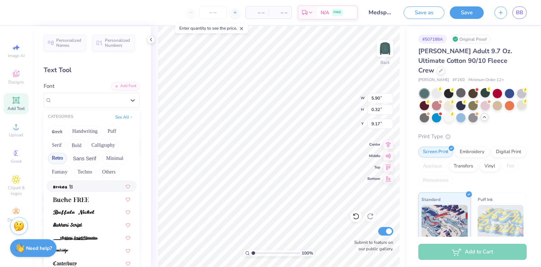
scroll to position [131, 0]
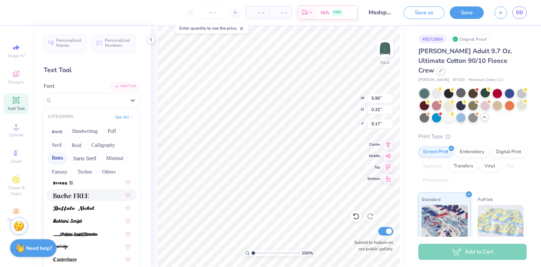
click at [92, 194] on div at bounding box center [91, 196] width 77 height 8
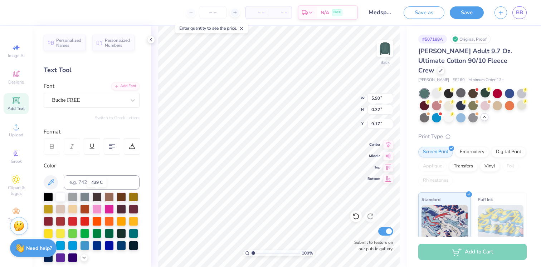
type input "7.14"
type input "0.31"
type input "9.18"
type input "10.83"
type input "3.58"
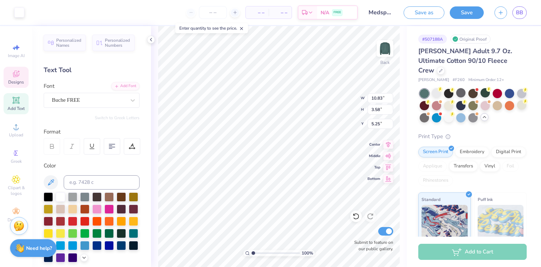
type input "5.25"
click at [95, 109] on div "Personalized Names Personalized Numbers Text Tool Add Font Font Buche FREE Swit…" at bounding box center [91, 146] width 119 height 241
click at [95, 103] on div "Buche FREE" at bounding box center [88, 100] width 75 height 11
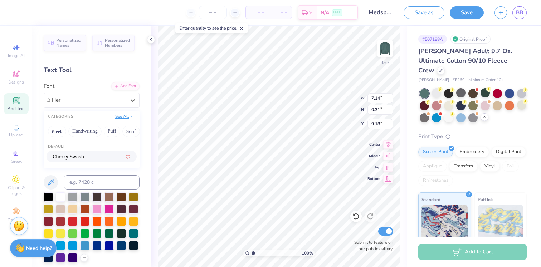
click at [125, 115] on button "See All" at bounding box center [124, 116] width 22 height 7
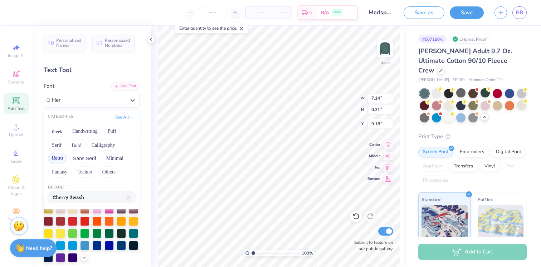
click at [56, 163] on button "Retro" at bounding box center [57, 158] width 19 height 11
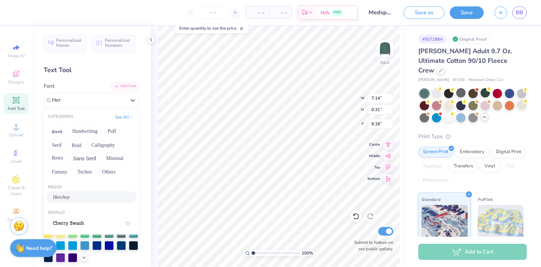
click at [73, 196] on div "Herchey" at bounding box center [91, 198] width 77 height 8
type input "Her"
type input "6.47"
type input "0.43"
type input "9.12"
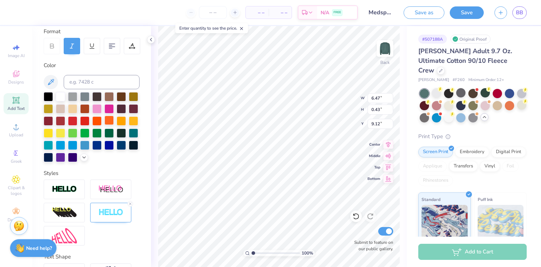
scroll to position [148, 0]
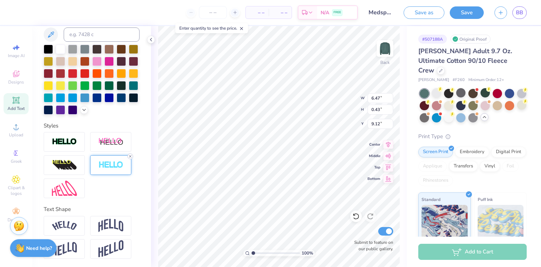
click at [129, 158] on icon at bounding box center [130, 156] width 4 height 4
type input "0.42"
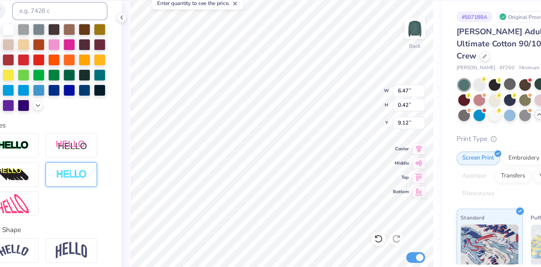
scroll to position [0, 5]
type textarea "at plastic surgery associate of valdostas"
type input "5.30"
type input "0.37"
type input "9.15"
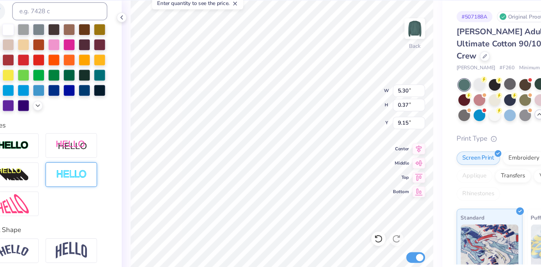
type input "10.15"
type input "0.71"
type input "9.24"
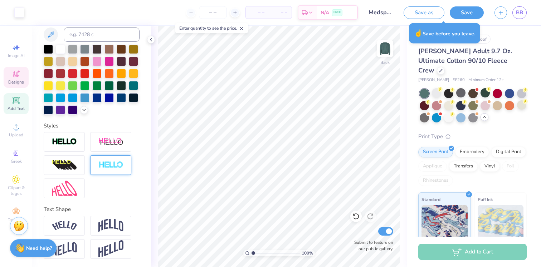
click at [14, 80] on span "Designs" at bounding box center [16, 82] width 16 height 6
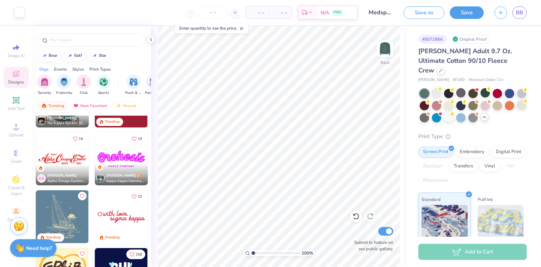
scroll to position [680, 0]
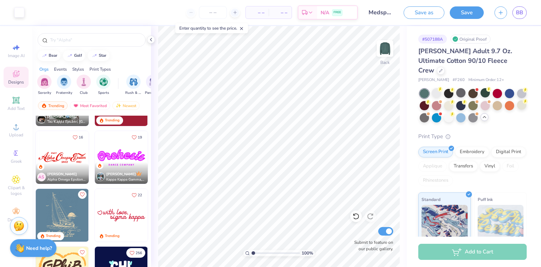
click at [260, 14] on span "– –" at bounding box center [257, 13] width 14 height 8
click at [215, 12] on input "number" at bounding box center [213, 12] width 28 height 13
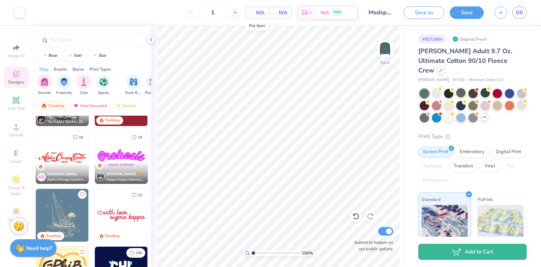
type input "12"
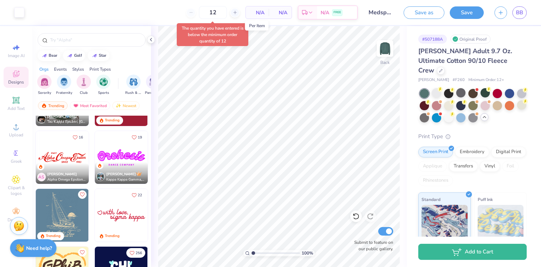
click at [260, 13] on span "N/A" at bounding box center [257, 13] width 14 height 8
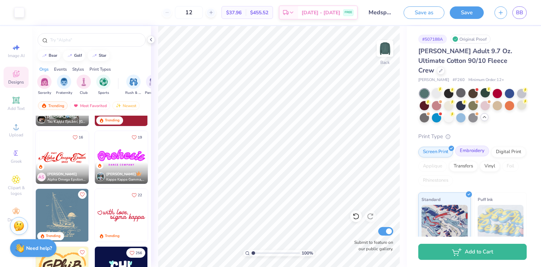
click at [480, 146] on div "Embroidery" at bounding box center [472, 151] width 34 height 11
